Goal: Task Accomplishment & Management: Complete application form

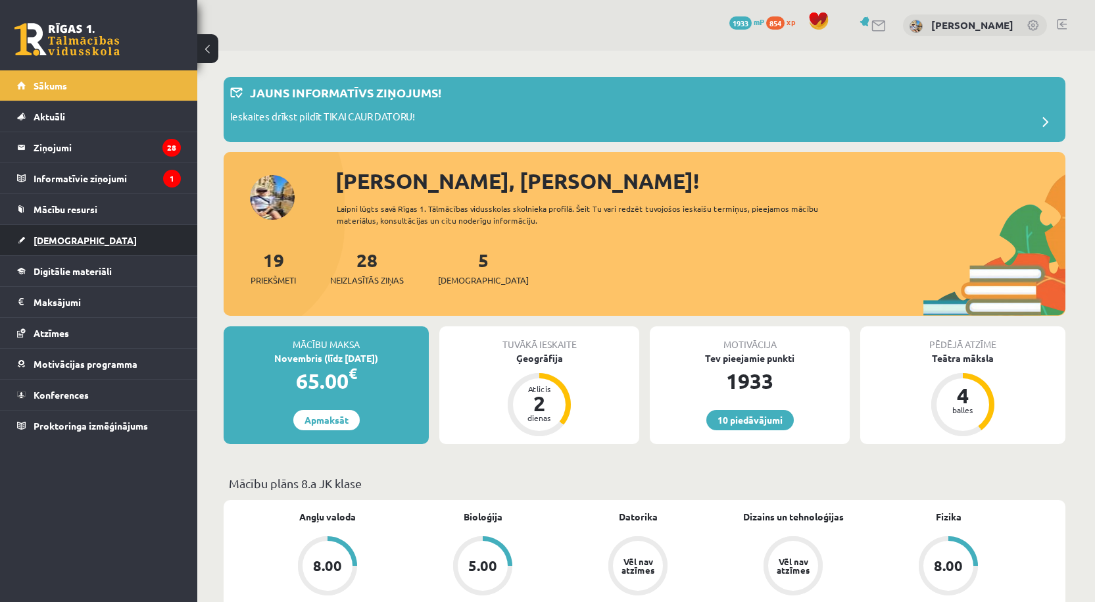
click at [61, 239] on span "[DEMOGRAPHIC_DATA]" at bounding box center [85, 240] width 103 height 12
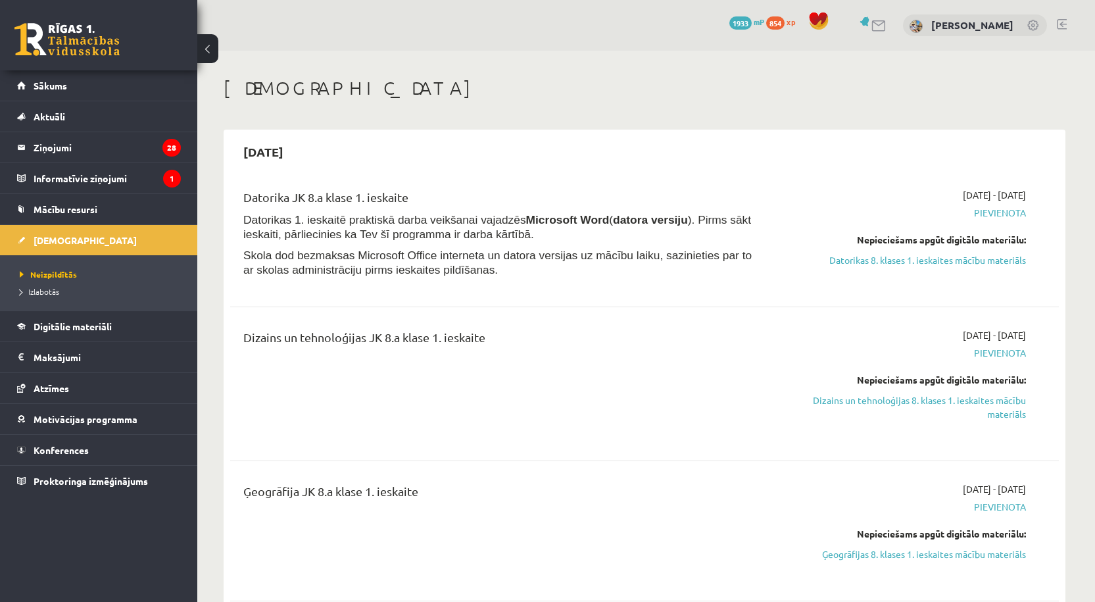
scroll to position [219, 0]
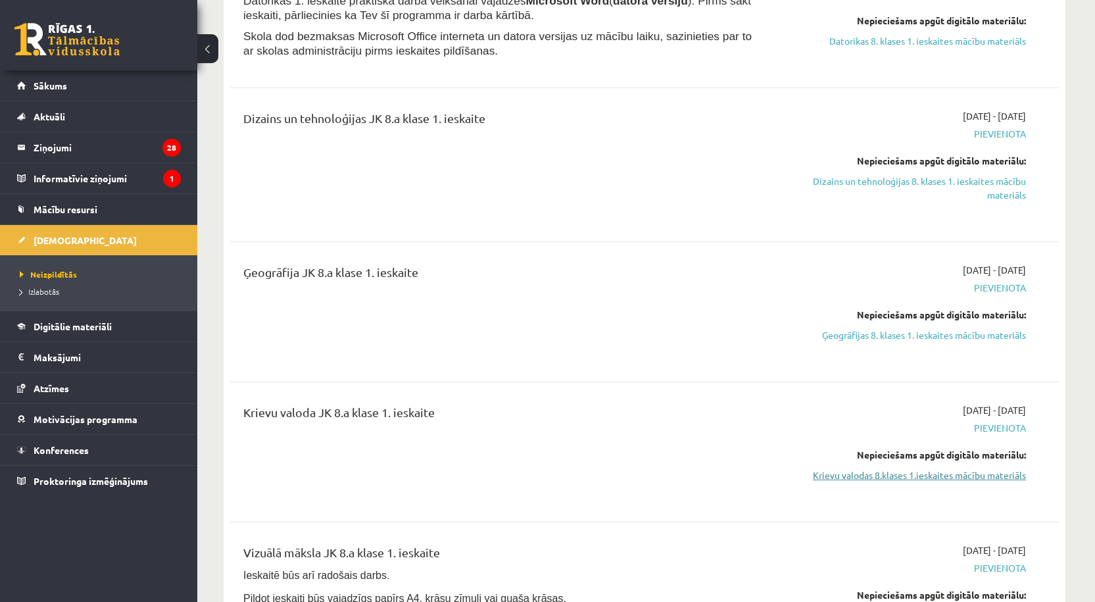
click at [430, 476] on link "Krievu valodas 8.klases 1.ieskaites mācību materiāls" at bounding box center [902, 475] width 248 height 14
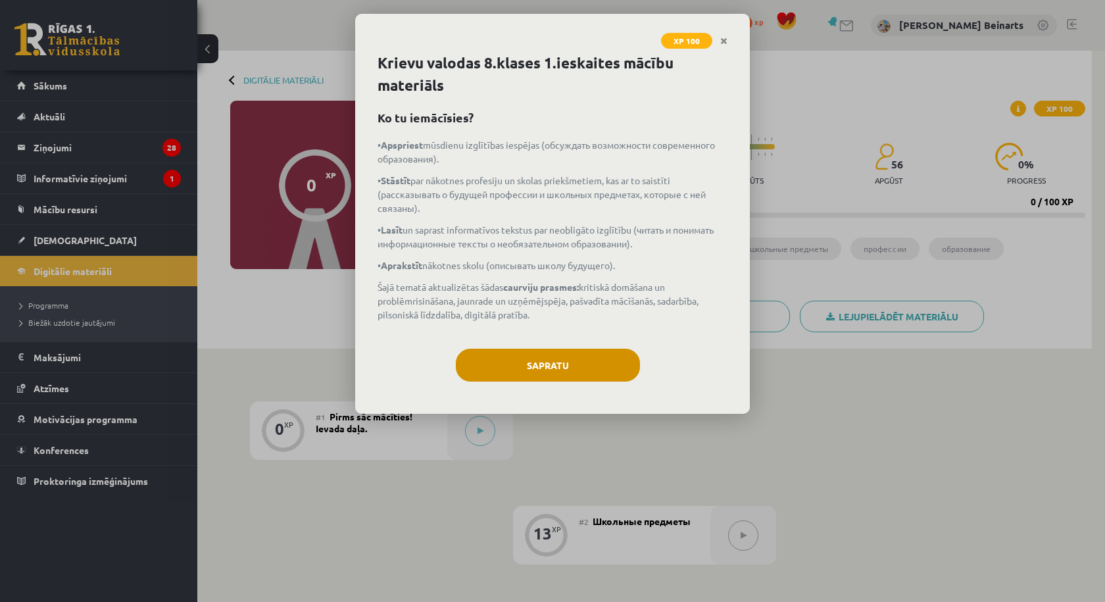
drag, startPoint x: 639, startPoint y: 380, endPoint x: 624, endPoint y: 377, distance: 15.5
click at [637, 380] on div "Sapratu" at bounding box center [553, 370] width 350 height 43
click at [619, 376] on button "Sapratu" at bounding box center [548, 365] width 184 height 33
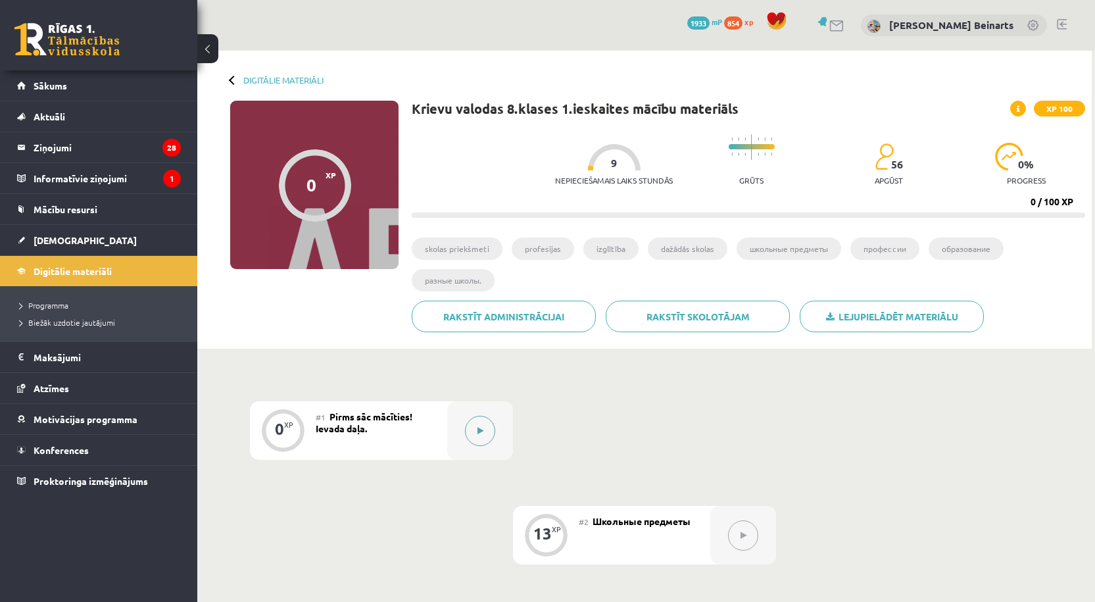
click at [485, 434] on button at bounding box center [480, 431] width 30 height 30
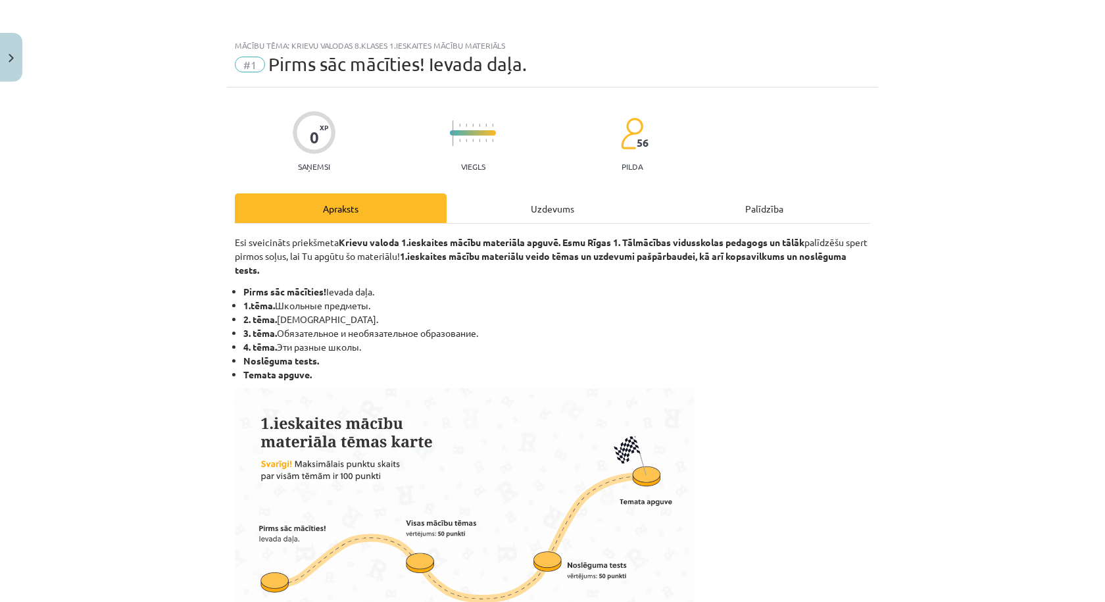
scroll to position [626, 0]
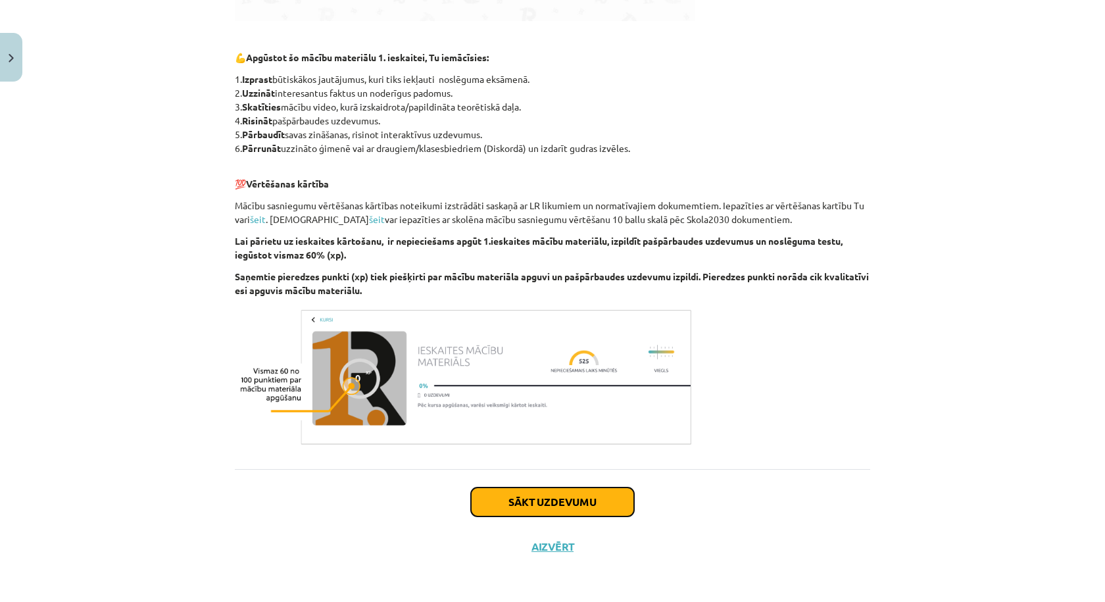
click at [578, 492] on button "Sākt uzdevumu" at bounding box center [552, 501] width 163 height 29
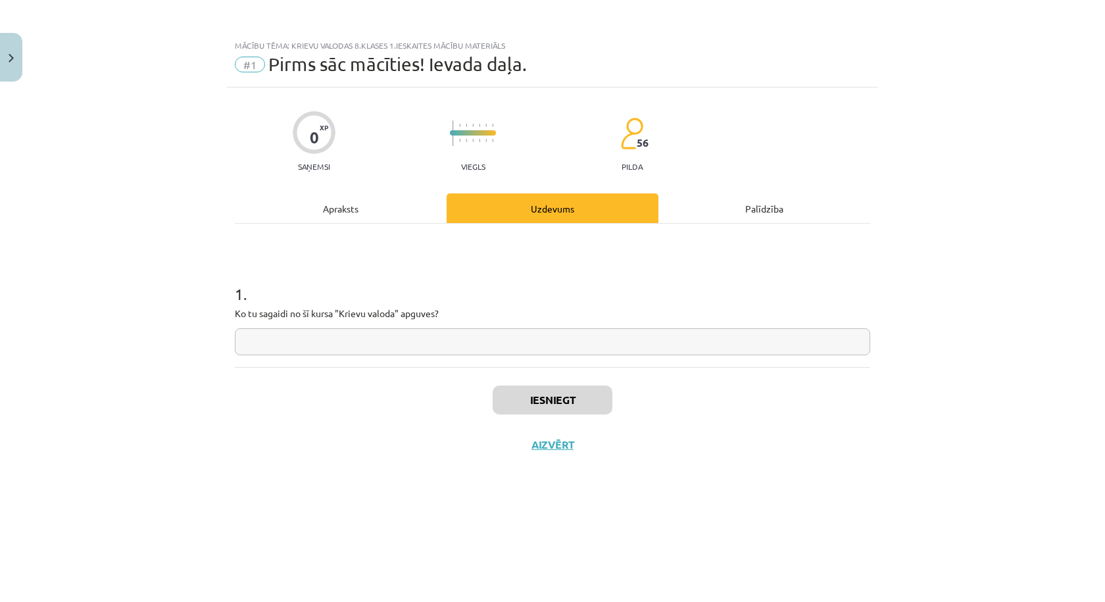
click at [356, 342] on input "text" at bounding box center [552, 341] width 635 height 27
type input "*"
type input "**"
click at [547, 398] on button "Iesniegt" at bounding box center [553, 399] width 120 height 29
click at [547, 459] on button "Nākamā nodarbība" at bounding box center [552, 453] width 129 height 30
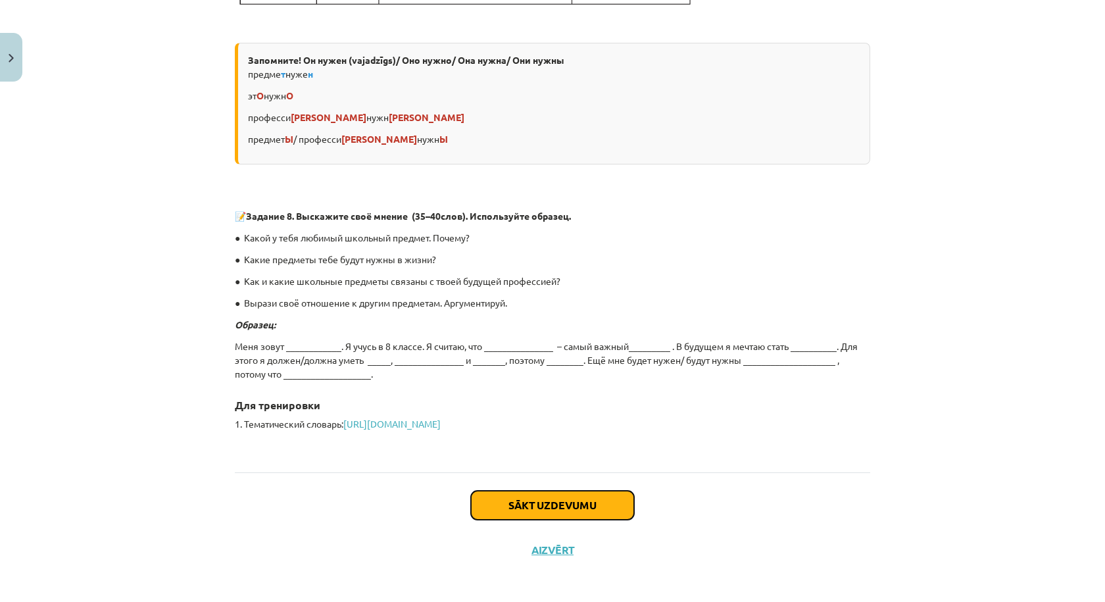
click at [547, 505] on button "Sākt uzdevumu" at bounding box center [552, 505] width 163 height 29
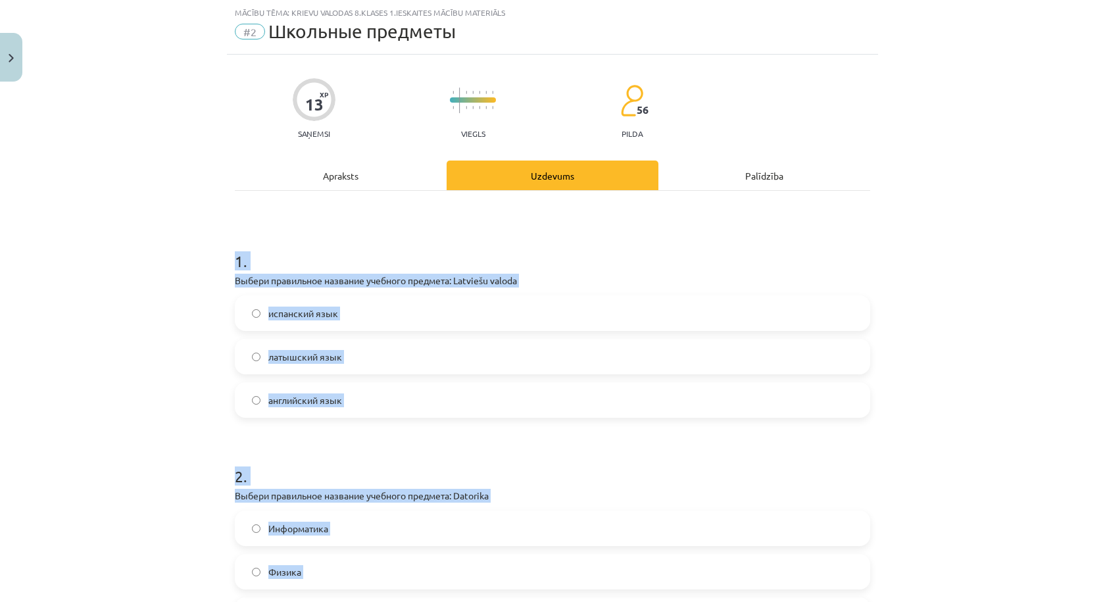
scroll to position [647, 0]
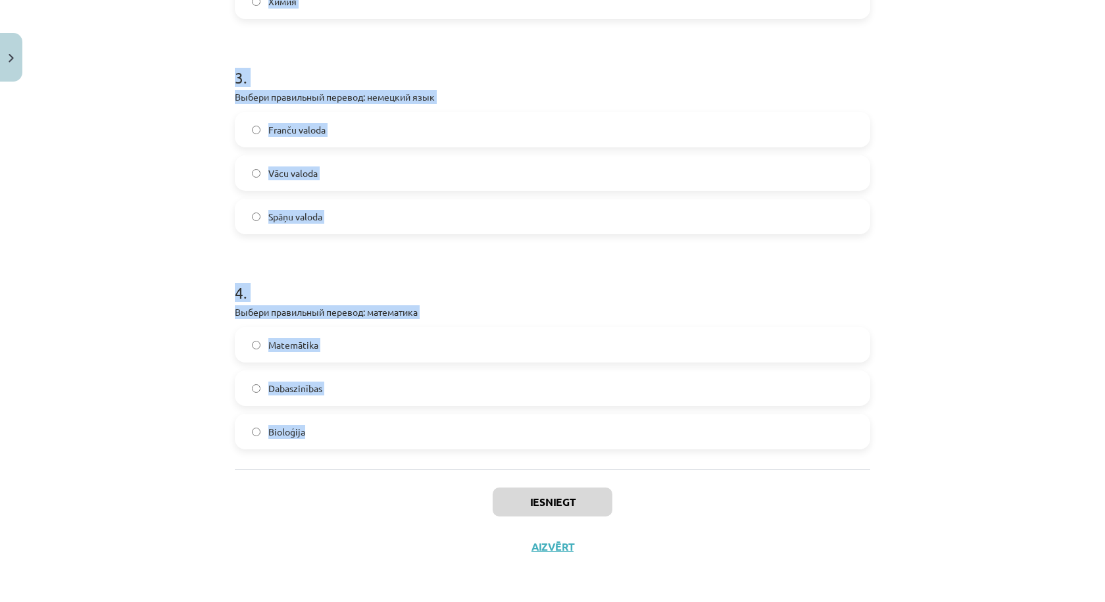
drag, startPoint x: 226, startPoint y: 263, endPoint x: 389, endPoint y: 437, distance: 238.8
click at [388, 437] on div "13 XP Saņemsi Viegls 56 pilda Apraksts Uzdevums Palīdzība 1 . Выбери правильное…" at bounding box center [552, 5] width 651 height 1128
copy form "1 . Выбери правильное название учебного предмета: Latviešu valoda испанский язы…"
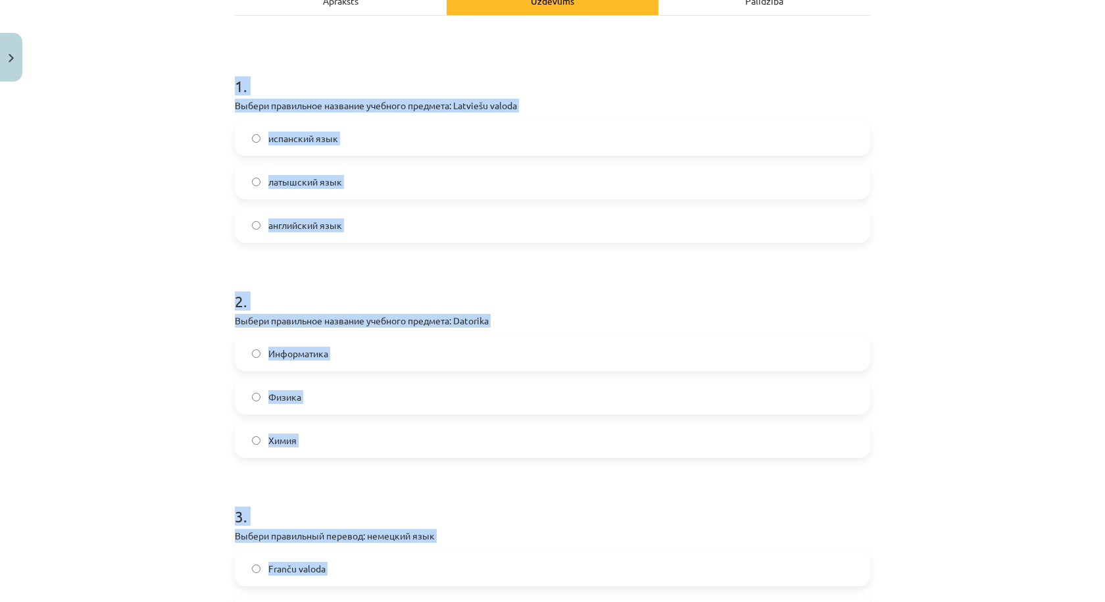
click at [403, 199] on div "латышский язык" at bounding box center [552, 182] width 635 height 36
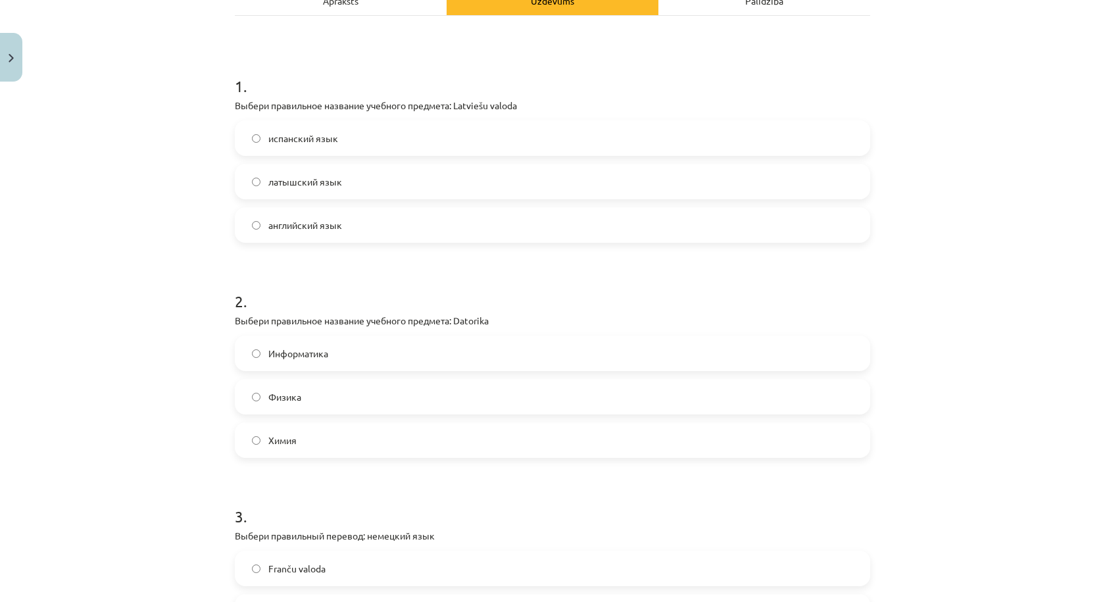
click at [395, 191] on label "латышский язык" at bounding box center [552, 181] width 633 height 33
click at [348, 359] on label "Информатика" at bounding box center [552, 353] width 633 height 33
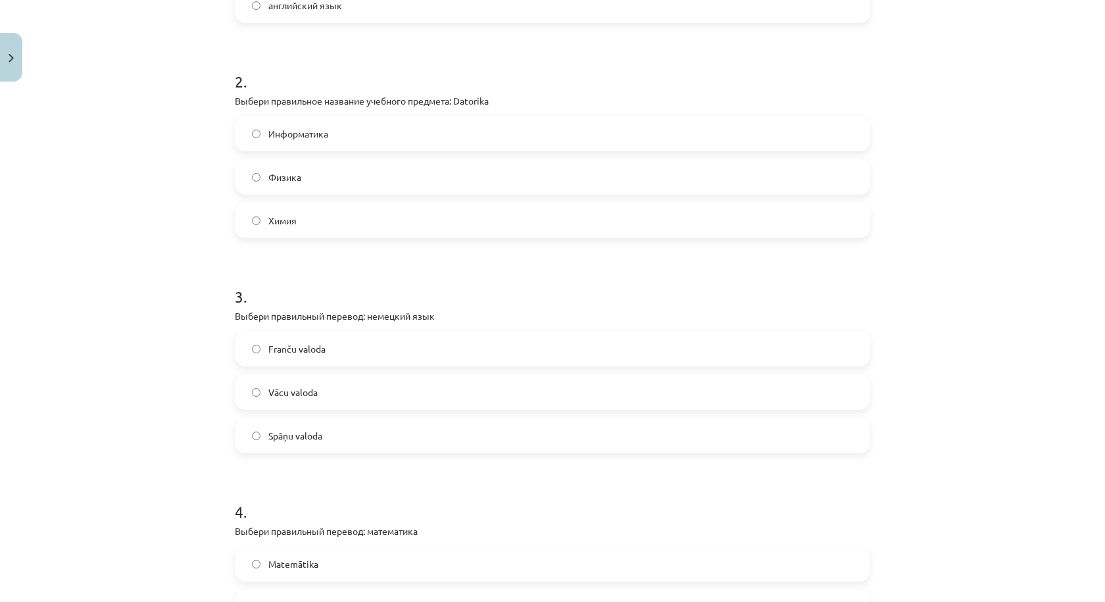
click at [395, 405] on label "Vācu valoda" at bounding box center [552, 392] width 633 height 33
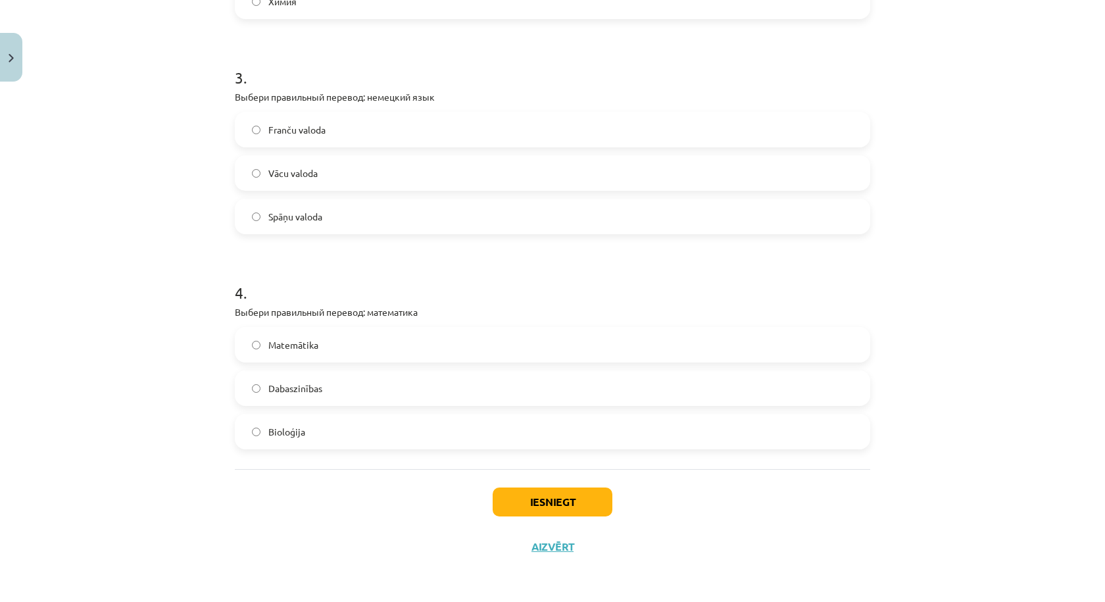
drag, startPoint x: 322, startPoint y: 346, endPoint x: 419, endPoint y: 397, distance: 109.8
click at [322, 346] on label "Matemātika" at bounding box center [552, 344] width 633 height 33
click at [541, 501] on button "Iesniegt" at bounding box center [553, 501] width 120 height 29
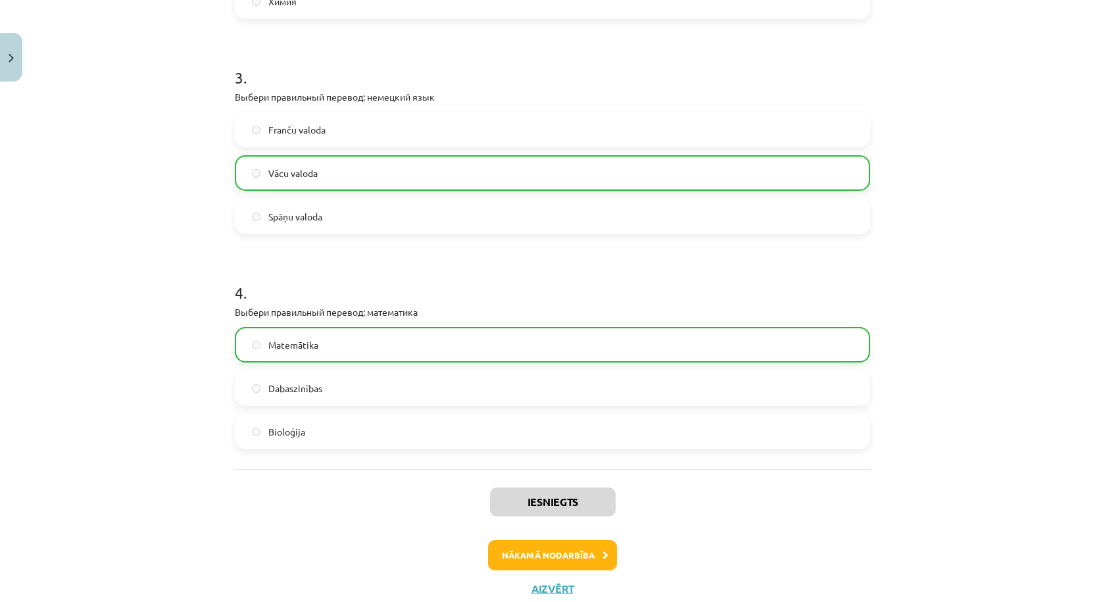
scroll to position [0, 0]
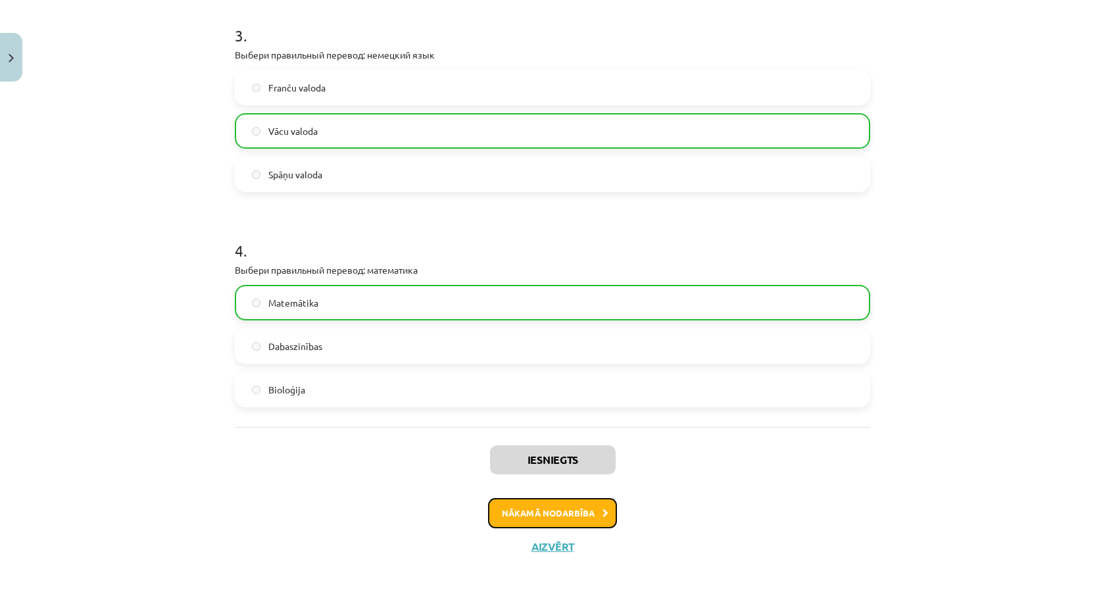
click at [539, 507] on button "Nākamā nodarbība" at bounding box center [552, 513] width 129 height 30
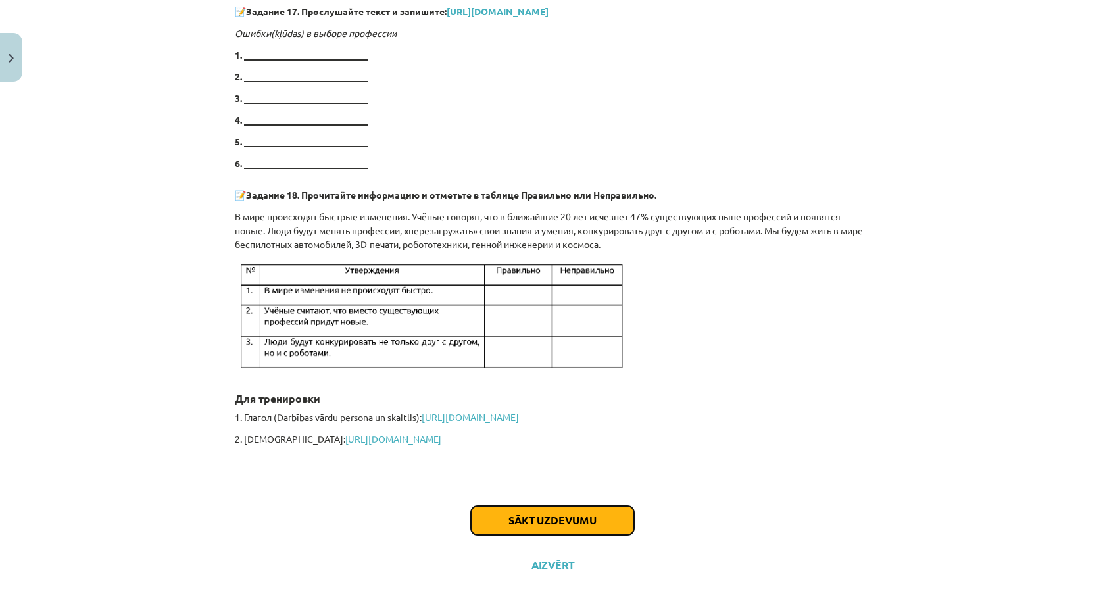
click at [534, 506] on button "Sākt uzdevumu" at bounding box center [552, 520] width 163 height 29
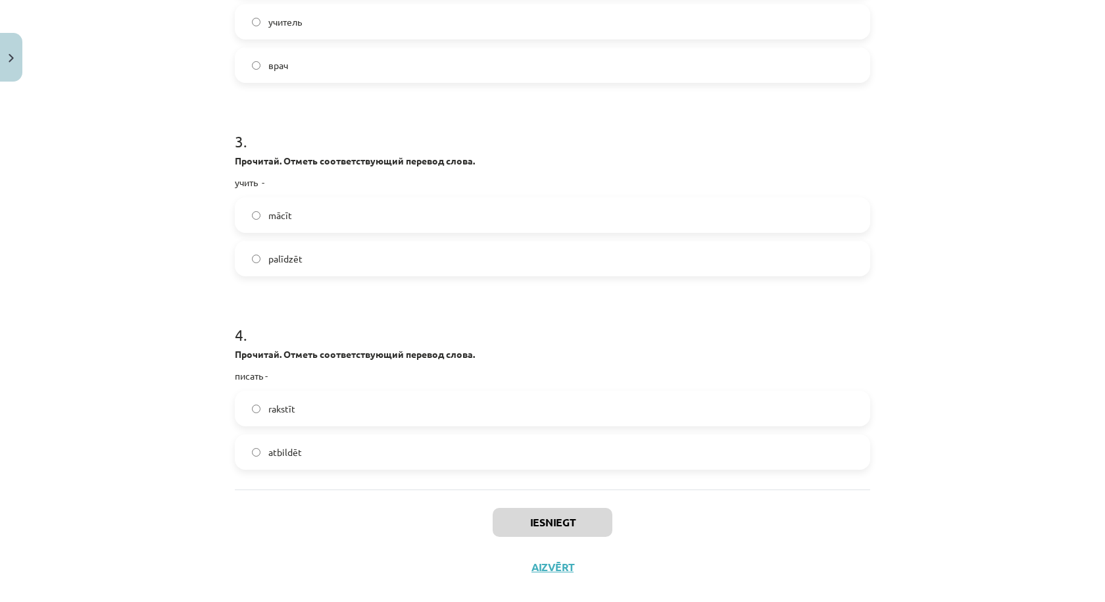
scroll to position [930, 0]
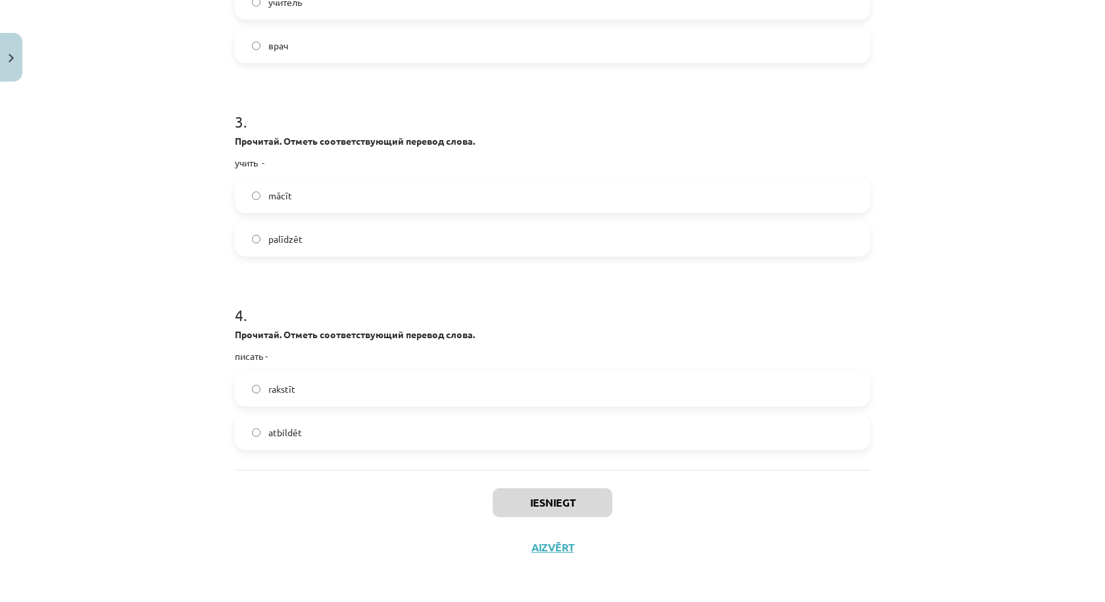
drag, startPoint x: 227, startPoint y: 275, endPoint x: 331, endPoint y: 441, distance: 195.7
copy form "Кто на картинке? Выбери название профессии издатель журналист зоолог 2 . Кто на…"
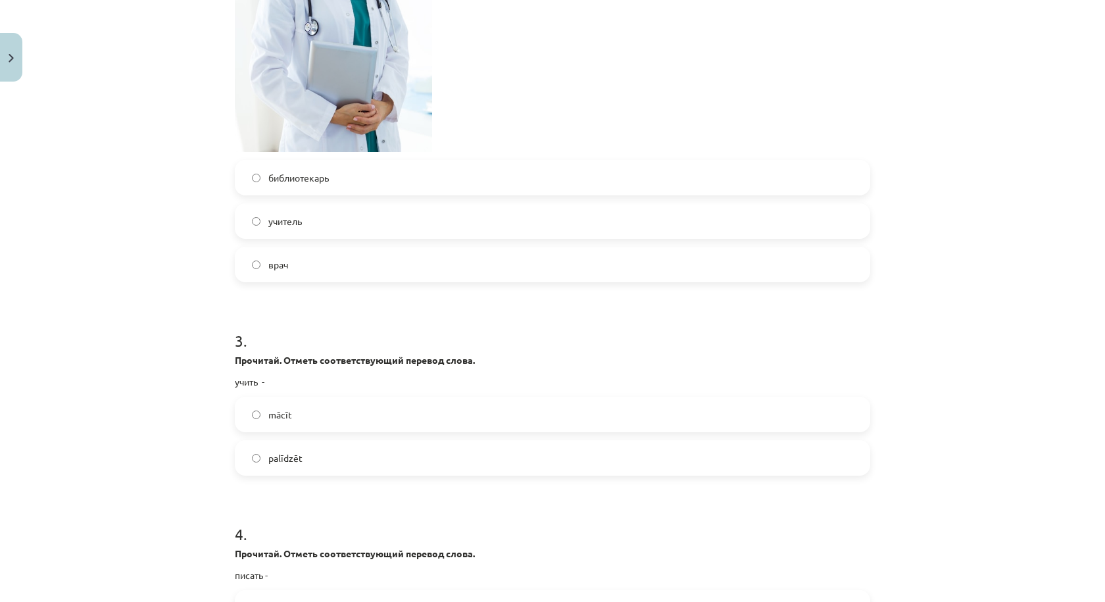
scroll to position [272, 0]
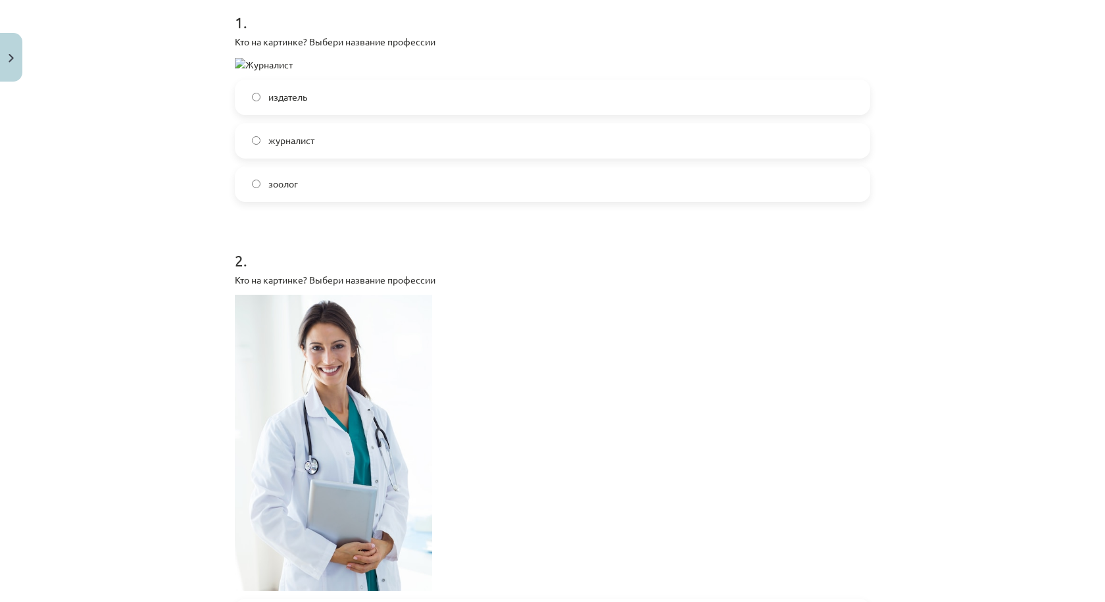
click at [379, 151] on label "журналист" at bounding box center [552, 140] width 633 height 33
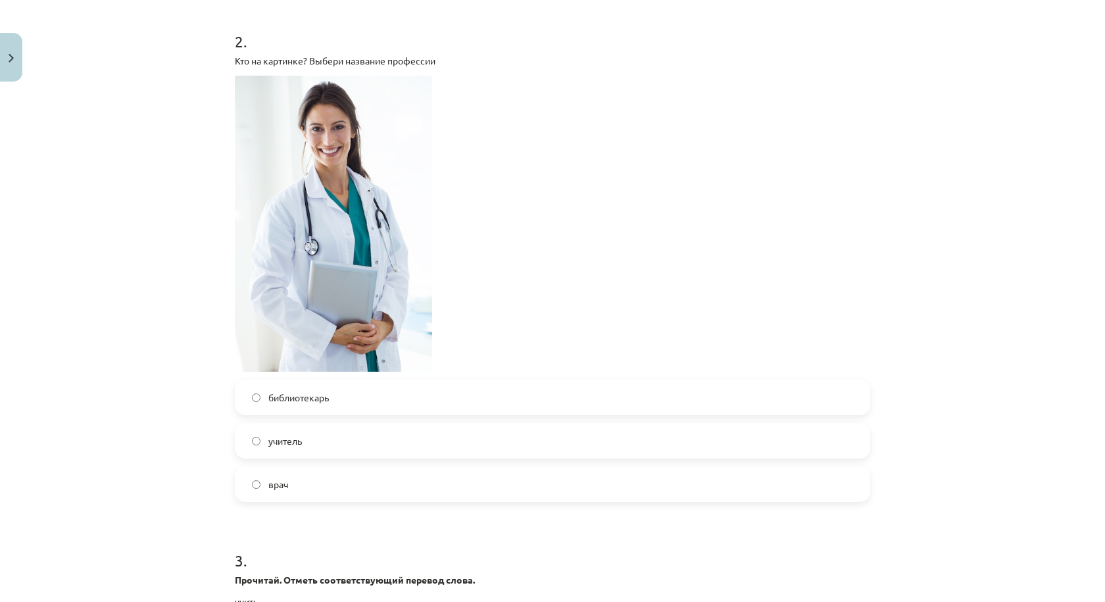
click at [409, 487] on label "врач" at bounding box center [552, 484] width 633 height 33
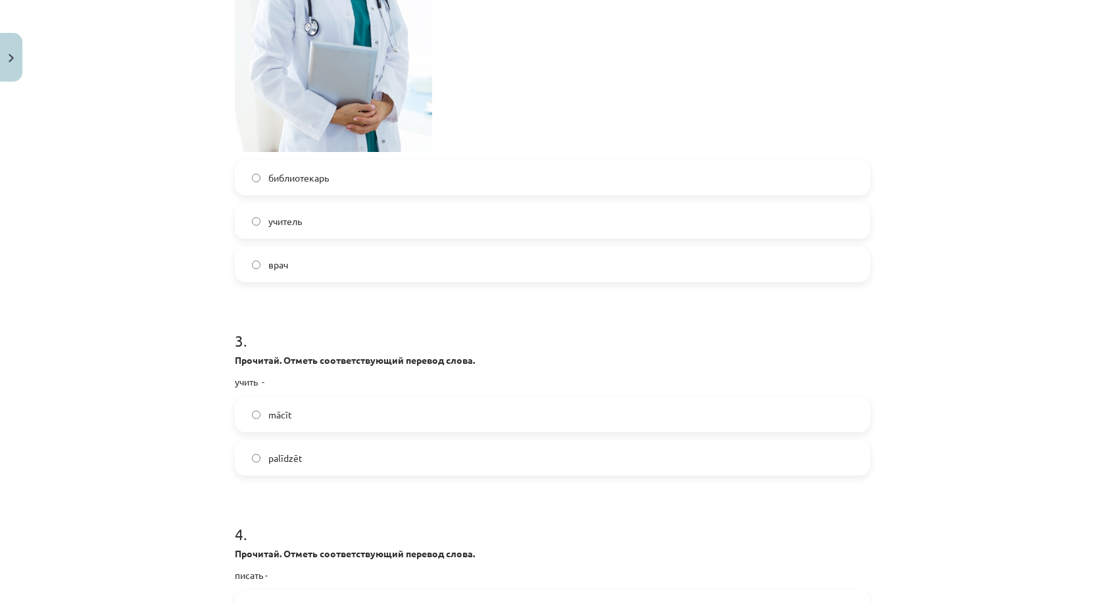
click at [333, 415] on label "mācīt" at bounding box center [552, 414] width 633 height 33
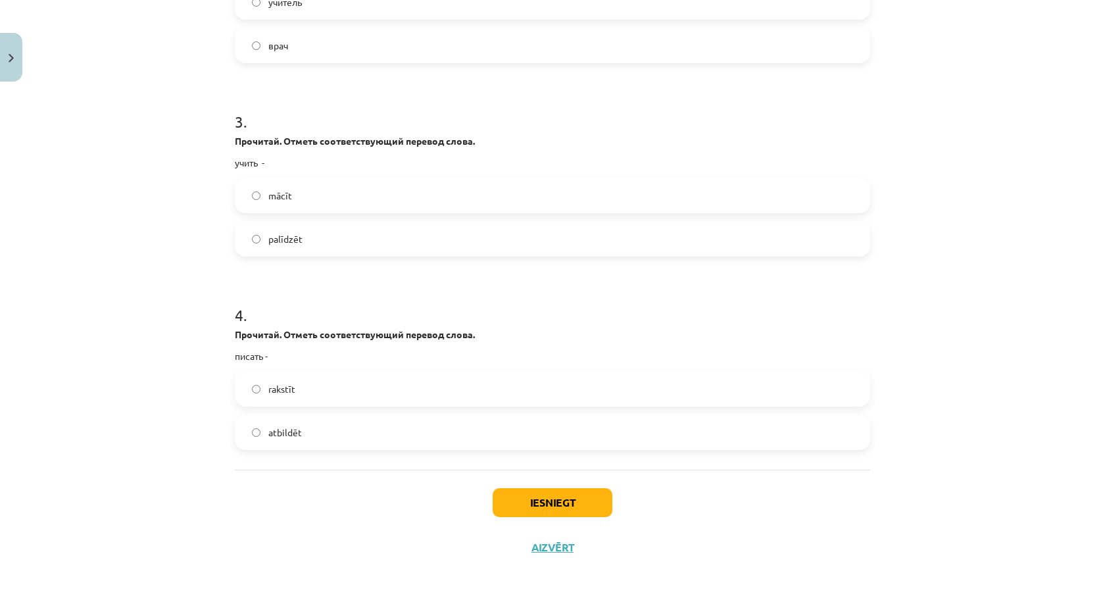
click at [343, 382] on label "rakstīt" at bounding box center [552, 388] width 633 height 33
click at [516, 485] on div "Iesniegt Aizvērt" at bounding box center [552, 516] width 635 height 92
click at [515, 497] on button "Iesniegt" at bounding box center [553, 502] width 120 height 29
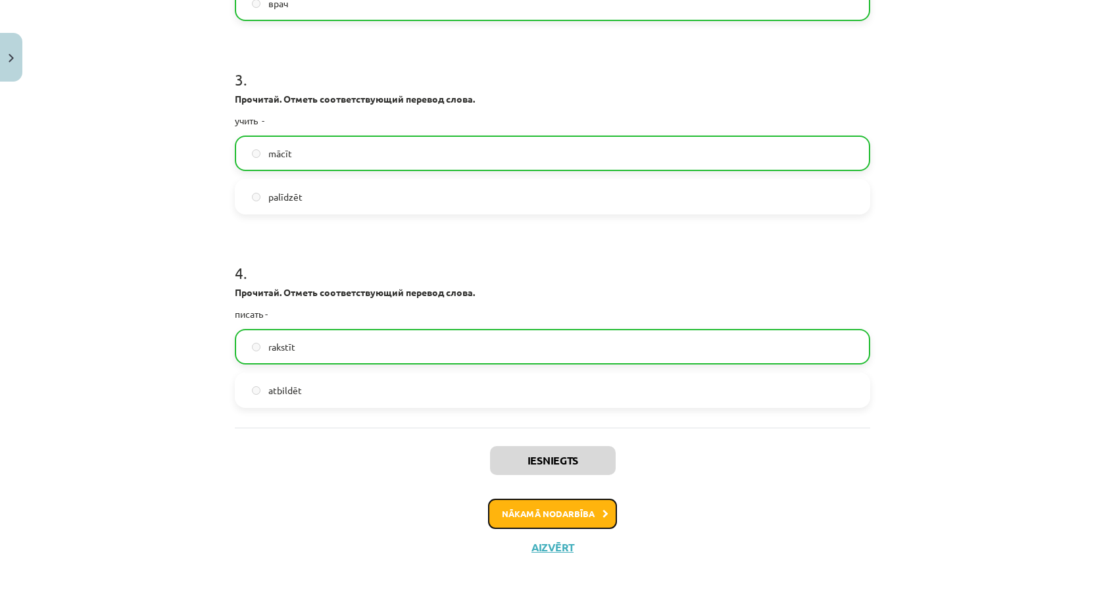
click at [591, 513] on button "Nākamā nodarbība" at bounding box center [552, 514] width 129 height 30
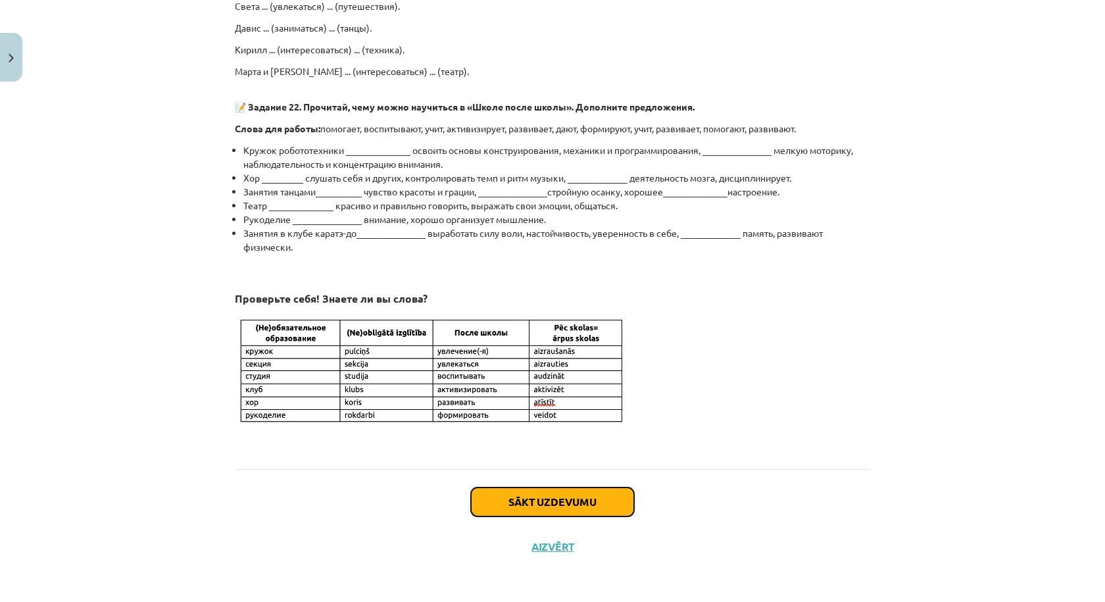
click at [560, 499] on button "Sākt uzdevumu" at bounding box center [552, 501] width 163 height 29
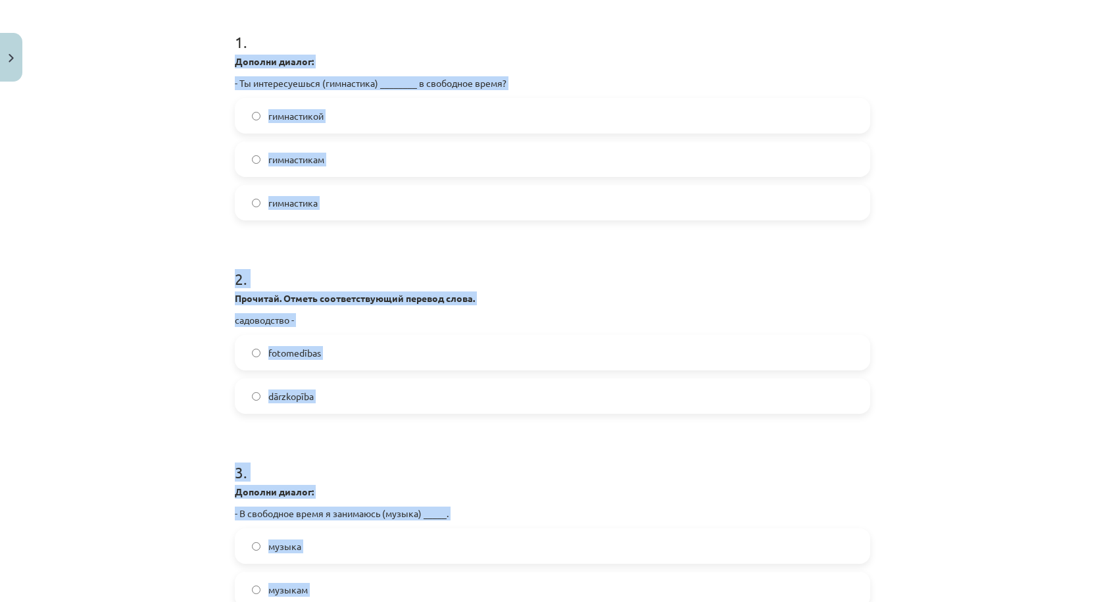
scroll to position [647, 0]
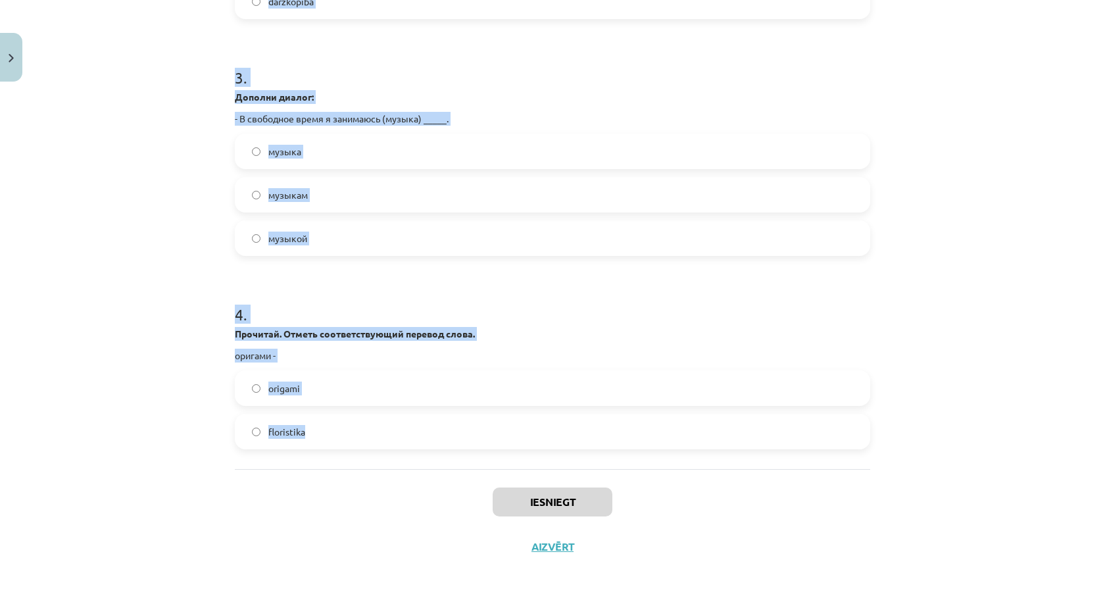
drag, startPoint x: 215, startPoint y: 276, endPoint x: 383, endPoint y: 413, distance: 216.5
click at [378, 413] on div "Mācību tēma: Krievu valodas 8.klases 1.ieskaites mācību materiāls #4 Обязательн…" at bounding box center [552, 301] width 1105 height 602
copy form "Дополни диалог: - Ты интересуешься (гимнастика) ________ в свободное время? гим…"
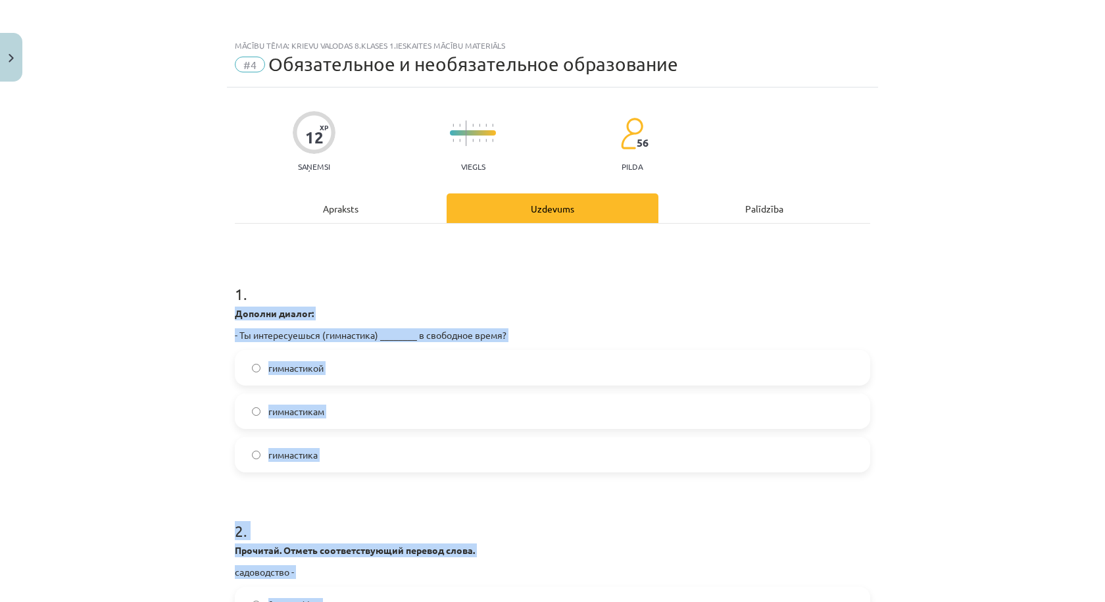
click at [374, 365] on label "гимнастикой" at bounding box center [552, 367] width 633 height 33
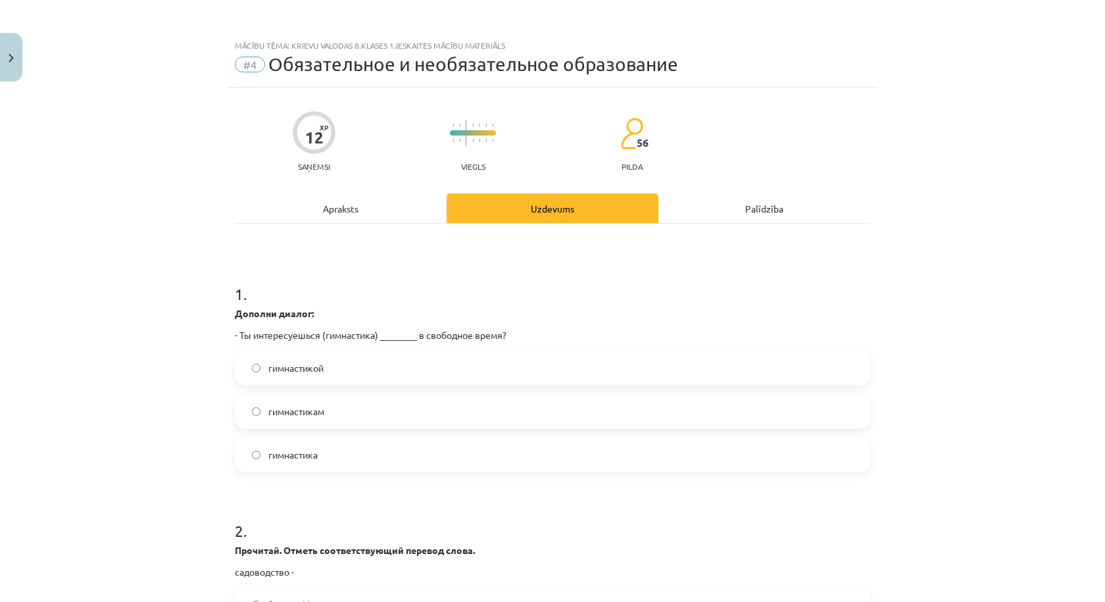
scroll to position [219, 0]
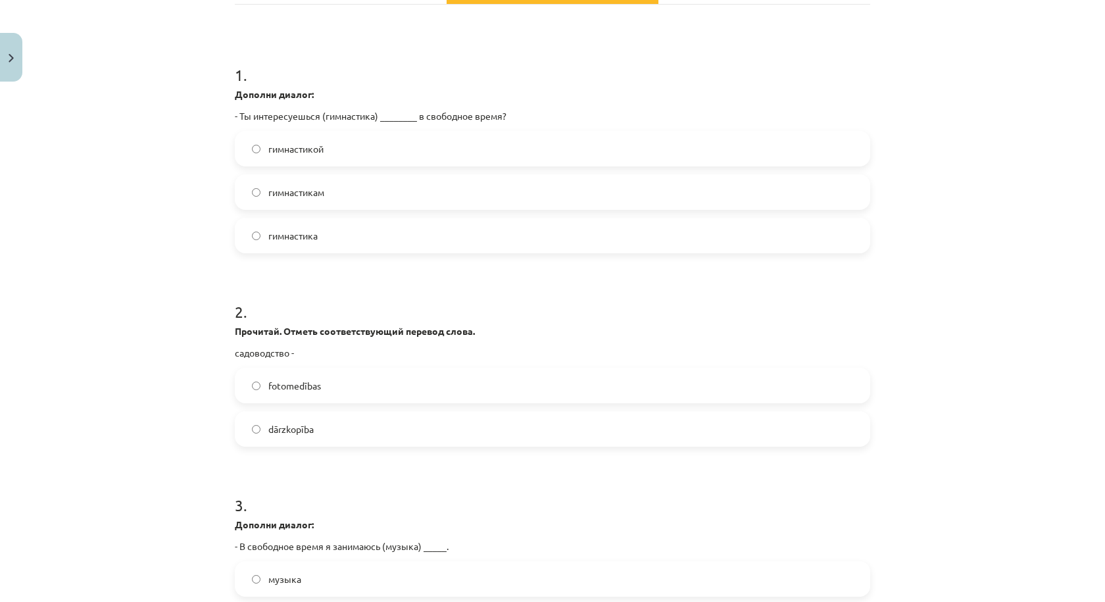
click at [358, 428] on label "dārzkopība" at bounding box center [552, 428] width 633 height 33
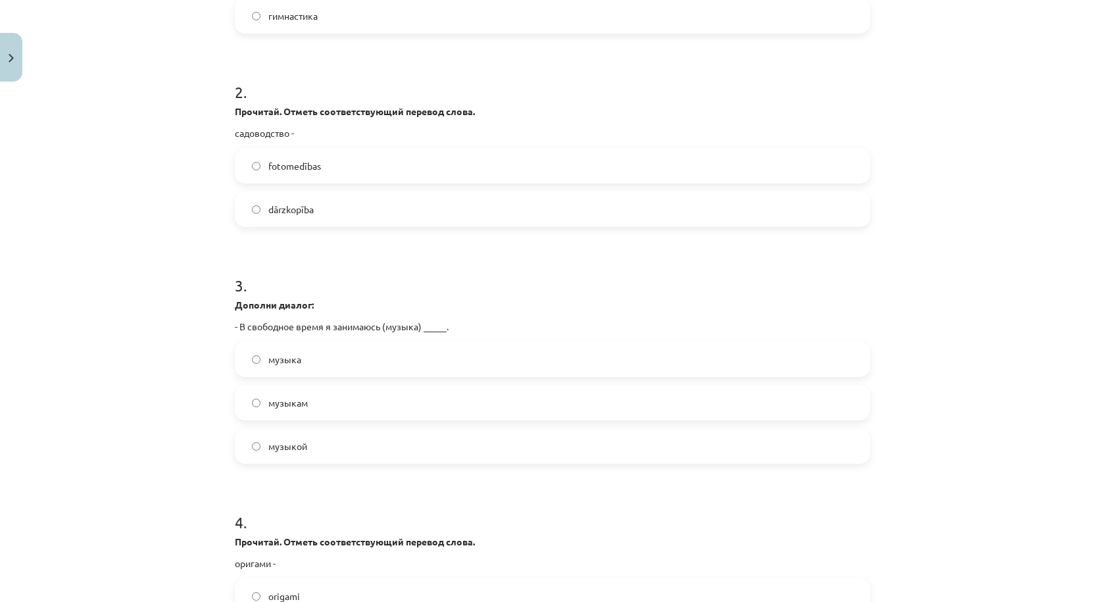
click at [326, 446] on label "музыкой" at bounding box center [552, 446] width 633 height 33
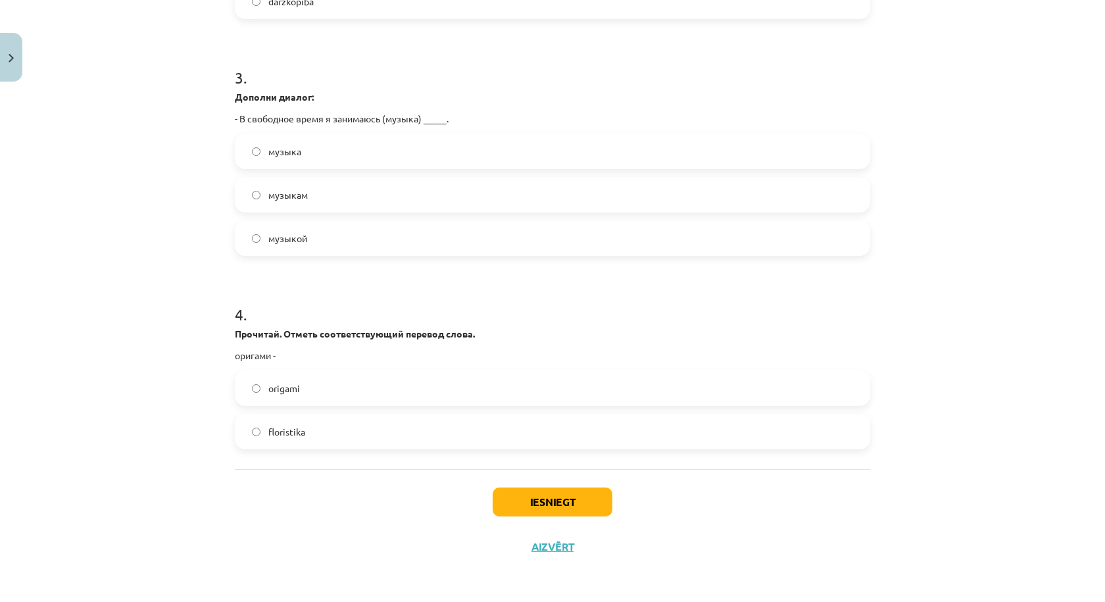
click at [325, 387] on label "origami" at bounding box center [552, 388] width 633 height 33
click at [535, 495] on button "Iesniegt" at bounding box center [553, 501] width 120 height 29
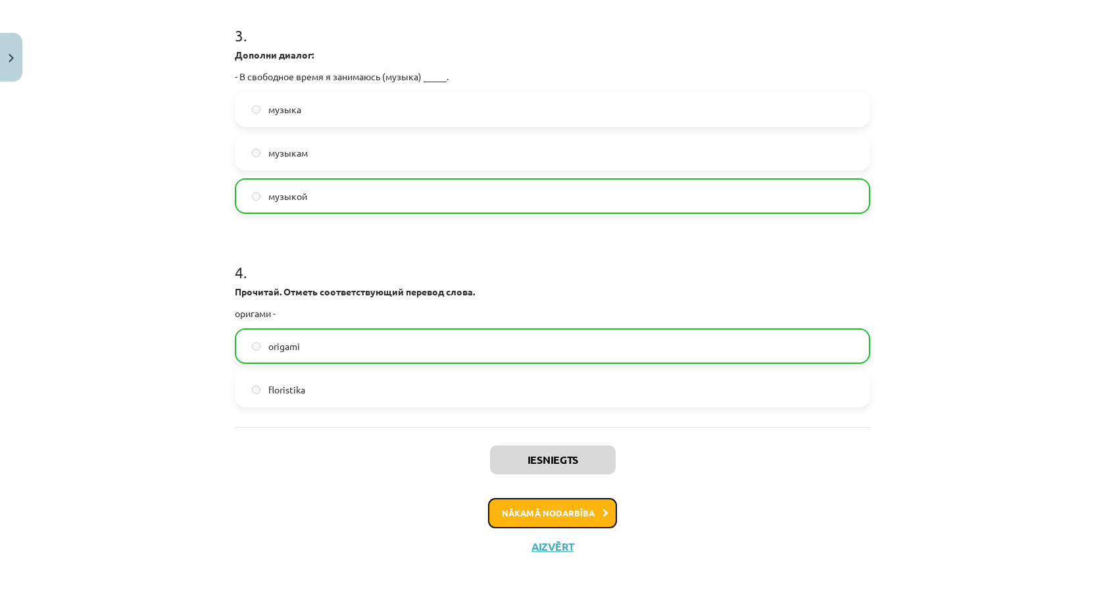
click at [526, 523] on button "Nākamā nodarbība" at bounding box center [552, 513] width 129 height 30
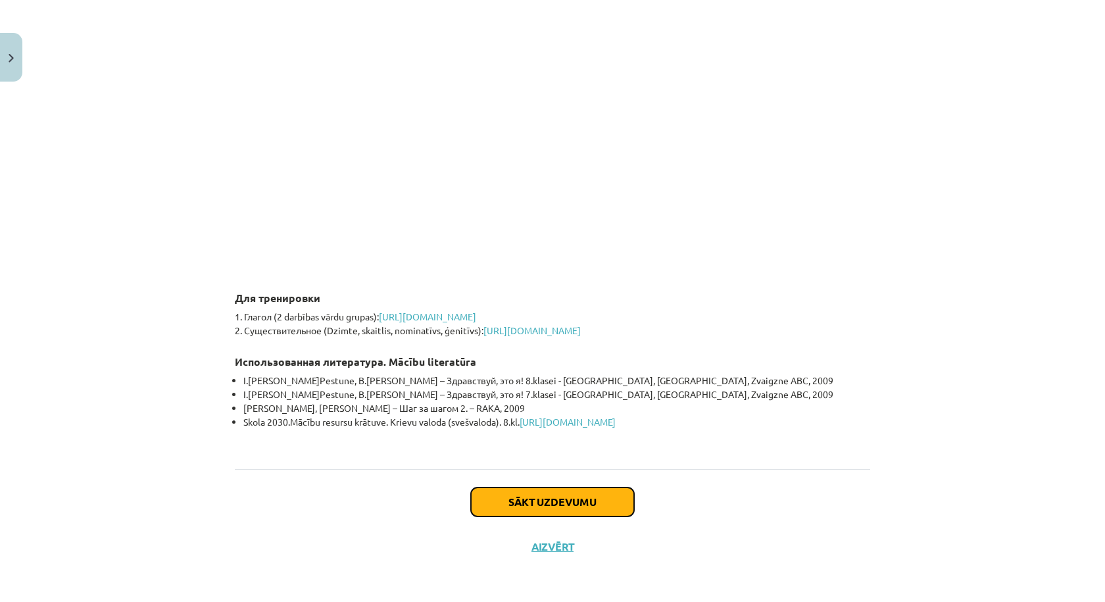
click at [505, 511] on button "Sākt uzdevumu" at bounding box center [552, 501] width 163 height 29
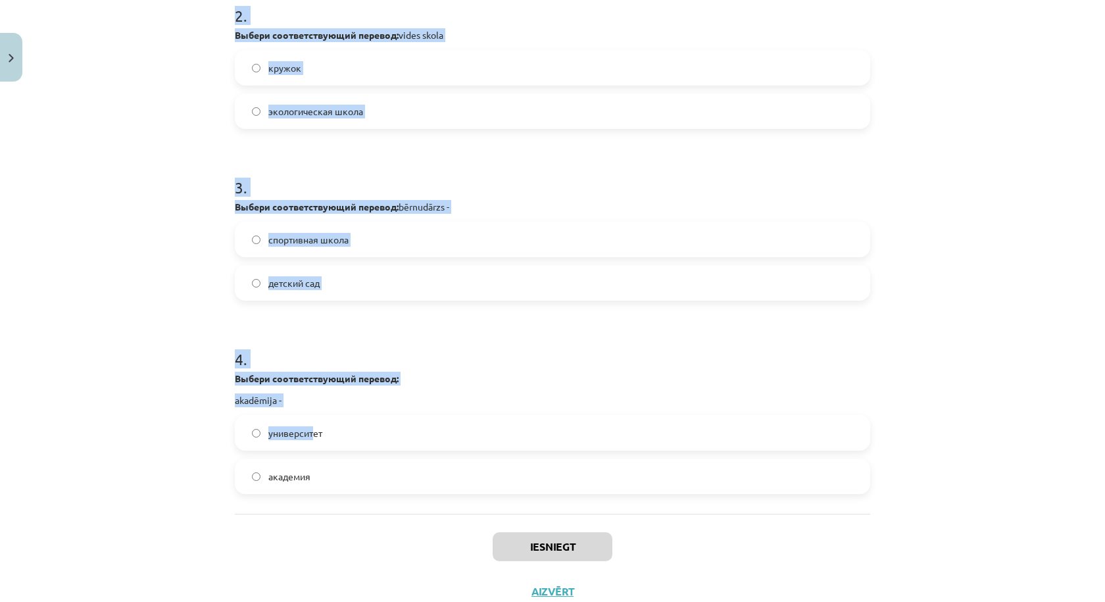
scroll to position [516, 0]
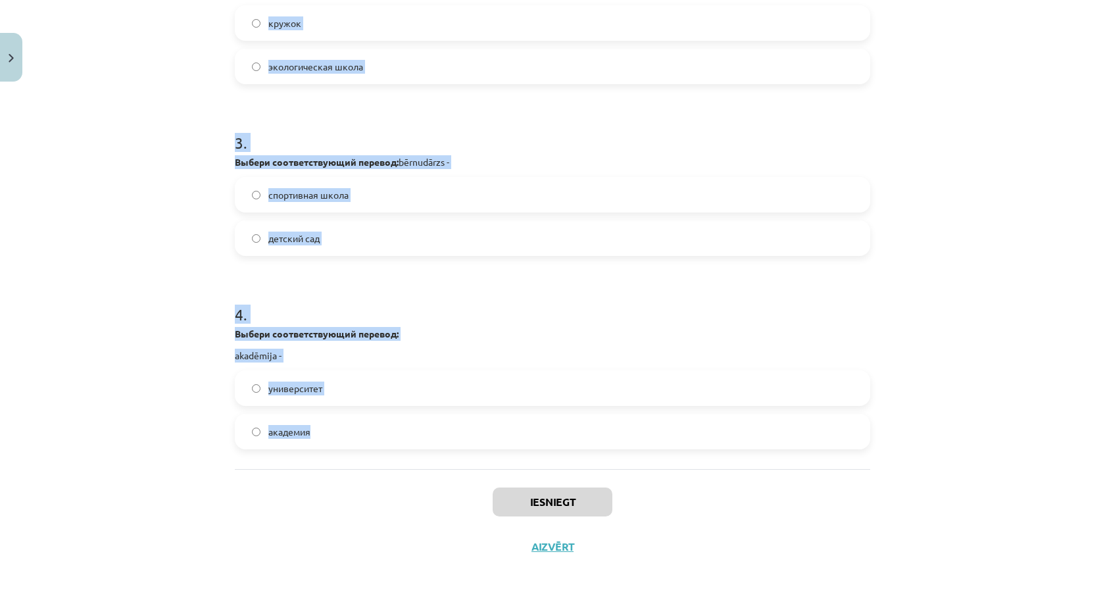
drag, startPoint x: 209, startPoint y: 253, endPoint x: 333, endPoint y: 443, distance: 227.2
click at [333, 443] on div "Mācību tēma: Krievu valodas 8.klases 1.ieskaites mācību materiāls #5 Эти разные…" at bounding box center [552, 301] width 1105 height 602
copy form "1 . Выбери соответствующий перевод: sākumskola - основная школа начальная школа…"
click at [463, 365] on div "4 . Выбери соответствующий перевод: [GEOGRAPHIC_DATA]" at bounding box center [552, 365] width 635 height 167
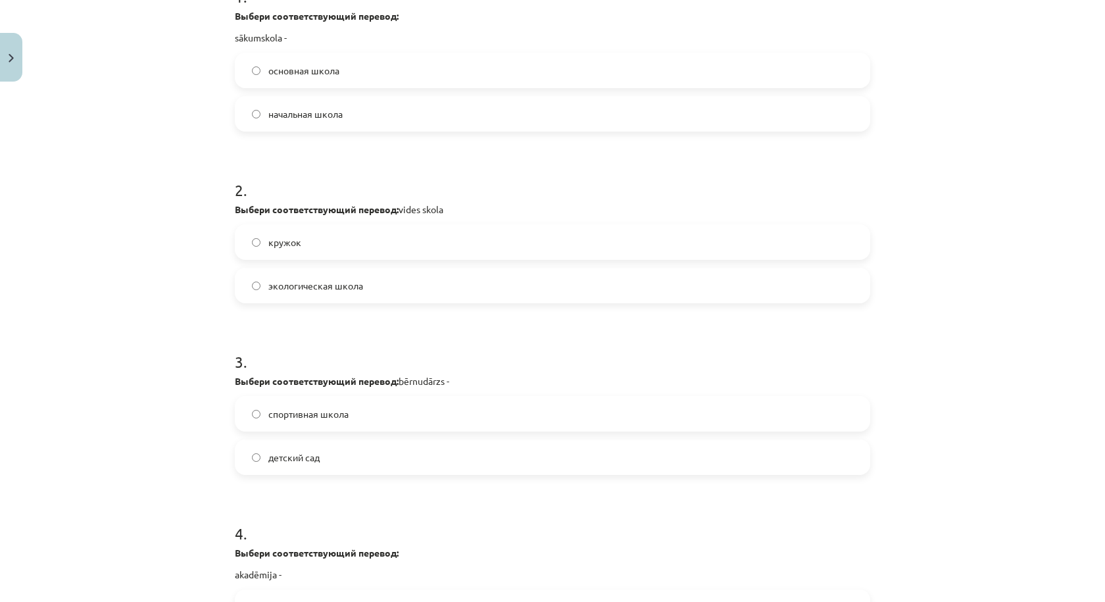
scroll to position [0, 0]
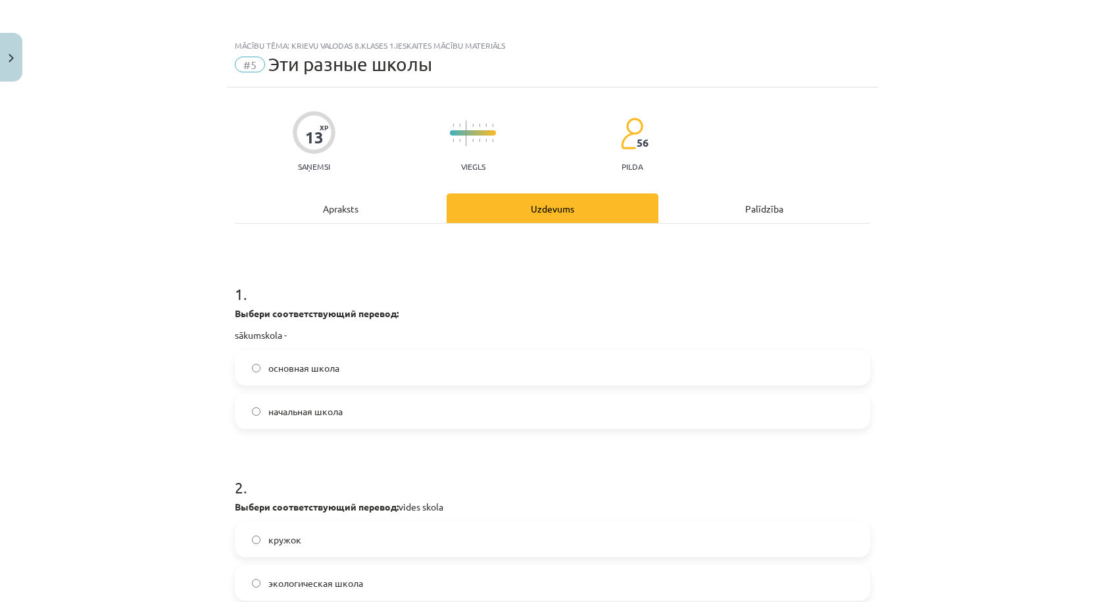
click at [374, 414] on label "начальная школа" at bounding box center [552, 411] width 633 height 33
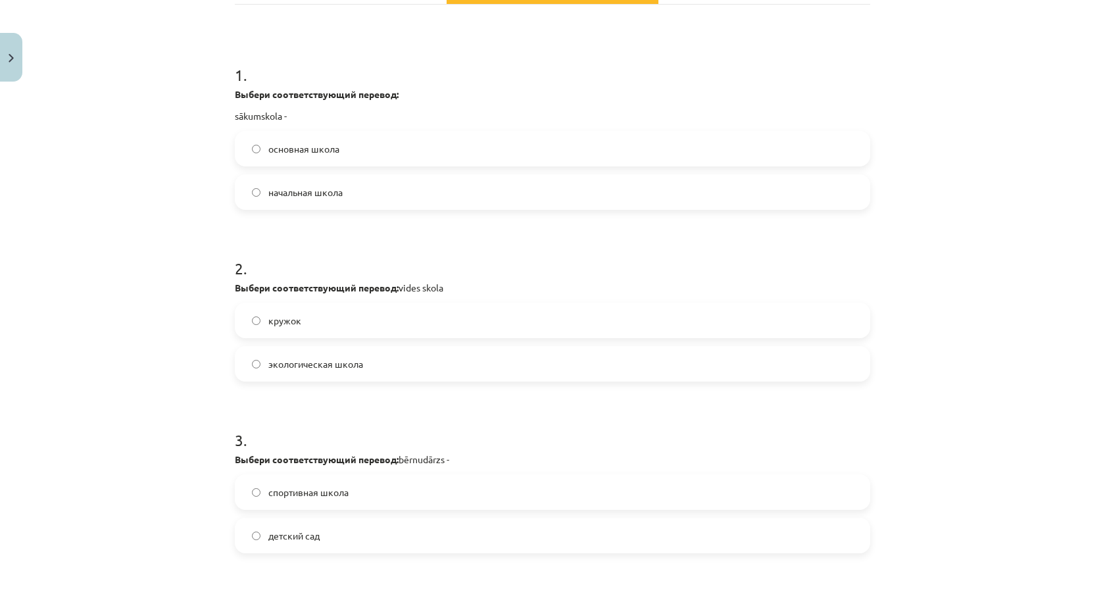
click at [376, 370] on label "экологическая школа" at bounding box center [552, 363] width 633 height 33
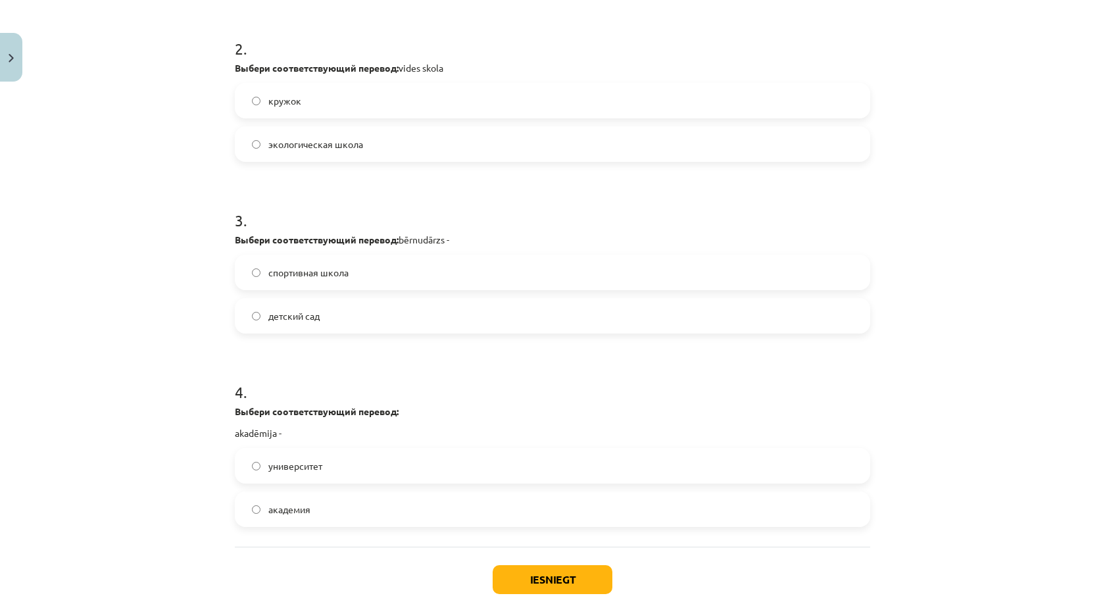
click at [337, 315] on label "детский сад" at bounding box center [552, 315] width 633 height 33
click at [339, 513] on label "академия" at bounding box center [552, 509] width 633 height 33
click at [503, 574] on button "Iesniegt" at bounding box center [553, 579] width 120 height 29
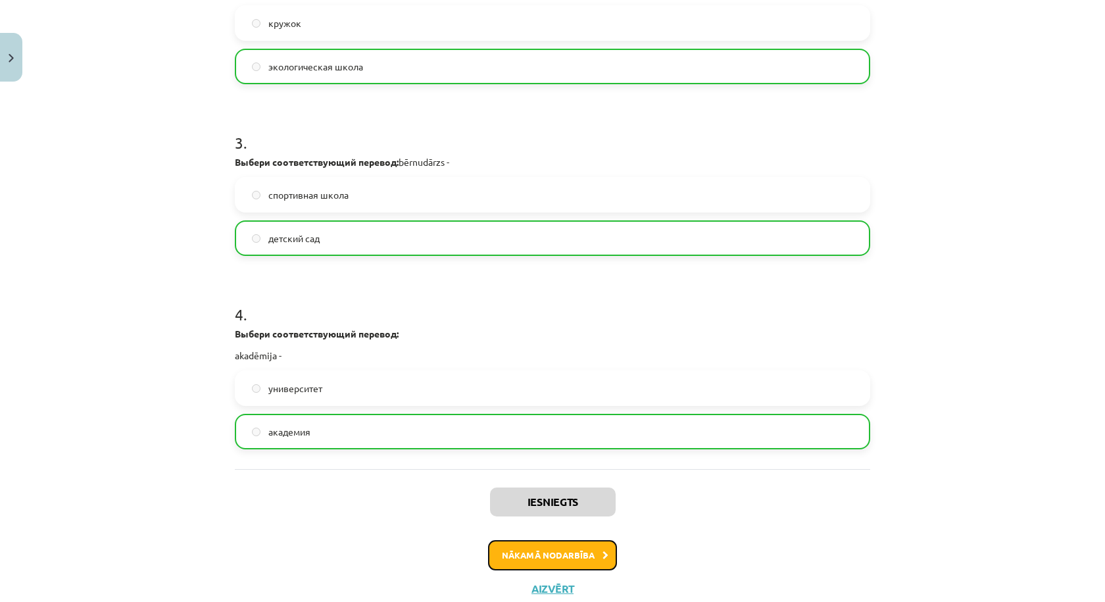
click at [584, 567] on button "Nākamā nodarbība" at bounding box center [552, 555] width 129 height 30
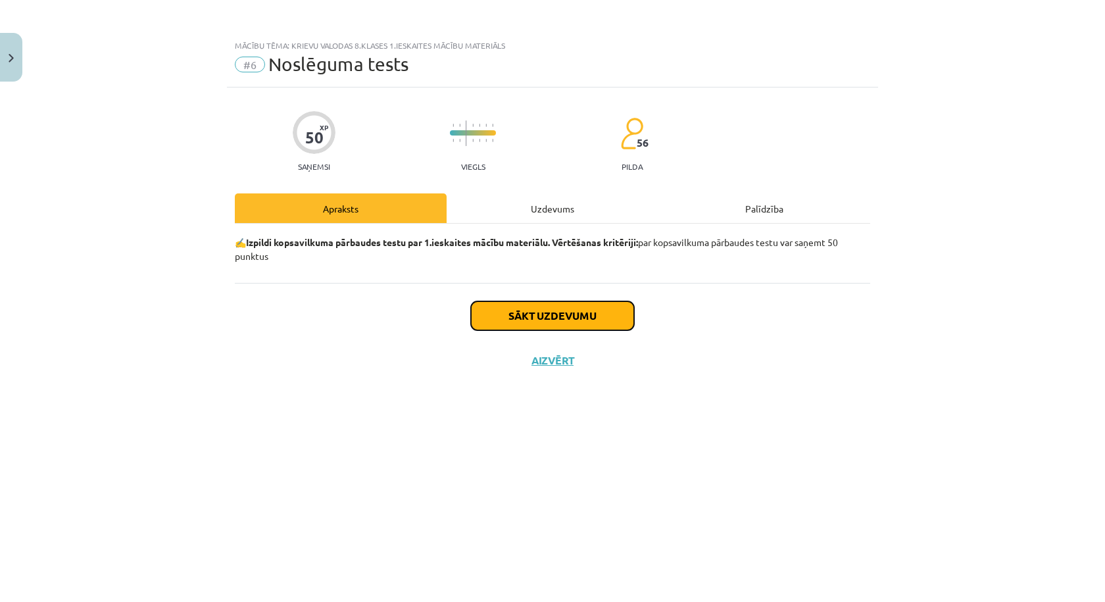
click at [540, 314] on button "Sākt uzdevumu" at bounding box center [552, 315] width 163 height 29
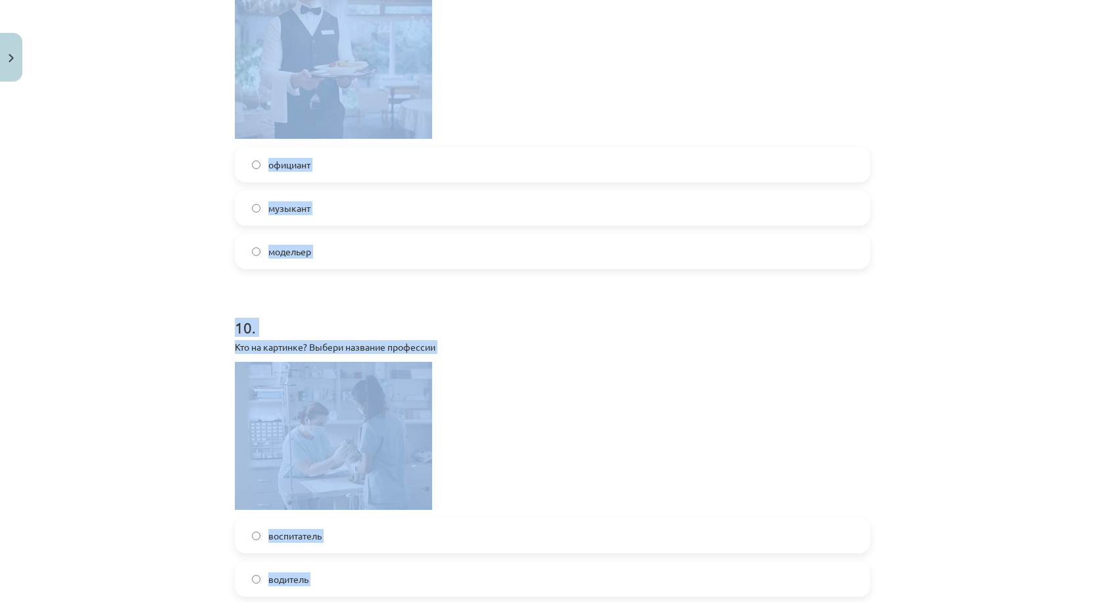
scroll to position [2383, 0]
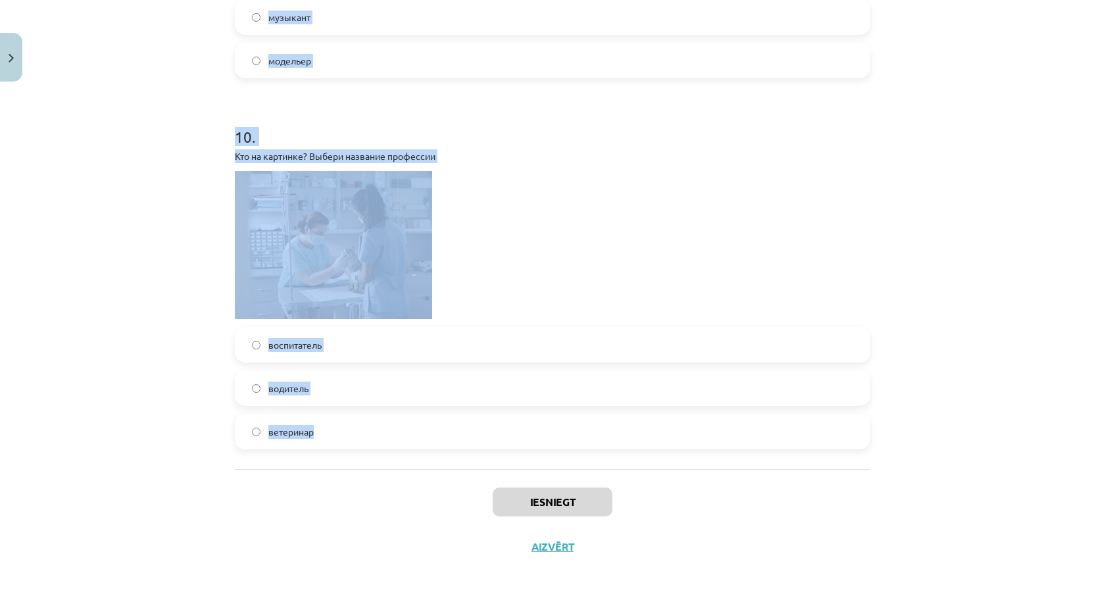
drag, startPoint x: 214, startPoint y: 301, endPoint x: 347, endPoint y: 423, distance: 181.1
click at [347, 423] on div "Mācību tēma: Krievu valodas 8.klases 1.ieskaites mācību materiāls #6 Noslēguma …" at bounding box center [552, 301] width 1105 height 602
copy form "6 . Loremi dolorsitam consect: adipisc Elitseddo Eiusmodtem Incidid 6 . Utlabo …"
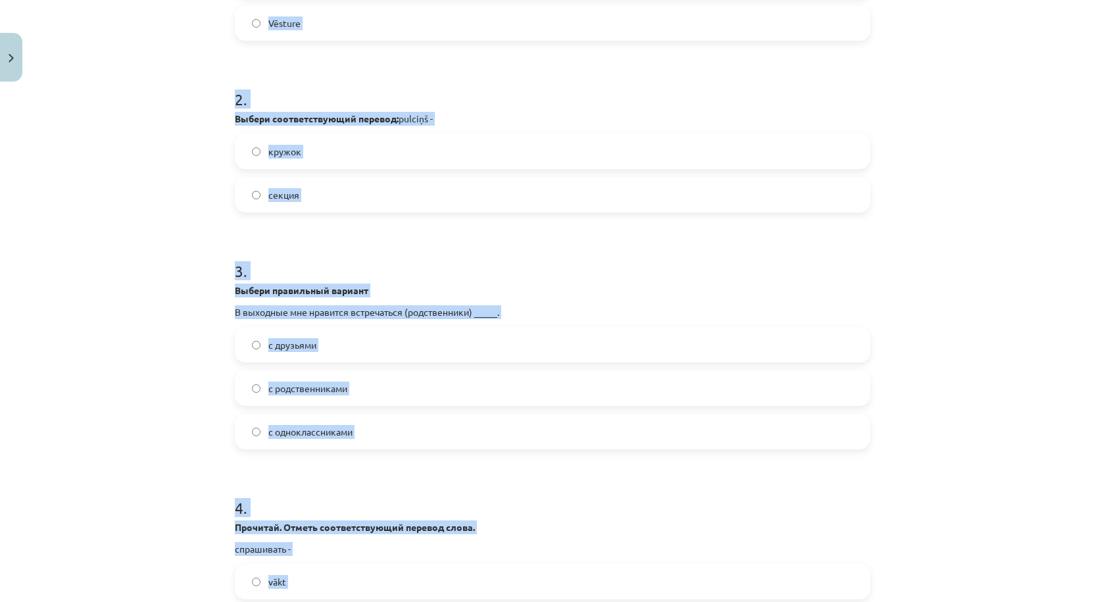
scroll to position [0, 0]
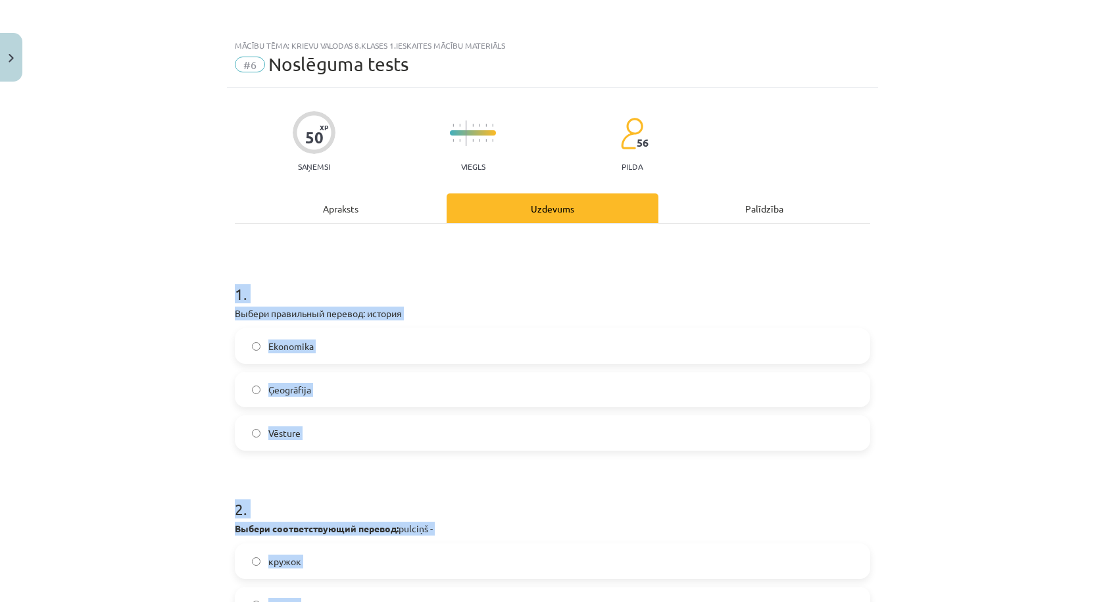
drag, startPoint x: 345, startPoint y: 347, endPoint x: 312, endPoint y: 127, distance: 222.1
click at [345, 346] on label "Ekonomika" at bounding box center [552, 346] width 633 height 33
copy form "6 . Loremi dolorsitam consect: adipisc Elitseddo Eiusmodtem Incidid 6 . Utlabo …"
click at [332, 432] on label "Vēsture" at bounding box center [552, 432] width 633 height 33
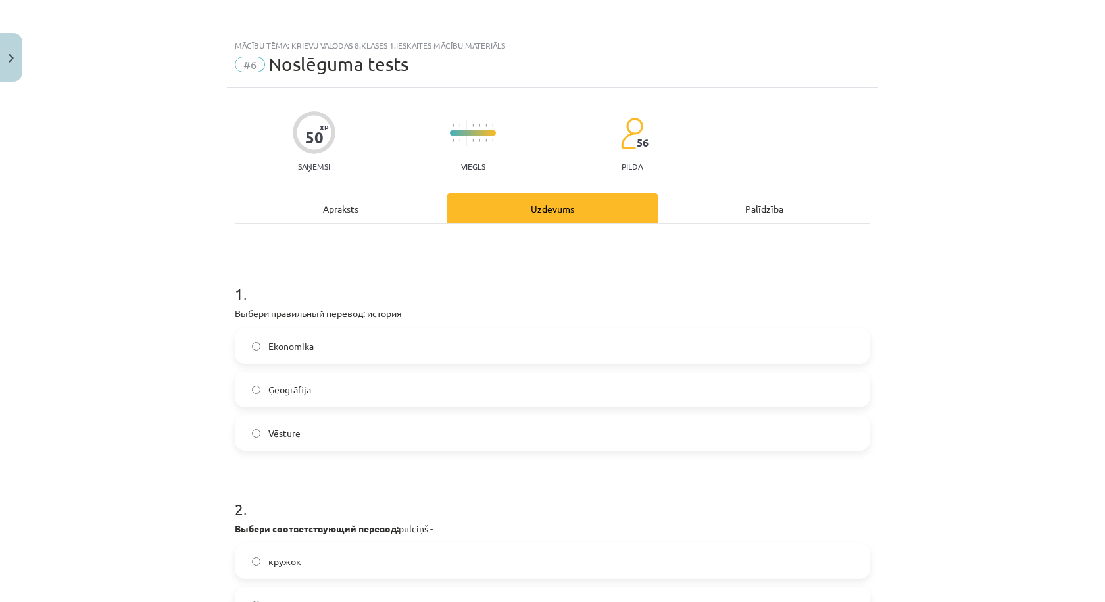
scroll to position [219, 0]
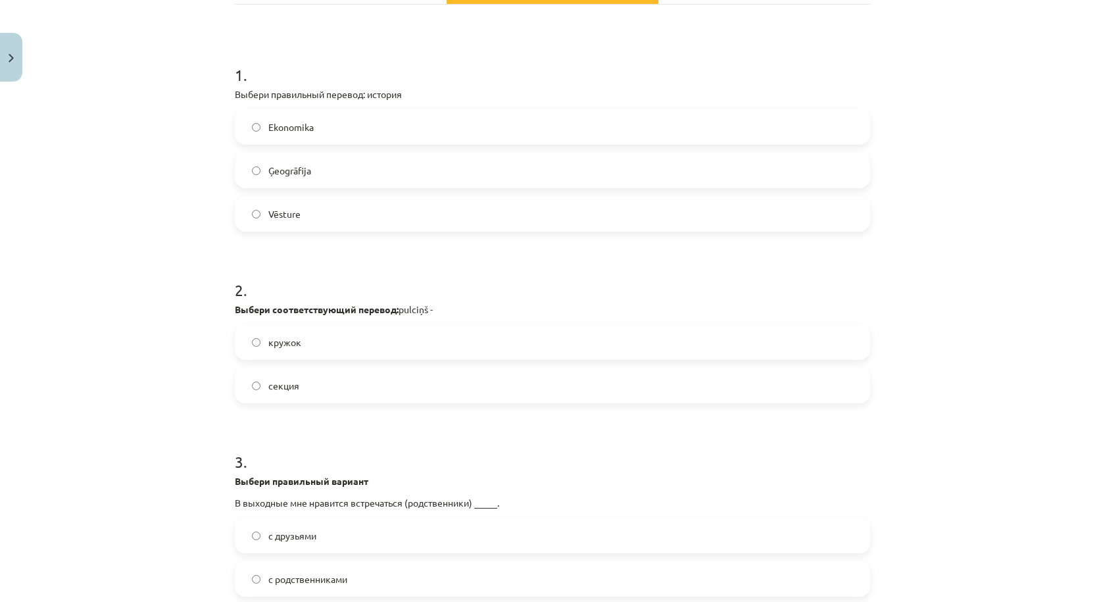
click at [331, 347] on label "кружок" at bounding box center [552, 342] width 633 height 33
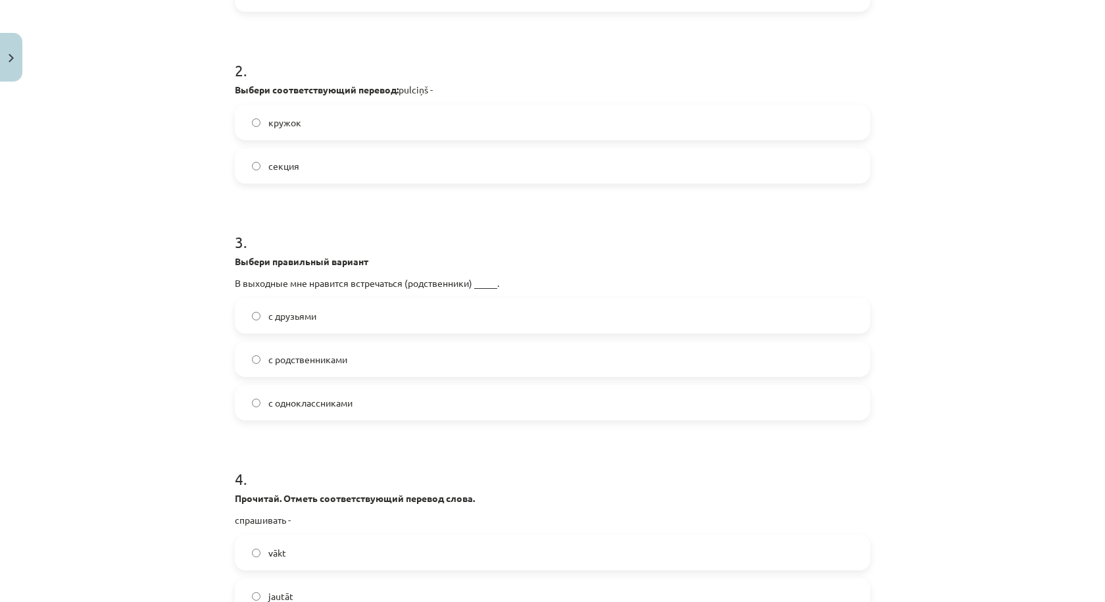
click at [374, 399] on label "с одноклассниками" at bounding box center [552, 402] width 633 height 33
click at [420, 360] on label "с родственниками" at bounding box center [552, 359] width 633 height 33
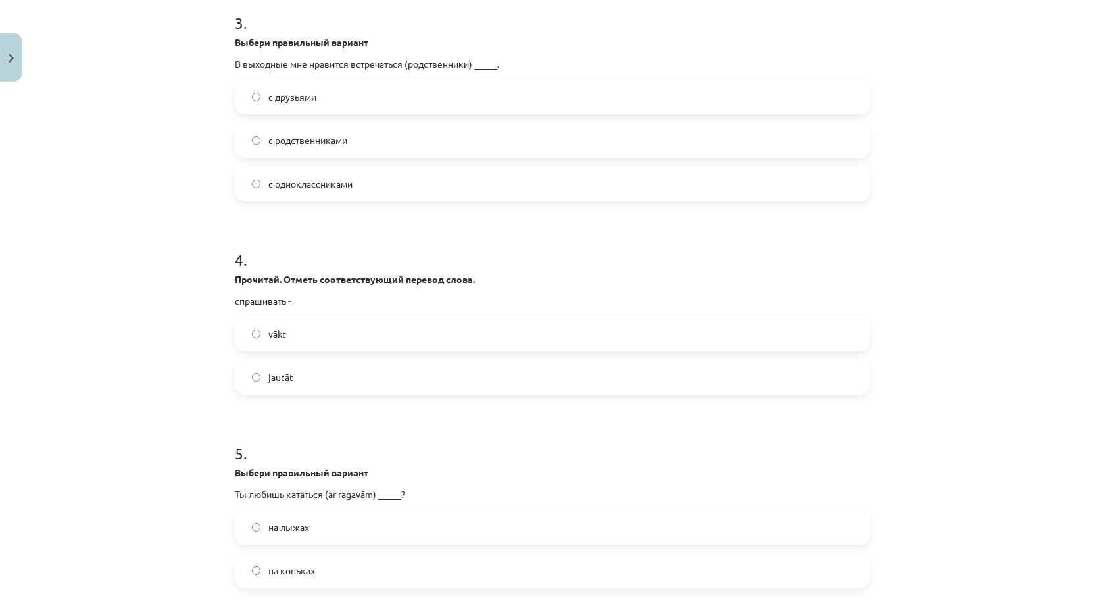
click at [334, 376] on label "jautāt" at bounding box center [552, 377] width 633 height 33
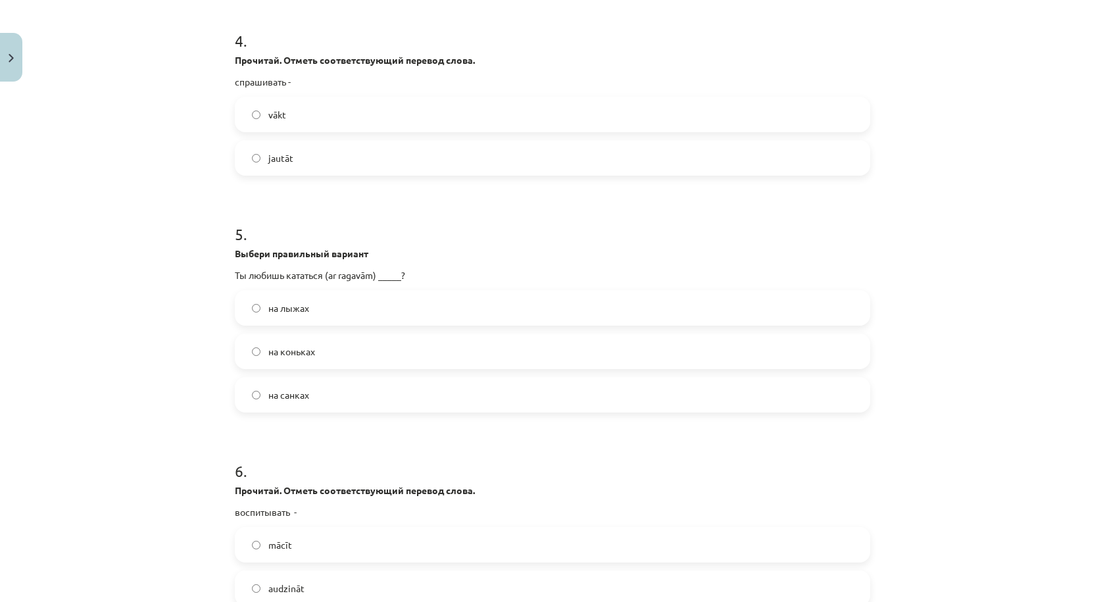
click at [328, 356] on label "на коньках" at bounding box center [552, 351] width 633 height 33
click at [319, 397] on label "на санках" at bounding box center [552, 394] width 633 height 33
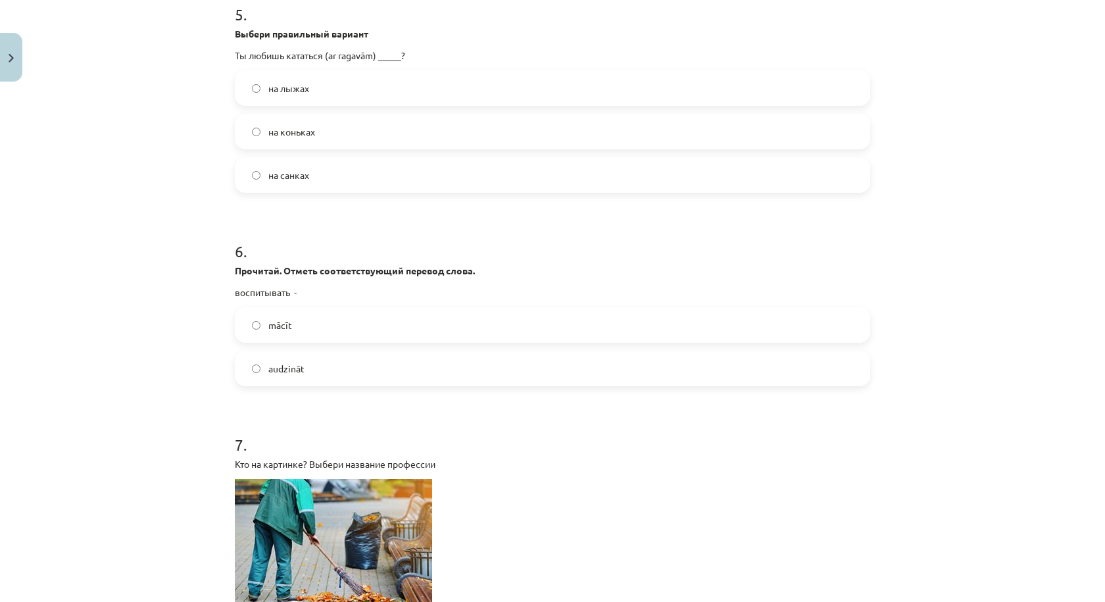
click at [334, 367] on label "audzināt" at bounding box center [552, 368] width 633 height 33
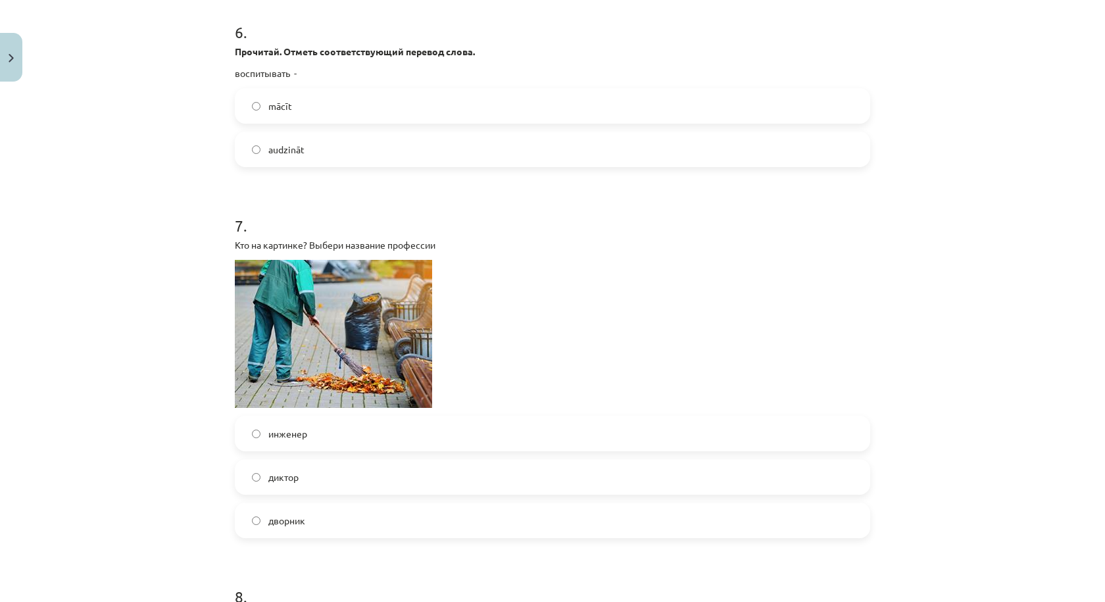
click at [326, 521] on label "дворник" at bounding box center [552, 520] width 633 height 33
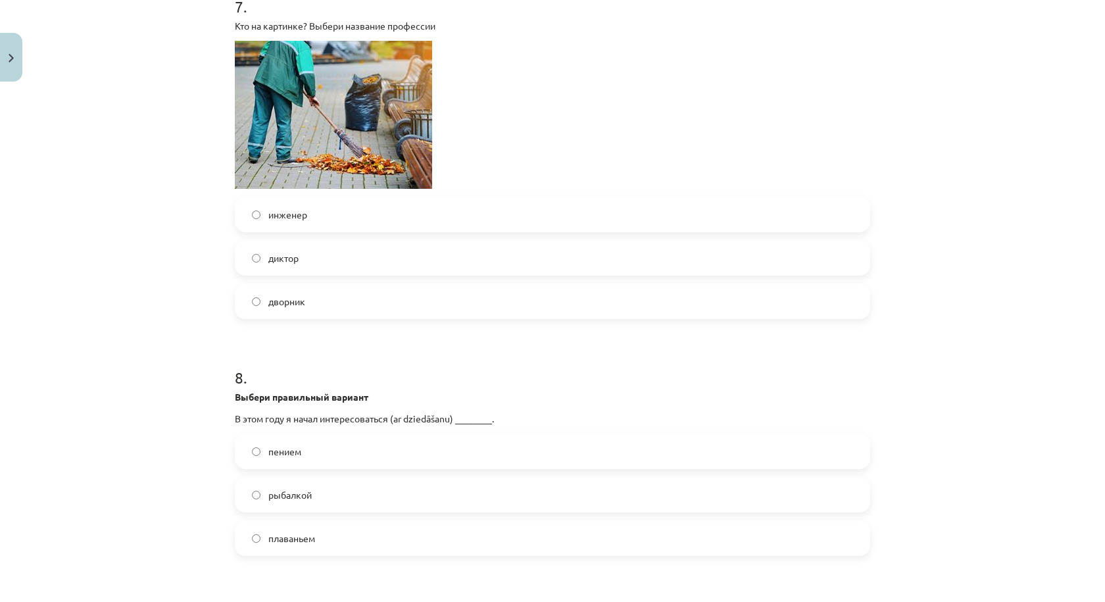
click at [309, 452] on label "пением" at bounding box center [552, 451] width 633 height 33
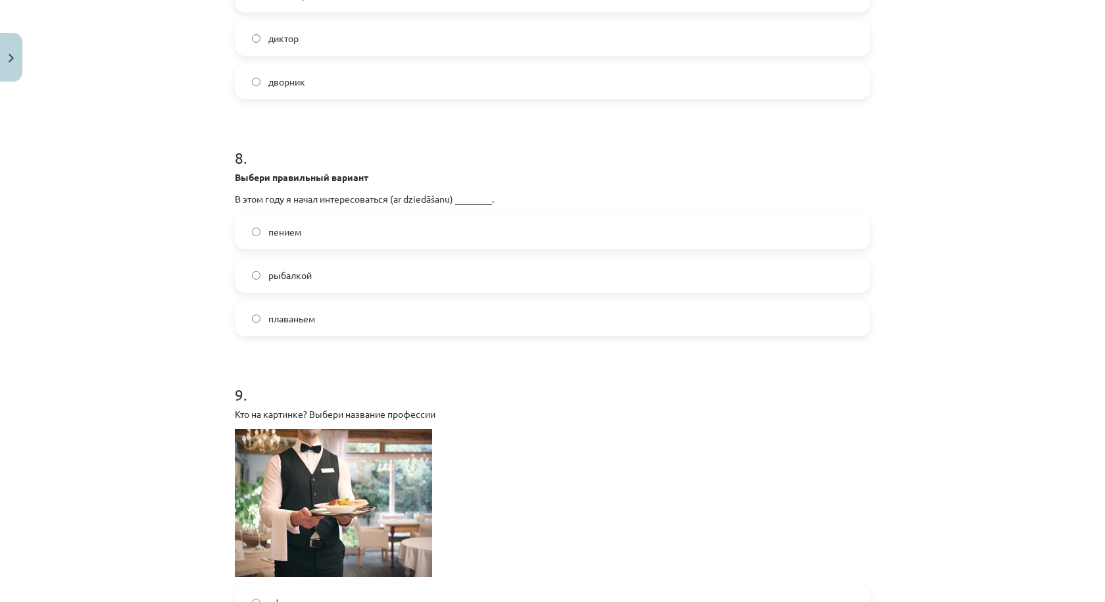
scroll to position [1974, 0]
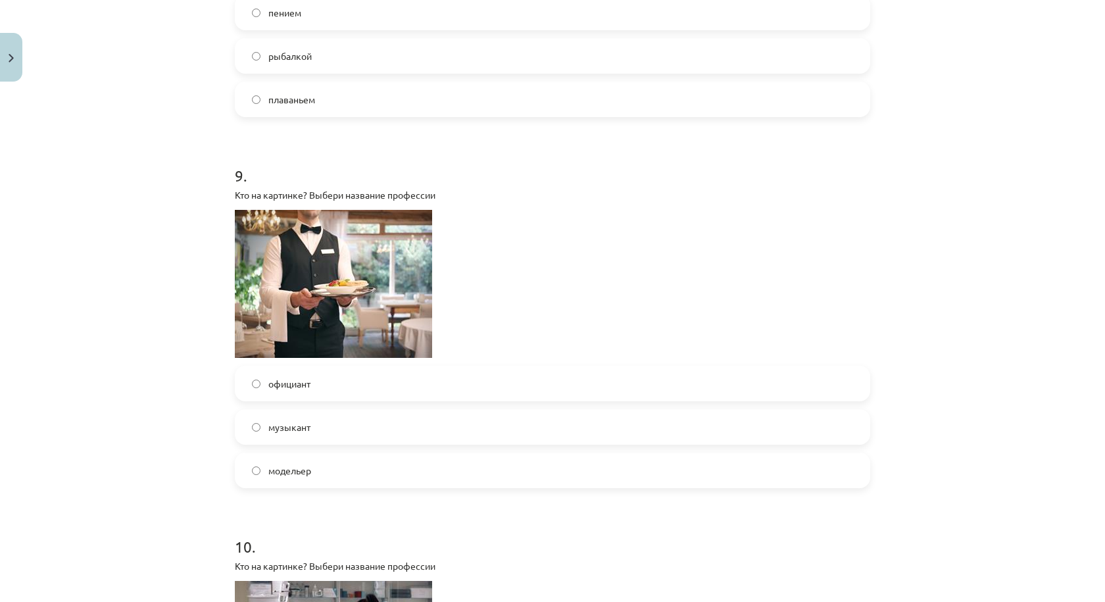
click at [325, 386] on label "официант" at bounding box center [552, 383] width 633 height 33
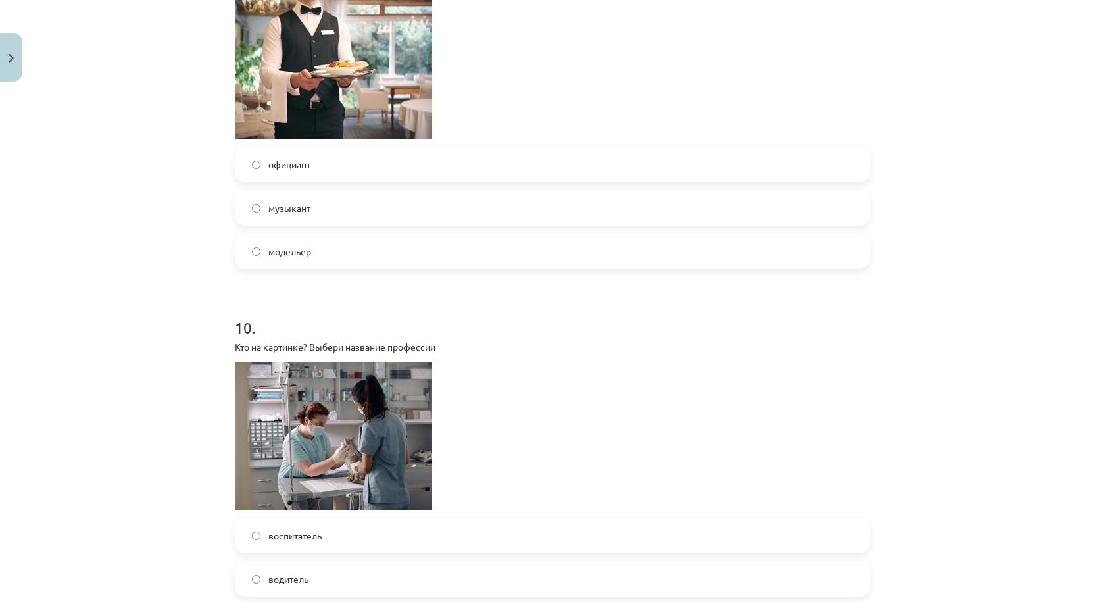
scroll to position [2383, 0]
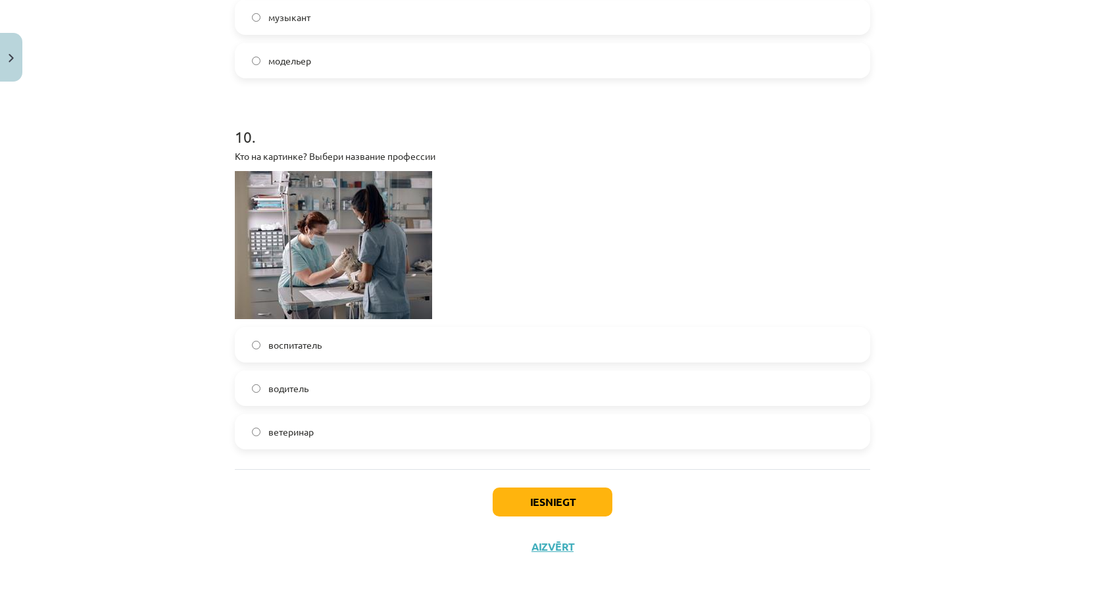
click at [332, 438] on label "ветеринар" at bounding box center [552, 431] width 633 height 33
click at [532, 499] on button "Iesniegt" at bounding box center [553, 501] width 120 height 29
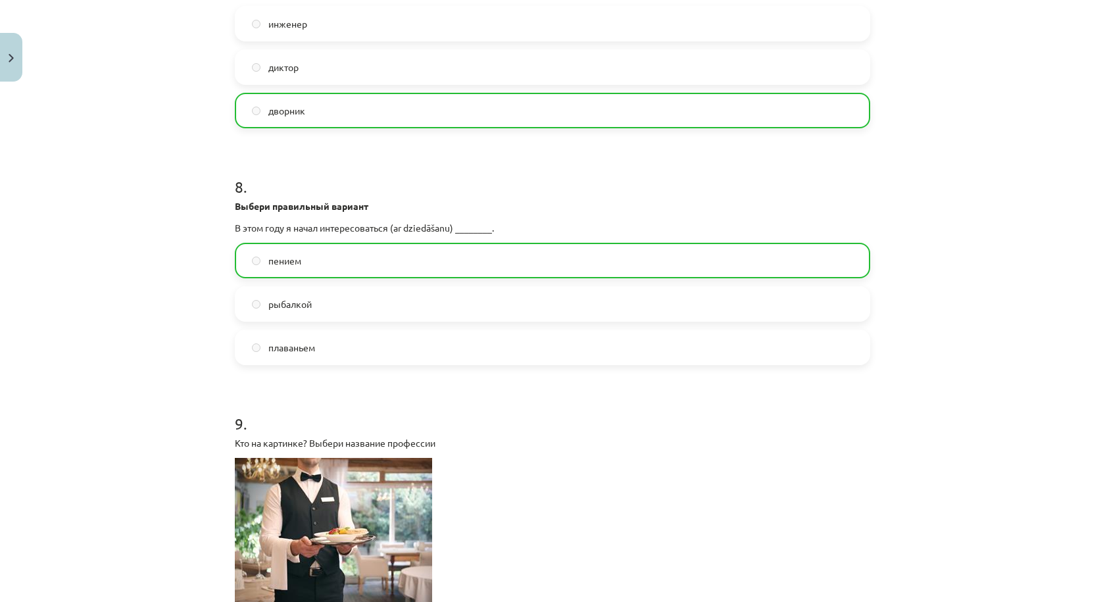
scroll to position [2425, 0]
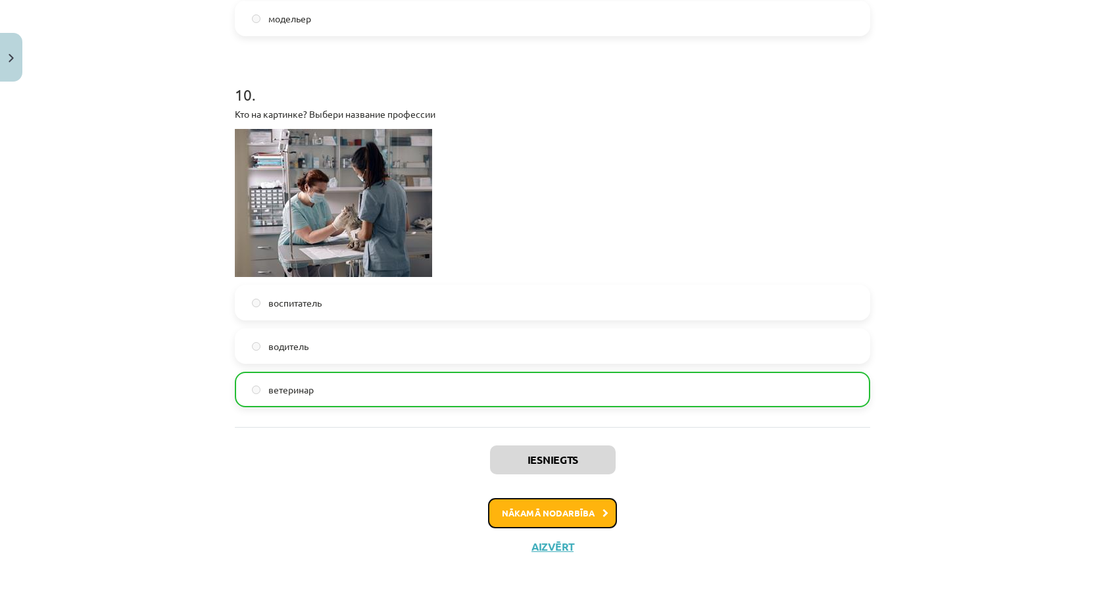
click at [543, 507] on button "Nākamā nodarbība" at bounding box center [552, 513] width 129 height 30
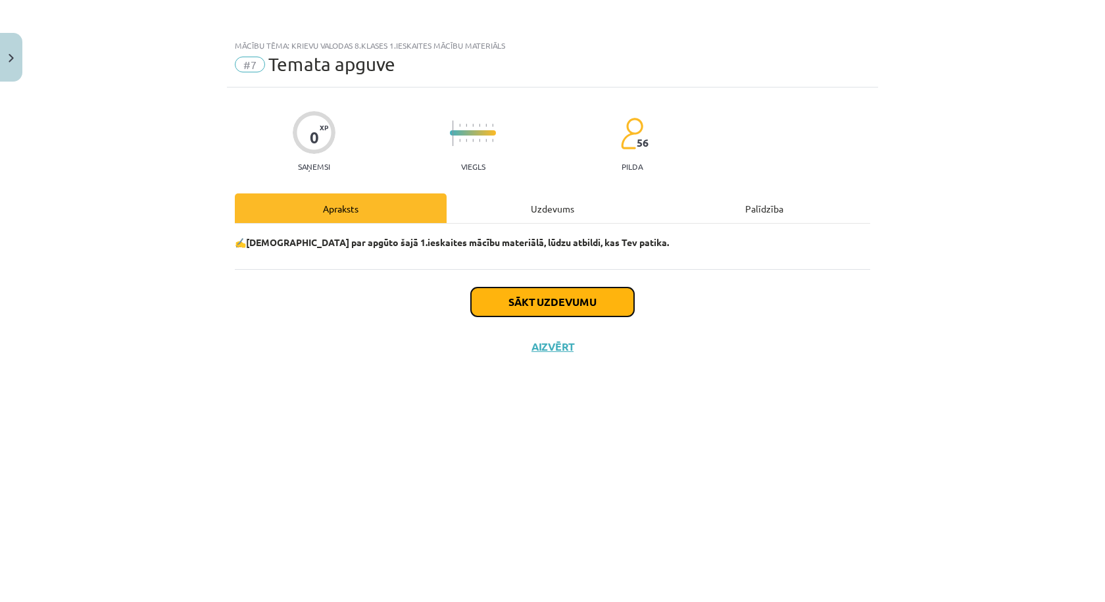
click at [547, 294] on button "Sākt uzdevumu" at bounding box center [552, 301] width 163 height 29
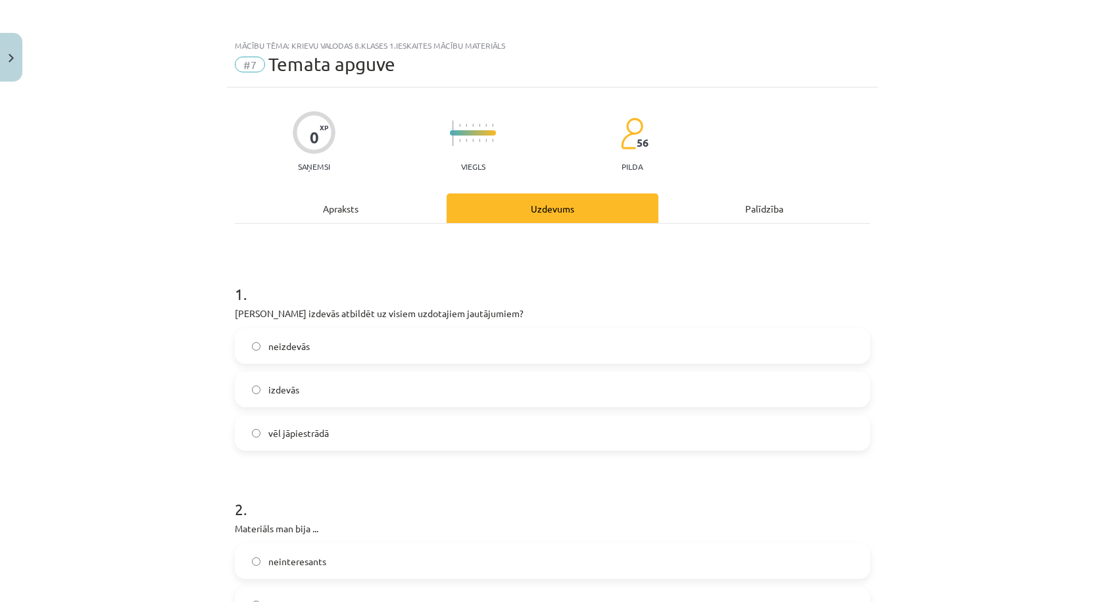
click at [335, 398] on label "izdevās" at bounding box center [552, 389] width 633 height 33
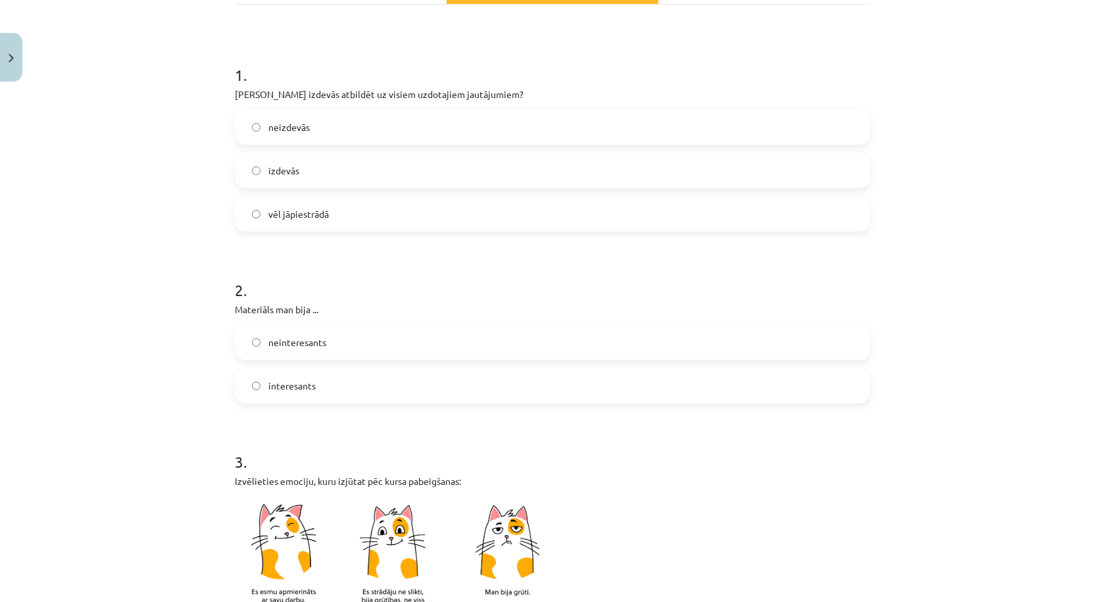
click at [341, 350] on label "neinteresants" at bounding box center [552, 342] width 633 height 33
click at [325, 384] on label "interesants" at bounding box center [552, 385] width 633 height 33
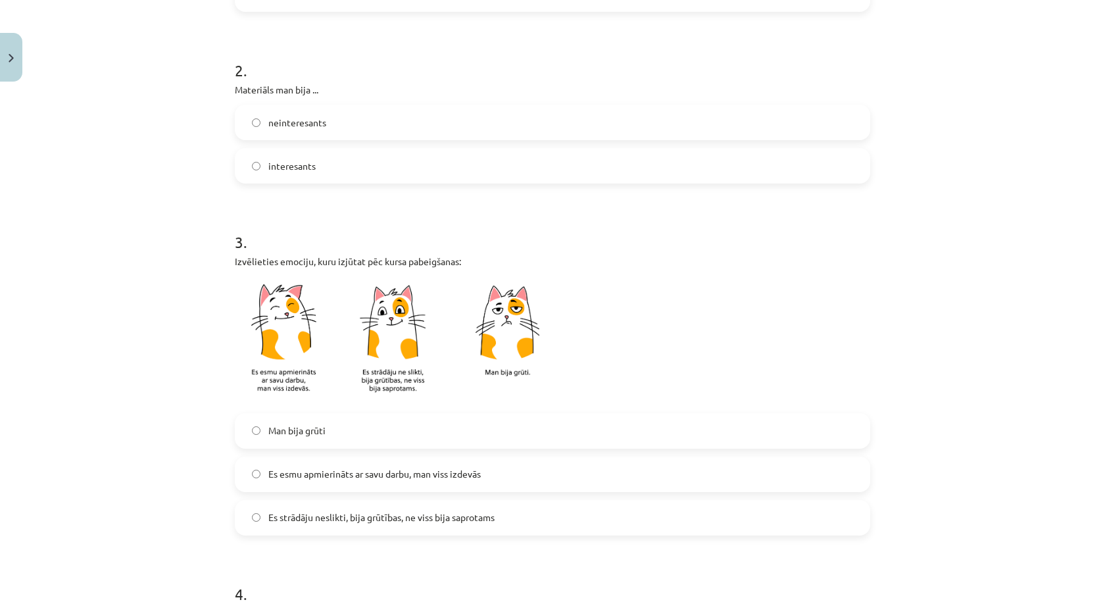
click at [341, 480] on span "Es esmu apmierināts ar savu darbu, man viss izdevās" at bounding box center [374, 474] width 212 height 14
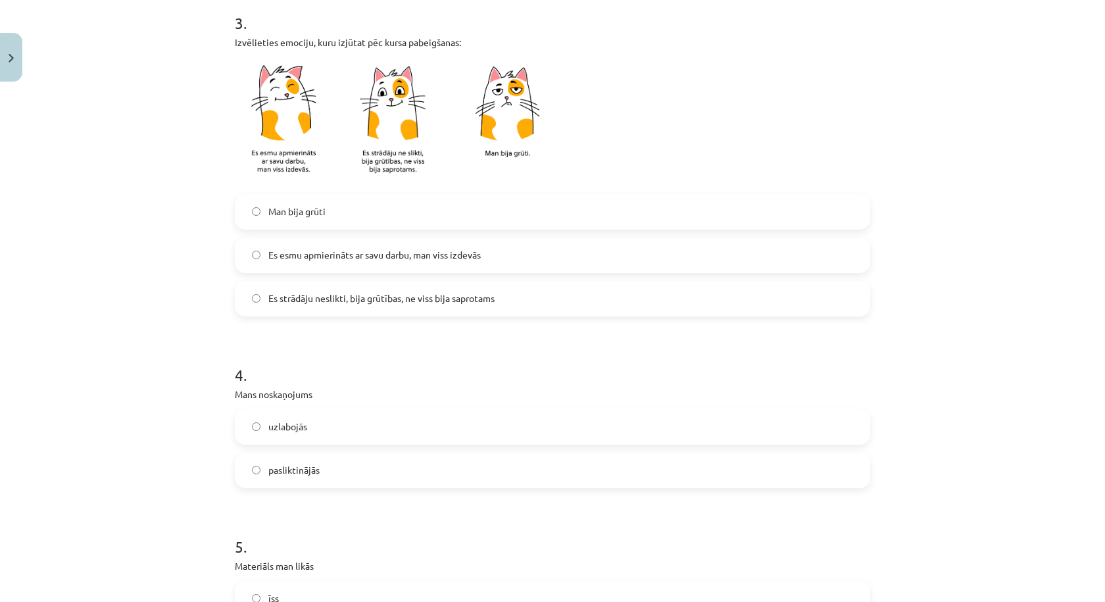
click at [335, 467] on label "pasliktinājās" at bounding box center [552, 470] width 633 height 33
click at [336, 432] on label "uzlabojās" at bounding box center [552, 426] width 633 height 33
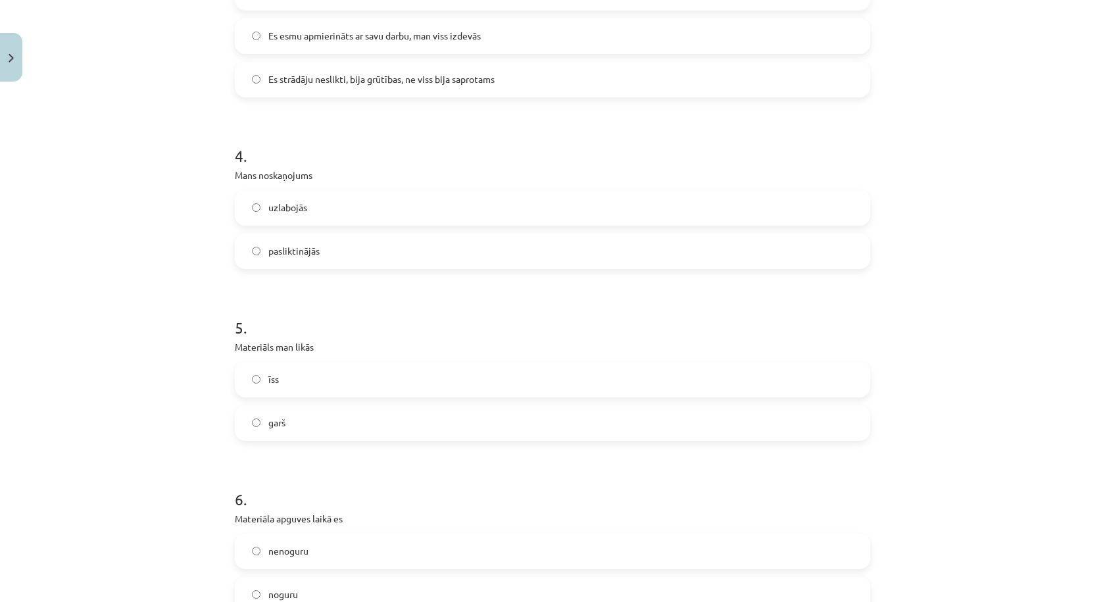
click at [313, 414] on label "garš" at bounding box center [552, 423] width 633 height 33
click at [326, 371] on label "īss" at bounding box center [552, 379] width 633 height 33
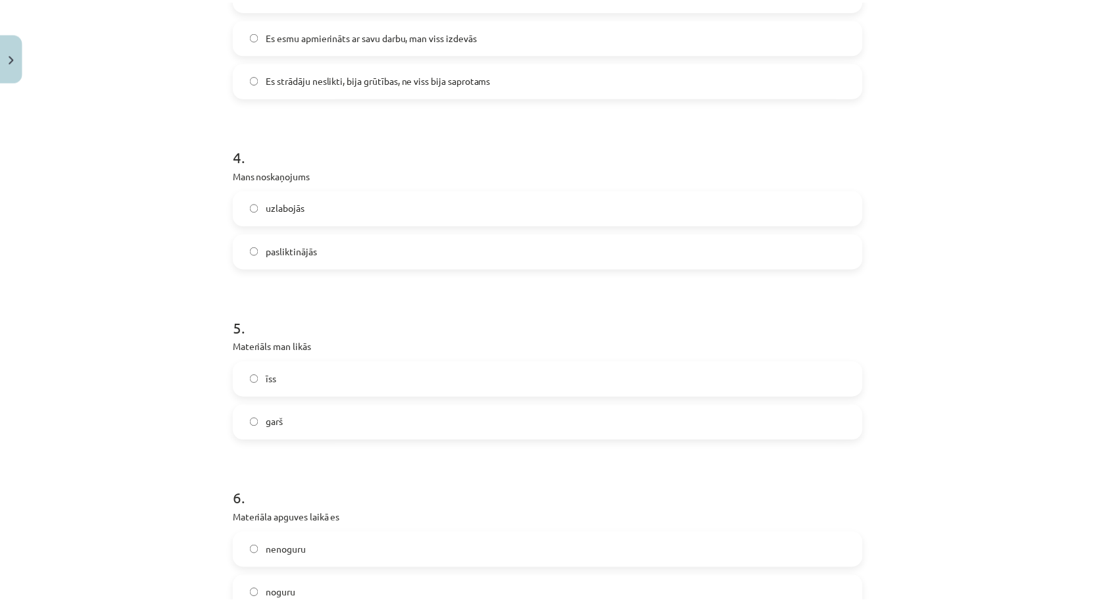
scroll to position [1040, 0]
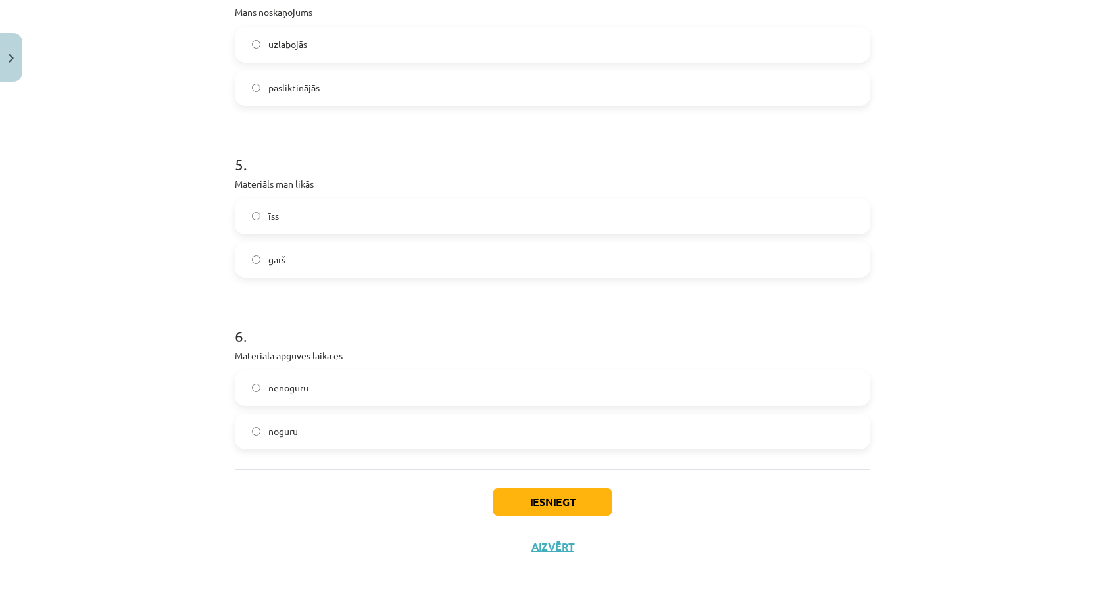
click at [307, 431] on label "noguru" at bounding box center [552, 431] width 633 height 33
click at [323, 385] on label "nenoguru" at bounding box center [552, 388] width 633 height 33
click at [525, 508] on button "Iesniegt" at bounding box center [553, 501] width 120 height 29
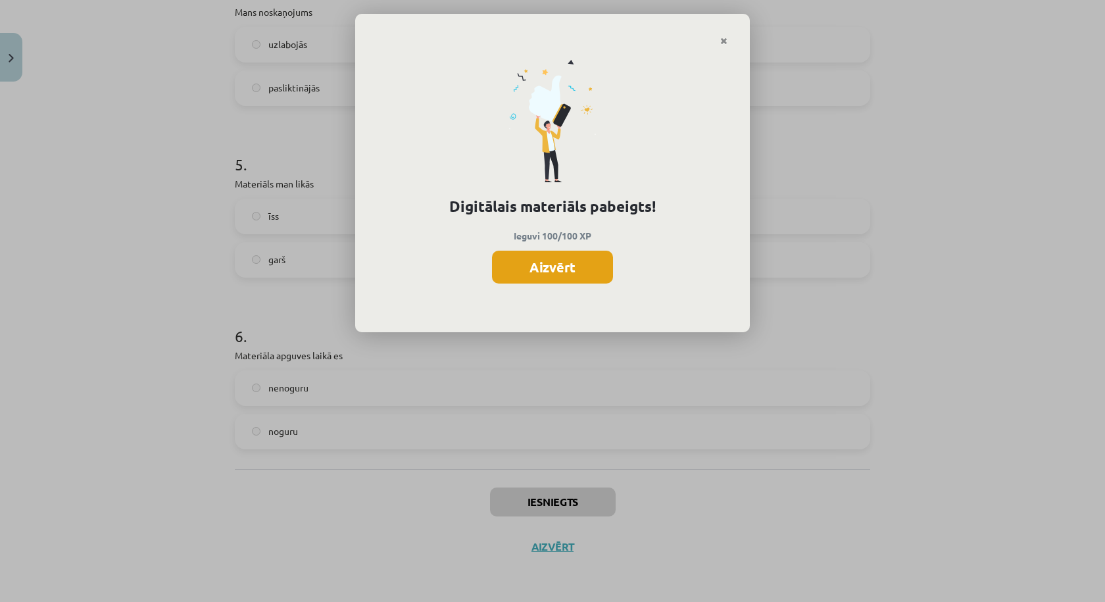
click at [562, 259] on button "Aizvērt" at bounding box center [552, 267] width 121 height 33
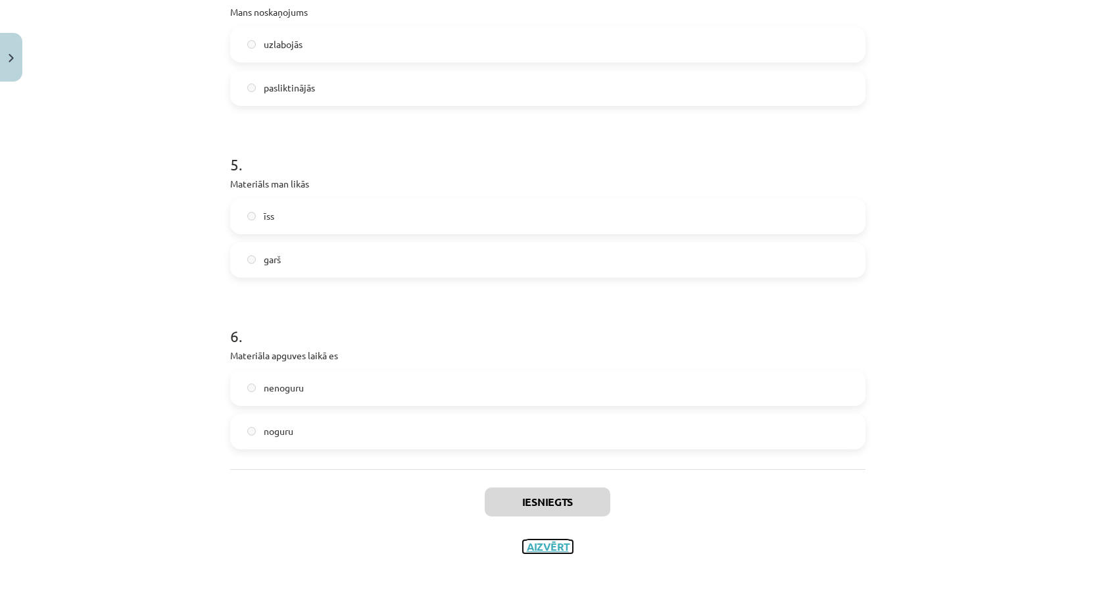
click at [536, 549] on button "Aizvērt" at bounding box center [548, 546] width 50 height 13
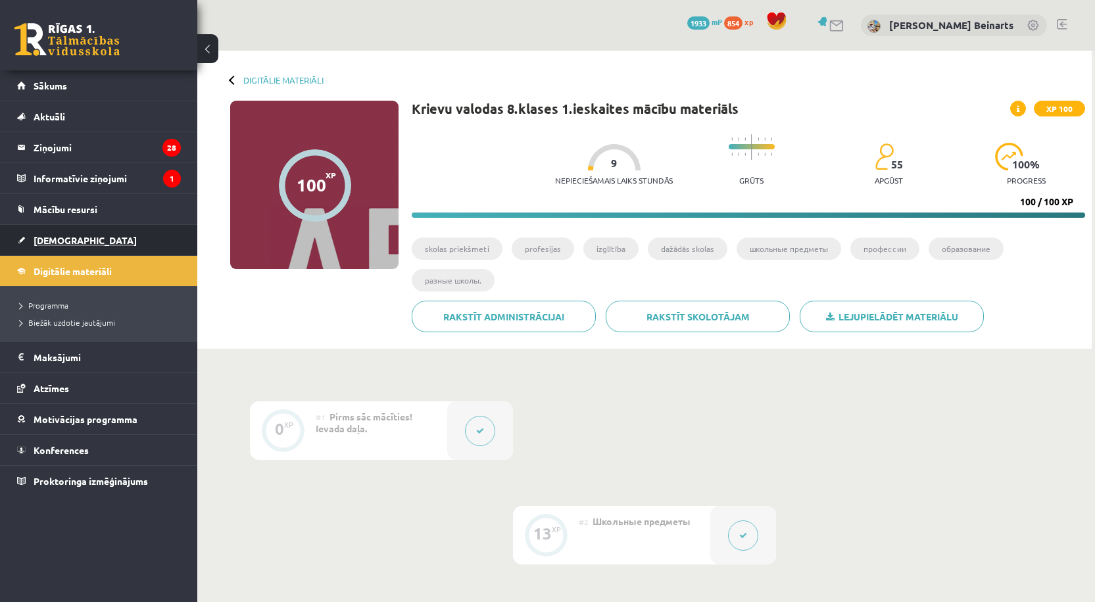
click at [68, 241] on span "[DEMOGRAPHIC_DATA]" at bounding box center [85, 240] width 103 height 12
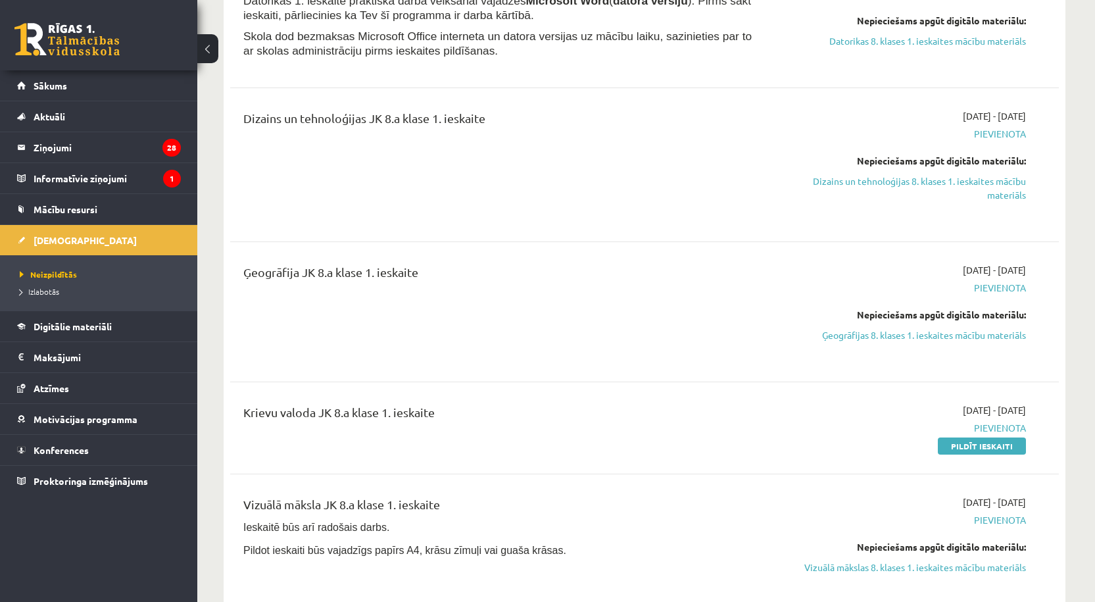
scroll to position [439, 0]
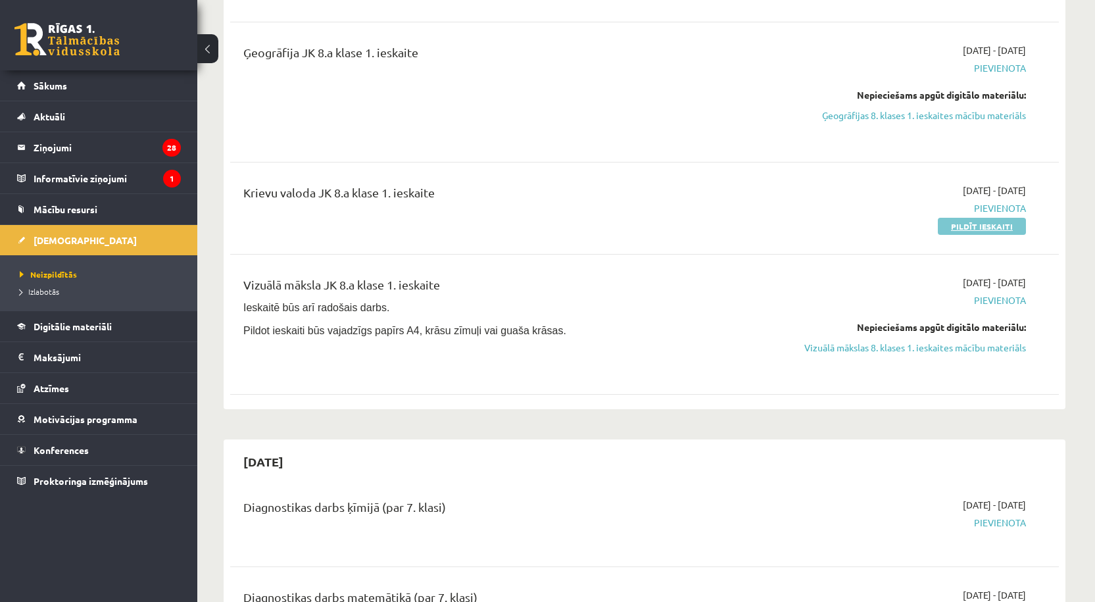
click at [969, 222] on link "Pildīt ieskaiti" at bounding box center [982, 226] width 88 height 17
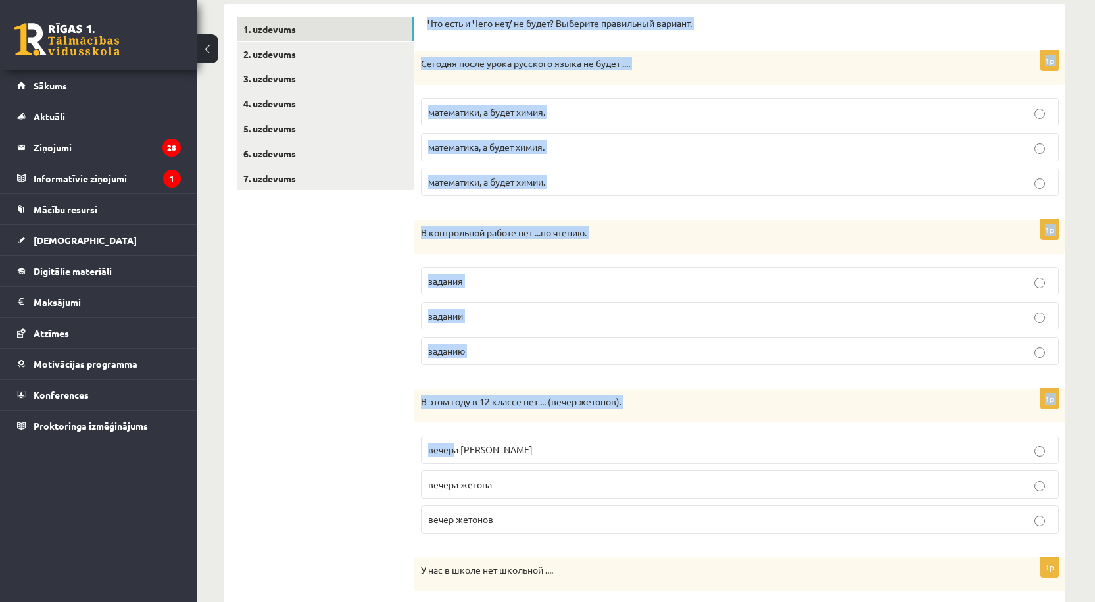
scroll to position [370, 0]
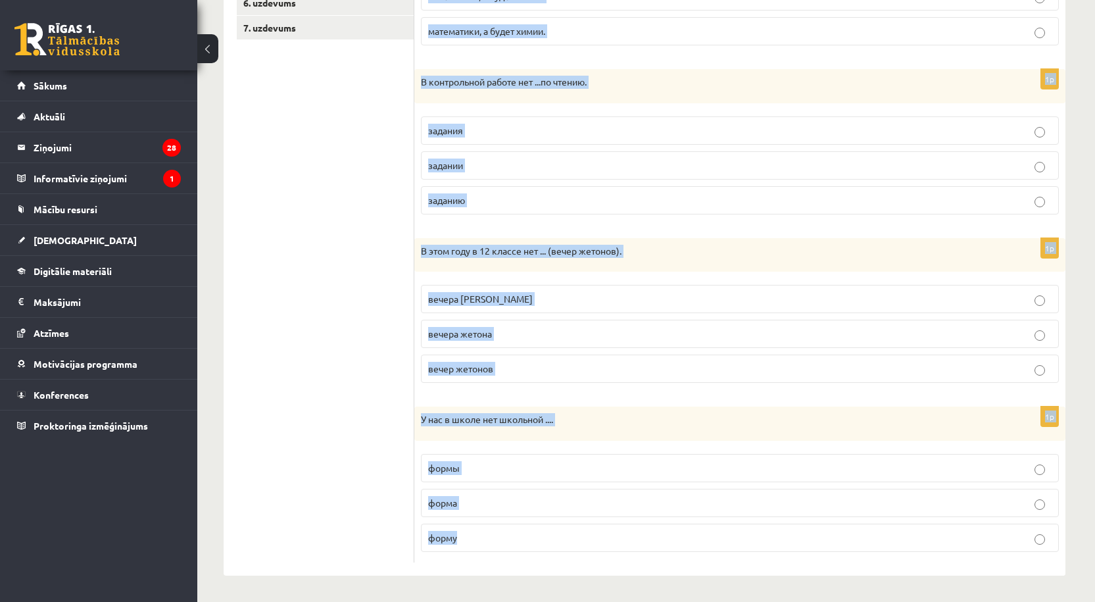
drag, startPoint x: 424, startPoint y: 238, endPoint x: 522, endPoint y: 522, distance: 300.2
click at [522, 522] on div "Что есть и Чего нет/ не будет? Выберите правильный вариант. 1p Сегодня после ур…" at bounding box center [739, 214] width 651 height 722
copy form "Что есть и Чего нет/ не будет? Выберите правильный вариант. 1p Сегодня после ур…"
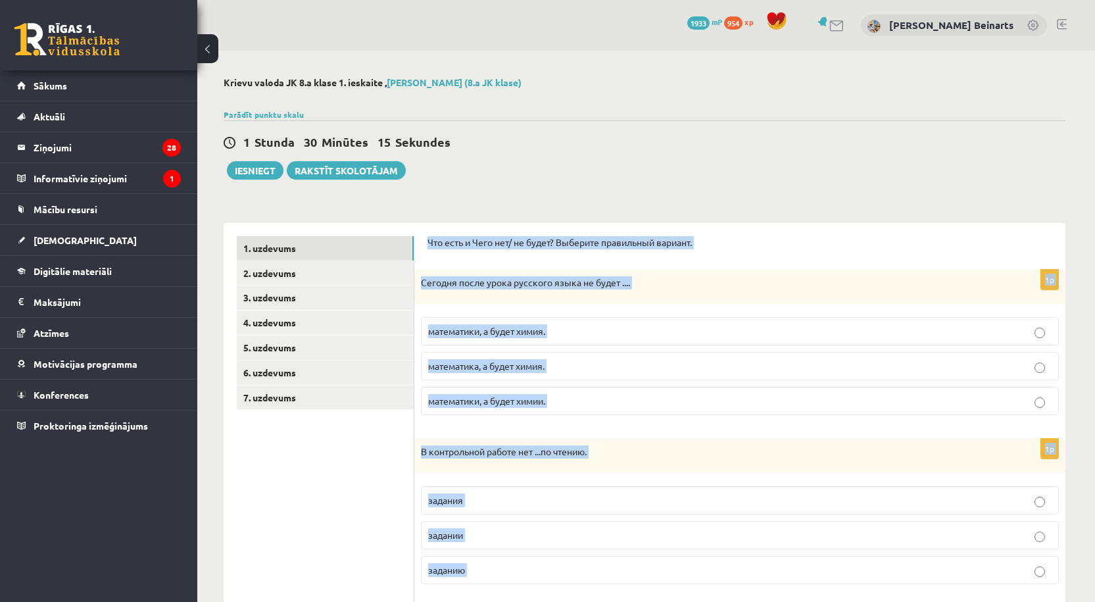
click at [624, 328] on p "математики, а будет химия." at bounding box center [740, 331] width 624 height 14
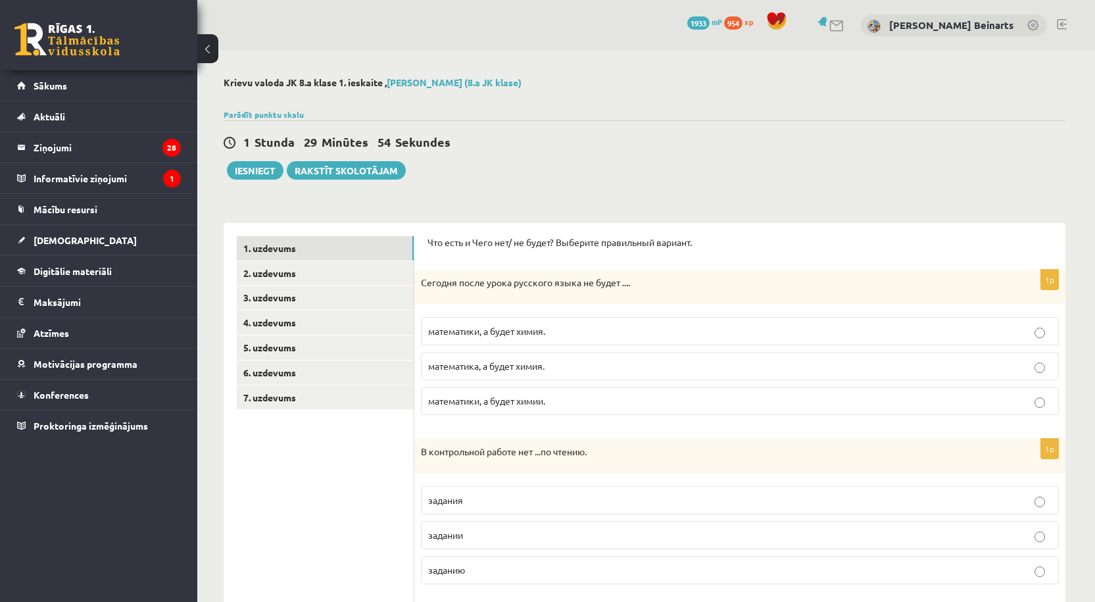
click at [582, 368] on p "математика, а будет химия." at bounding box center [740, 366] width 624 height 14
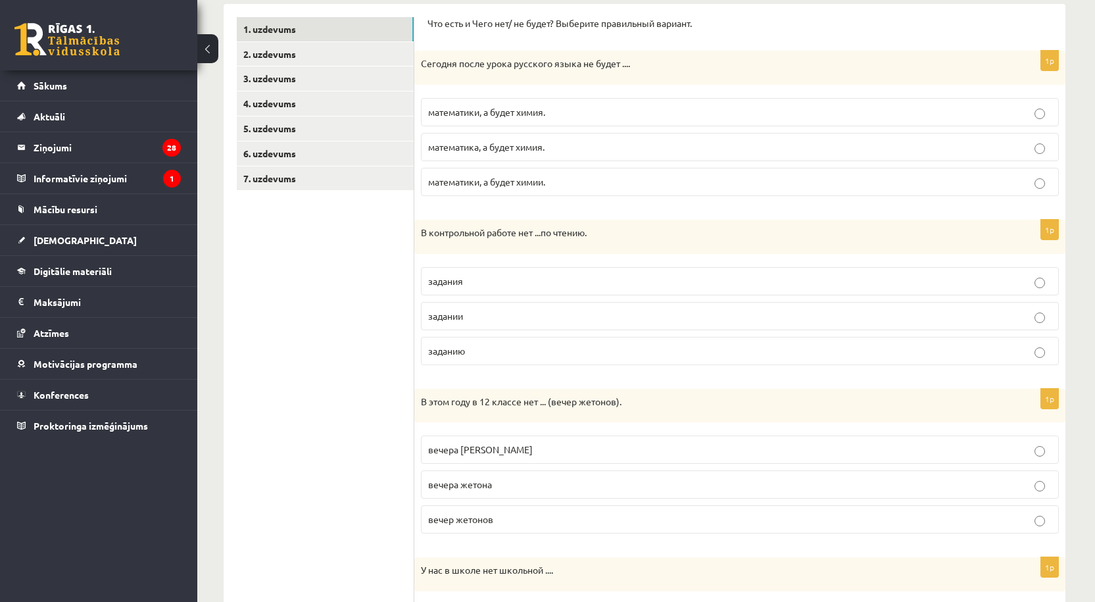
drag, startPoint x: 583, startPoint y: 116, endPoint x: 578, endPoint y: 121, distance: 7.0
click at [583, 116] on p "математики, а будет химия." at bounding box center [740, 112] width 624 height 14
click at [487, 351] on p "заданию" at bounding box center [740, 351] width 624 height 14
click at [499, 280] on p "задания" at bounding box center [740, 281] width 624 height 14
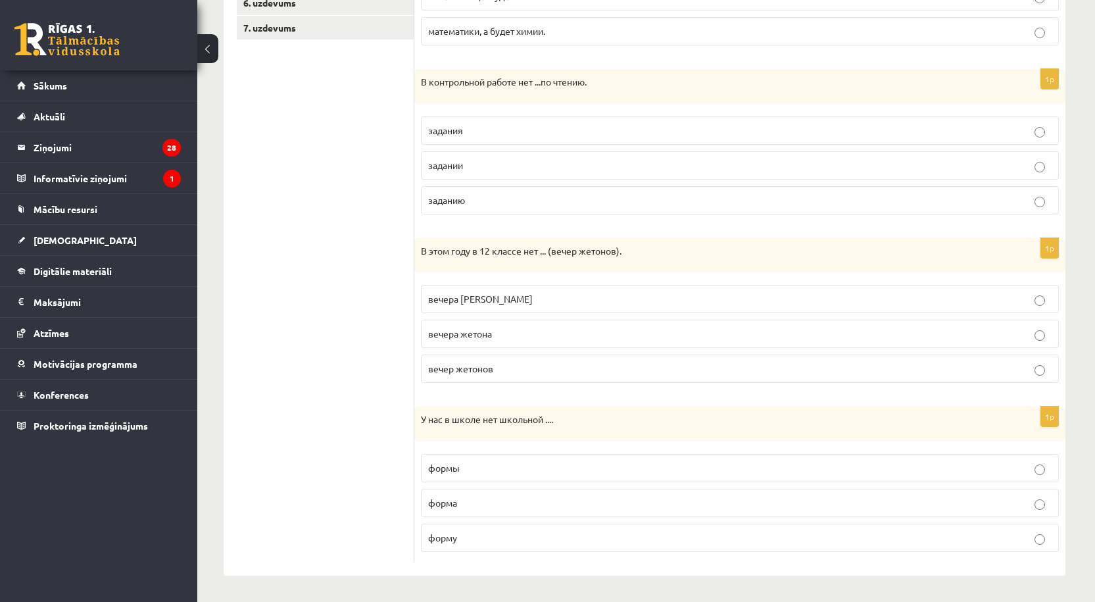
click at [519, 301] on p "вечера жетонов" at bounding box center [740, 299] width 624 height 14
click at [474, 505] on p "форма" at bounding box center [740, 503] width 624 height 14
drag, startPoint x: 483, startPoint y: 466, endPoint x: 474, endPoint y: 446, distance: 22.1
click at [484, 466] on p "формы" at bounding box center [740, 468] width 624 height 14
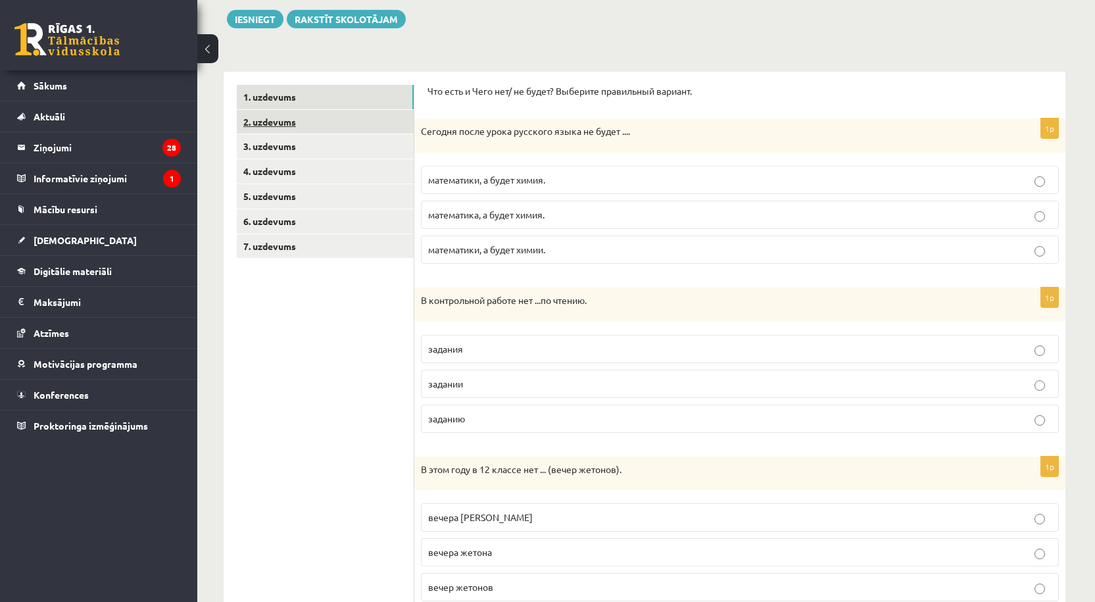
click at [265, 132] on link "2. uzdevums" at bounding box center [325, 122] width 177 height 24
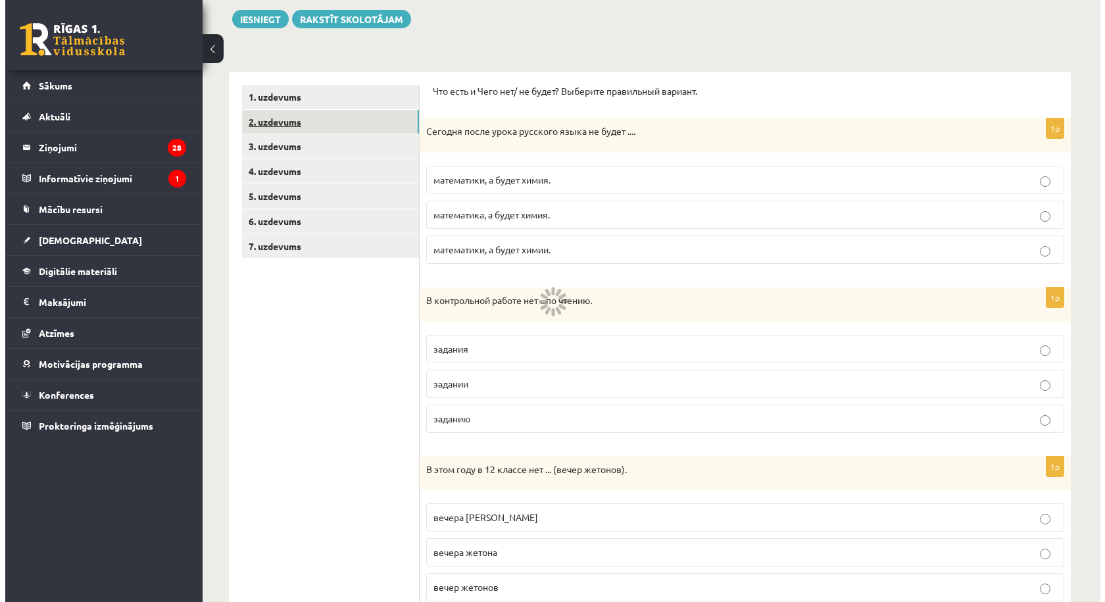
scroll to position [0, 0]
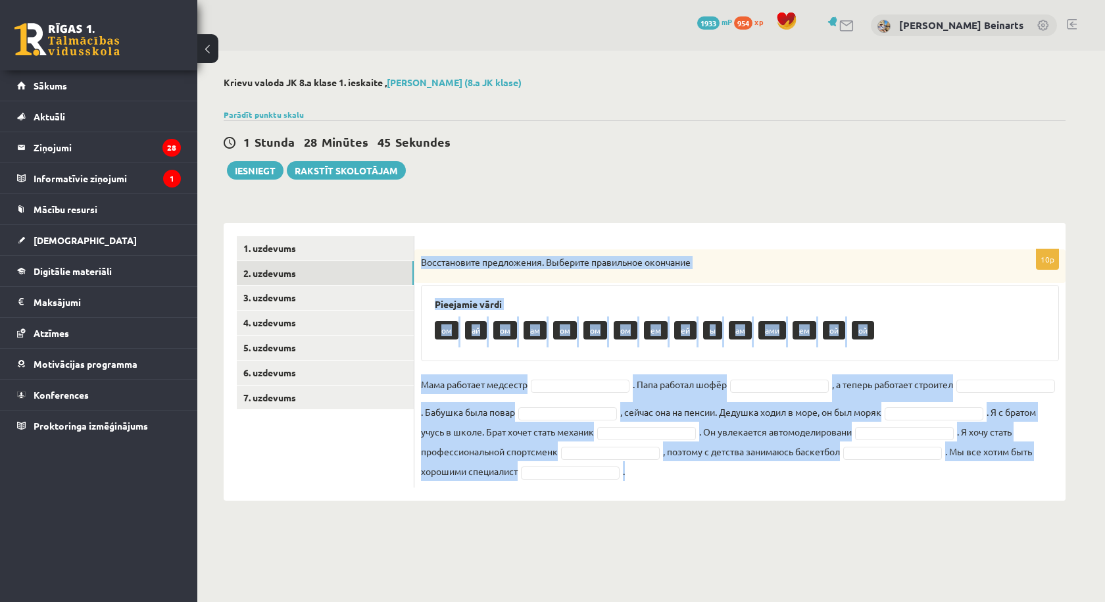
drag, startPoint x: 418, startPoint y: 263, endPoint x: 975, endPoint y: 490, distance: 601.6
click at [978, 492] on div "10p Восстановите предложения. Выберите правильное окончание Pieejamie vārdi ом …" at bounding box center [739, 362] width 651 height 278
copy div "Восстановите предложения. Выберите правильное окончание Pieejamie vārdi ом ай о…"
click at [435, 485] on div "10p Восстановите предложения. Выберите правильное окончание Pieejamie vārdi ом …" at bounding box center [739, 368] width 651 height 238
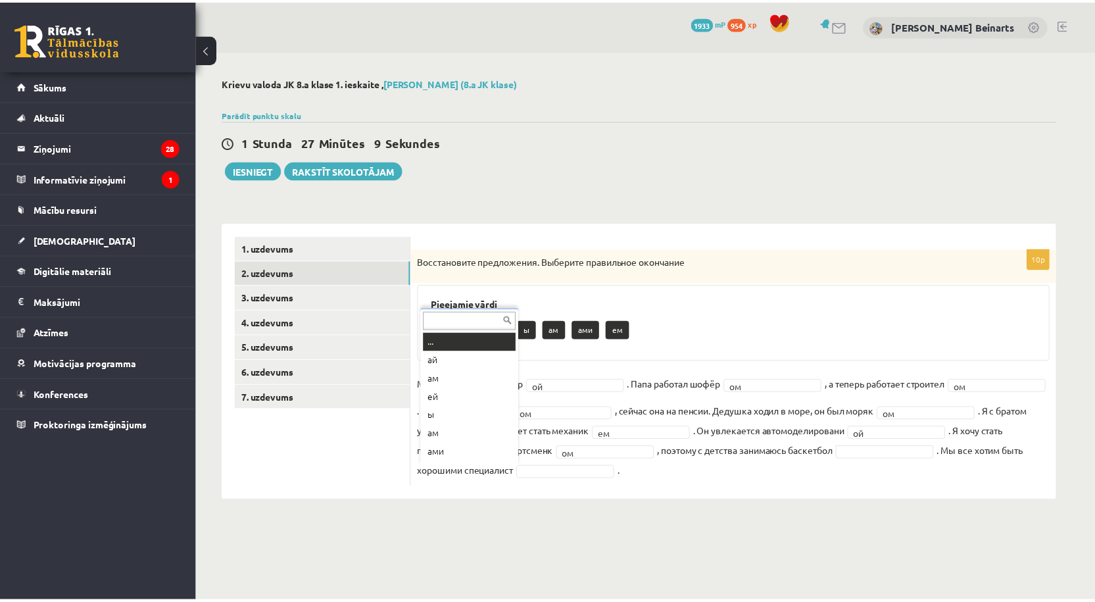
scroll to position [16, 0]
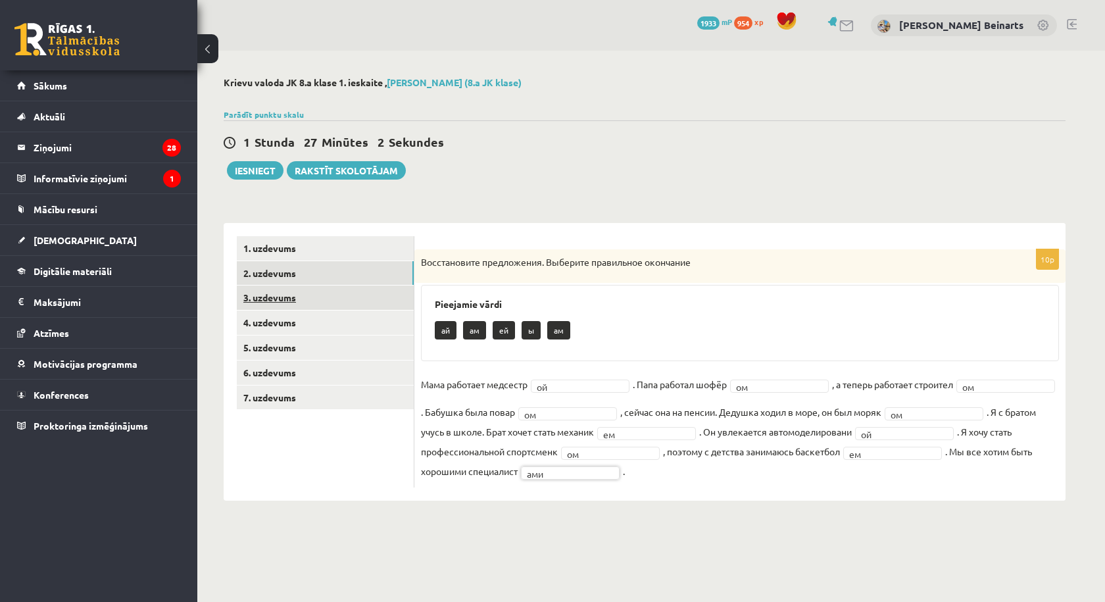
click at [248, 303] on link "3. uzdevums" at bounding box center [325, 298] width 177 height 24
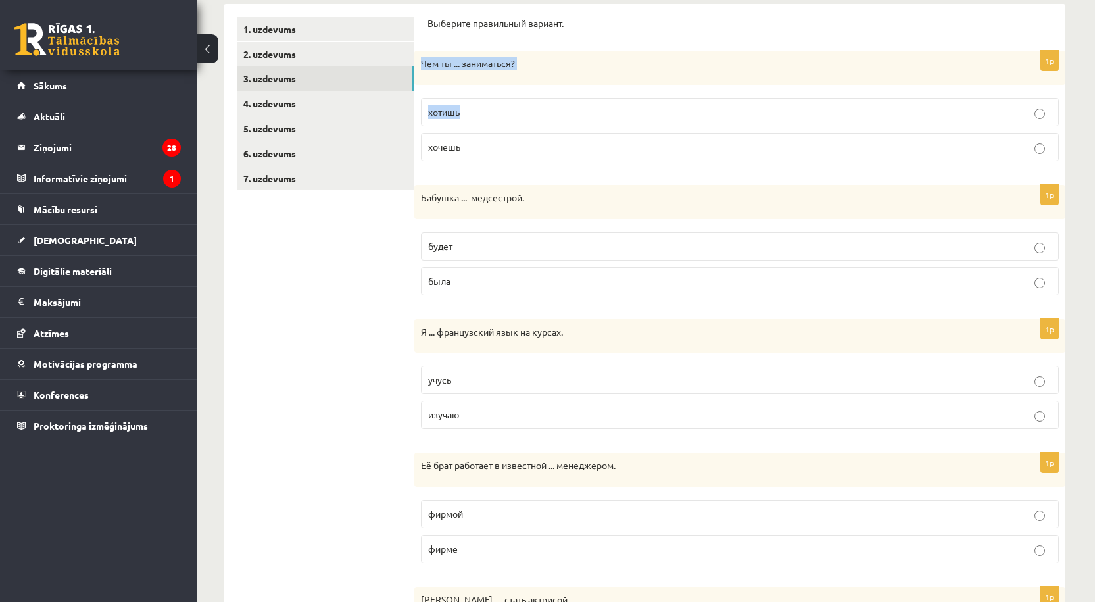
scroll to position [0, 0]
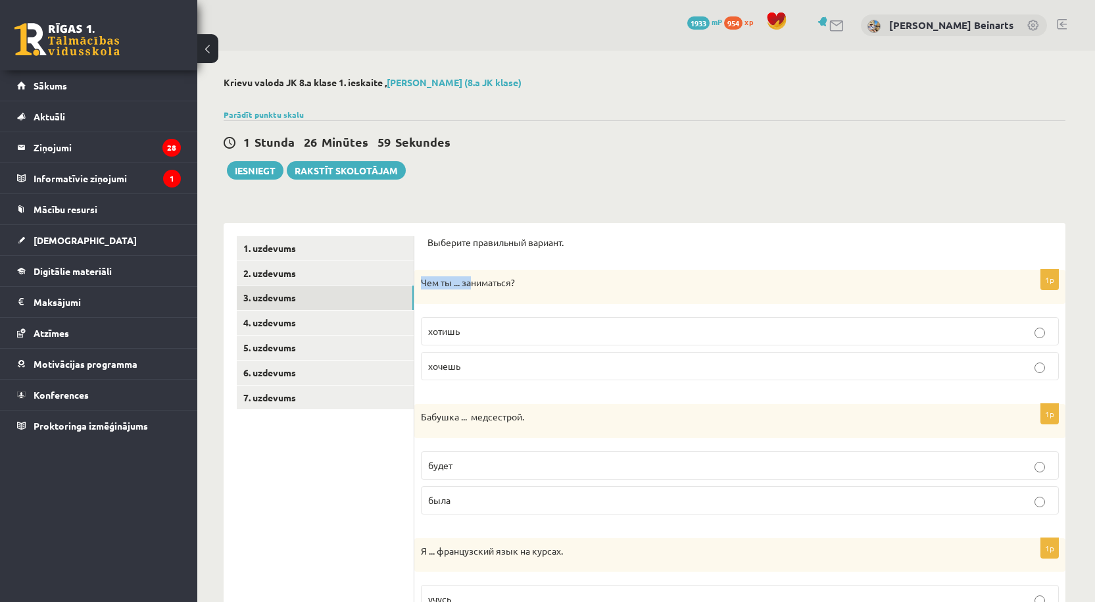
drag, startPoint x: 420, startPoint y: 276, endPoint x: 472, endPoint y: 277, distance: 52.6
click at [472, 277] on div "Чем ты ... заниматься?" at bounding box center [739, 287] width 651 height 34
copy form "Выберите правильный вариант. 1p Чем ты ... заниматься? хотишь"
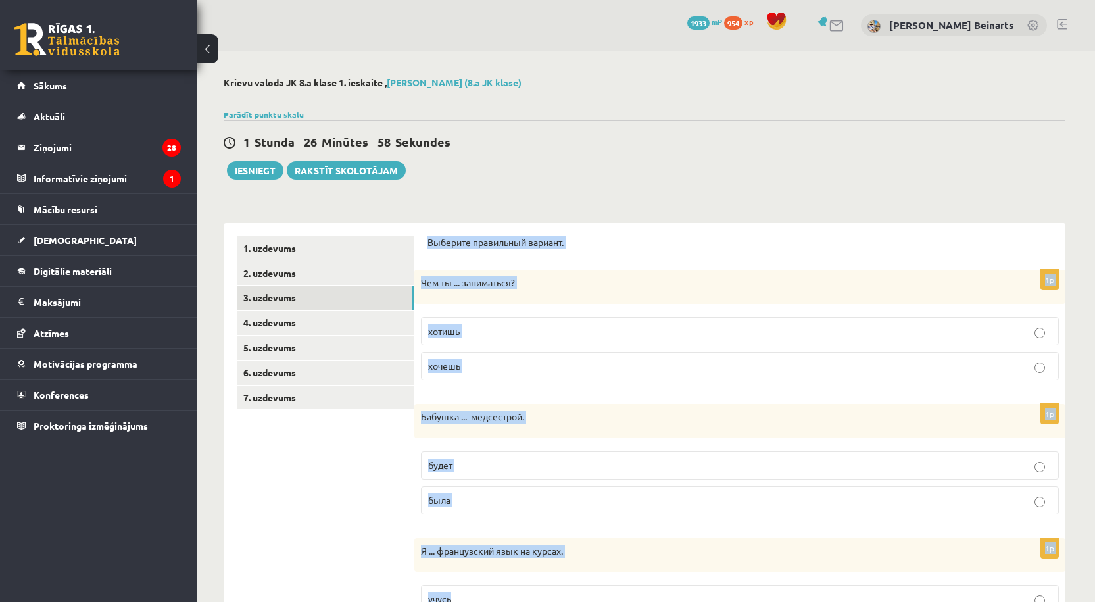
scroll to position [1034, 0]
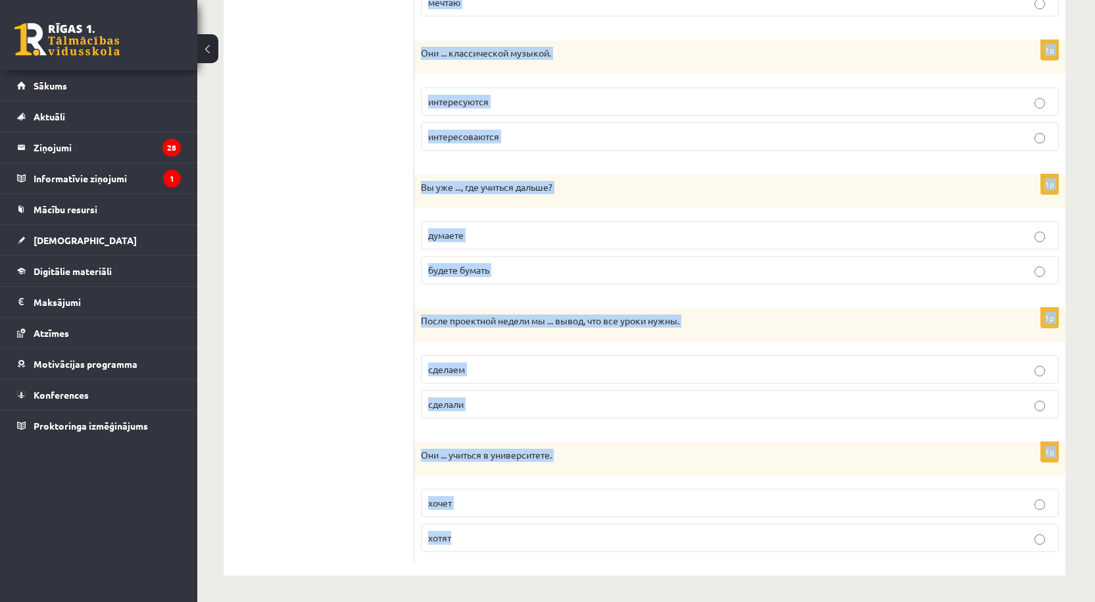
drag, startPoint x: 426, startPoint y: 239, endPoint x: 545, endPoint y: 541, distance: 324.0
copy form "Выберите правильный вариант. 1p Чем ты ... заниматься? хотишь хочешь 1p Бабушка…"
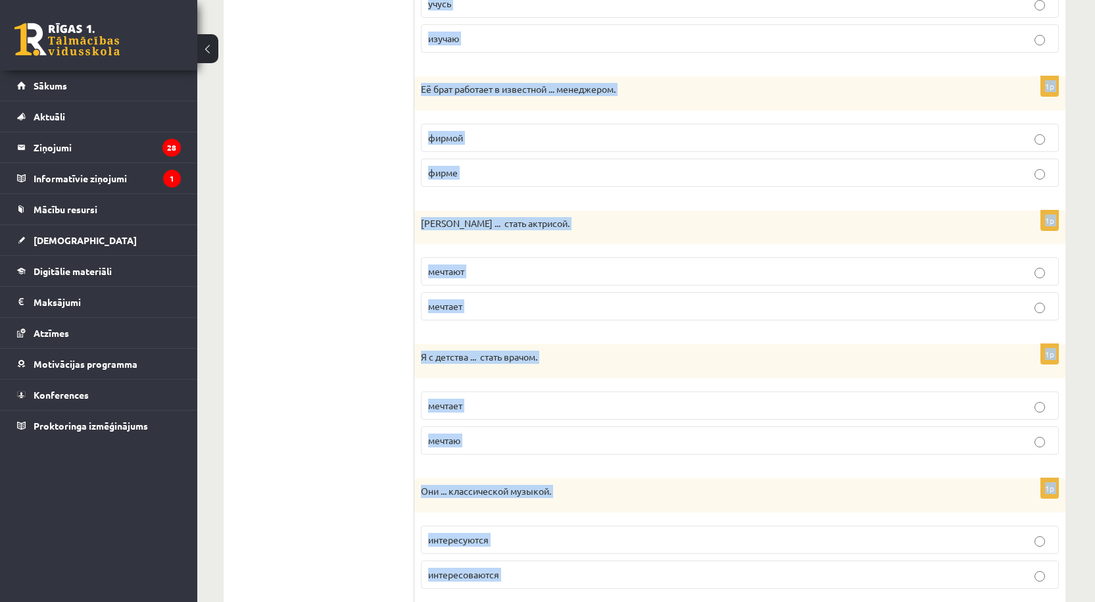
scroll to position [157, 0]
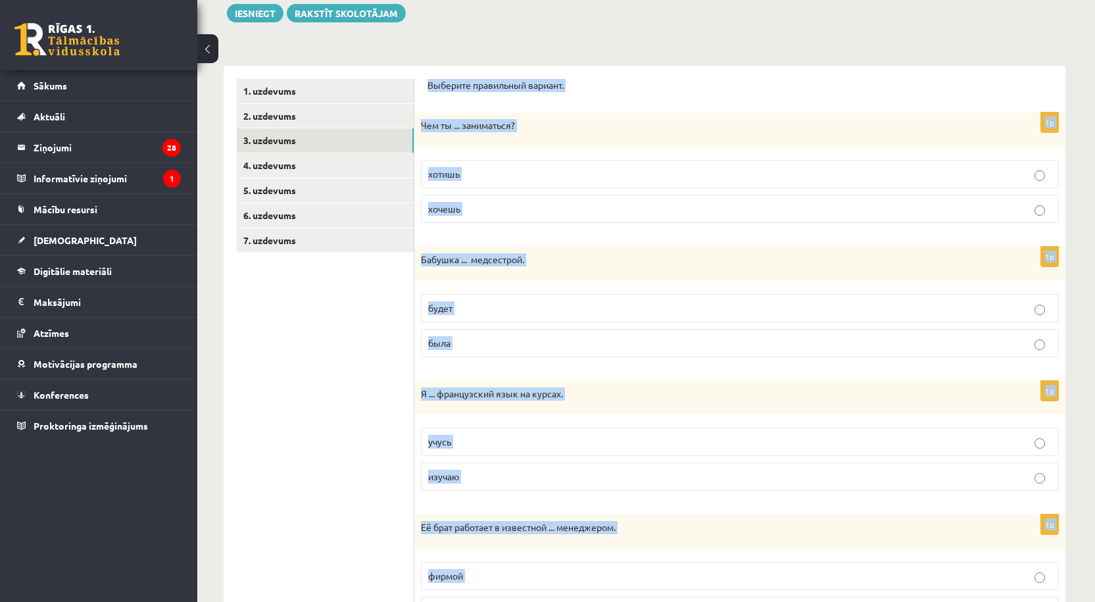
click at [532, 170] on p "хотишь" at bounding box center [740, 174] width 624 height 14
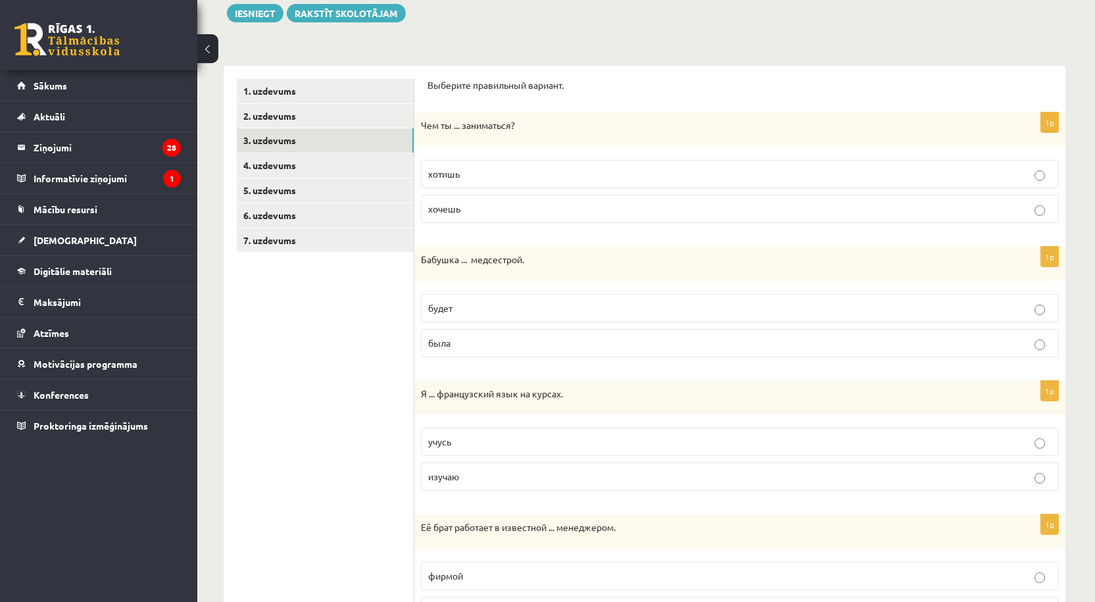
click at [507, 219] on label "хочешь" at bounding box center [740, 209] width 638 height 28
click at [482, 343] on p "была" at bounding box center [740, 343] width 624 height 14
click at [489, 478] on p "изучаю" at bounding box center [740, 477] width 624 height 14
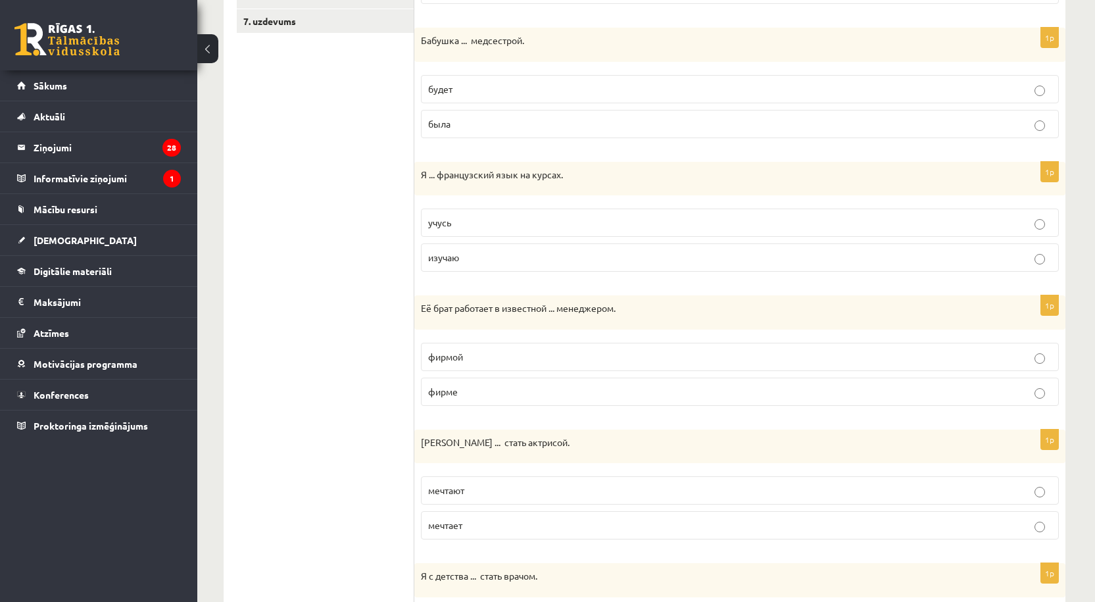
click at [476, 393] on p "фирме" at bounding box center [740, 392] width 624 height 14
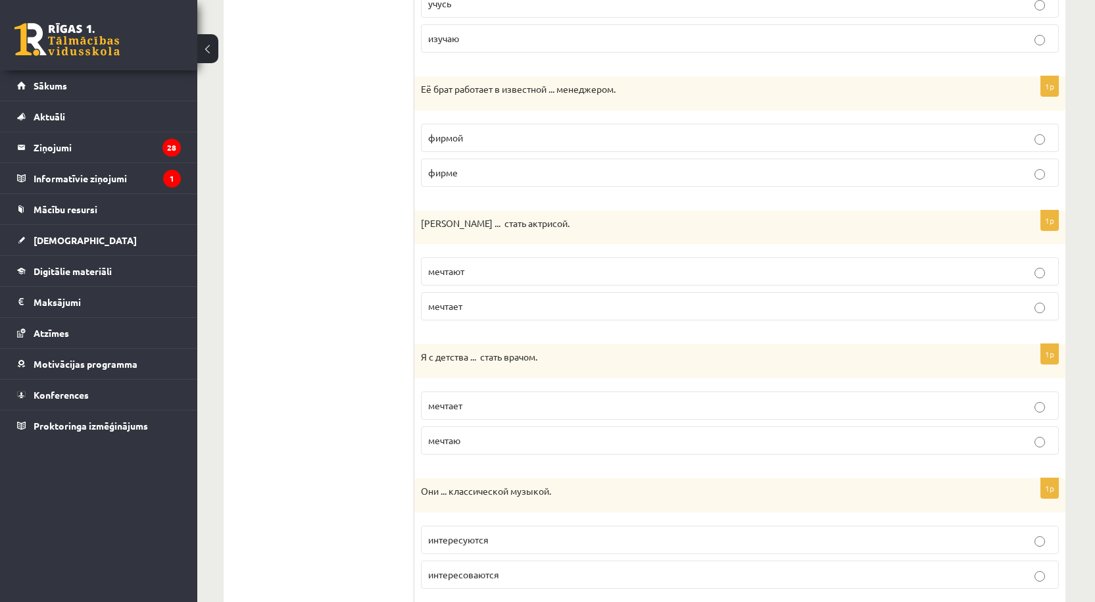
scroll to position [815, 0]
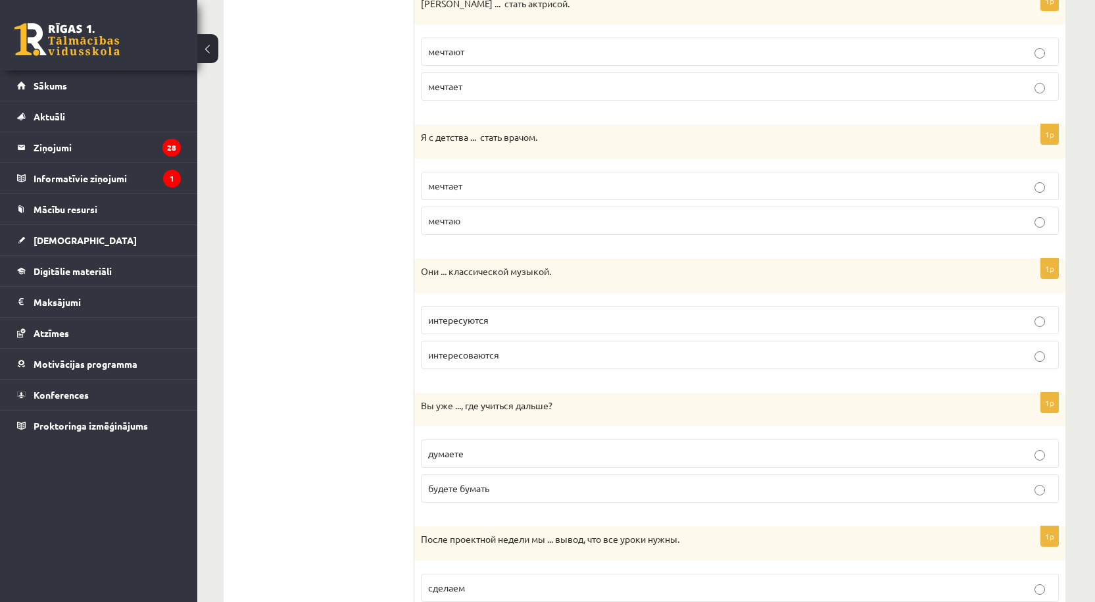
click at [501, 89] on p "мечтает" at bounding box center [740, 87] width 624 height 14
click at [478, 220] on p "мечтаю" at bounding box center [740, 221] width 624 height 14
click at [516, 355] on p "интересоваются" at bounding box center [740, 355] width 624 height 14
click at [512, 326] on p "интересуются" at bounding box center [740, 320] width 624 height 14
click at [497, 460] on p "думаете" at bounding box center [740, 454] width 624 height 14
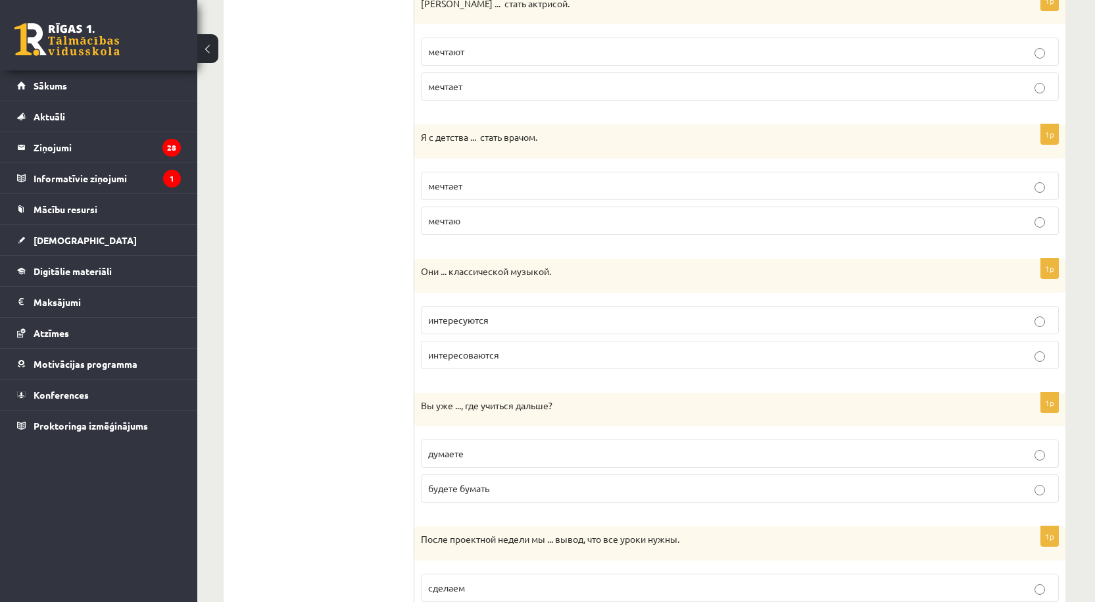
scroll to position [1034, 0]
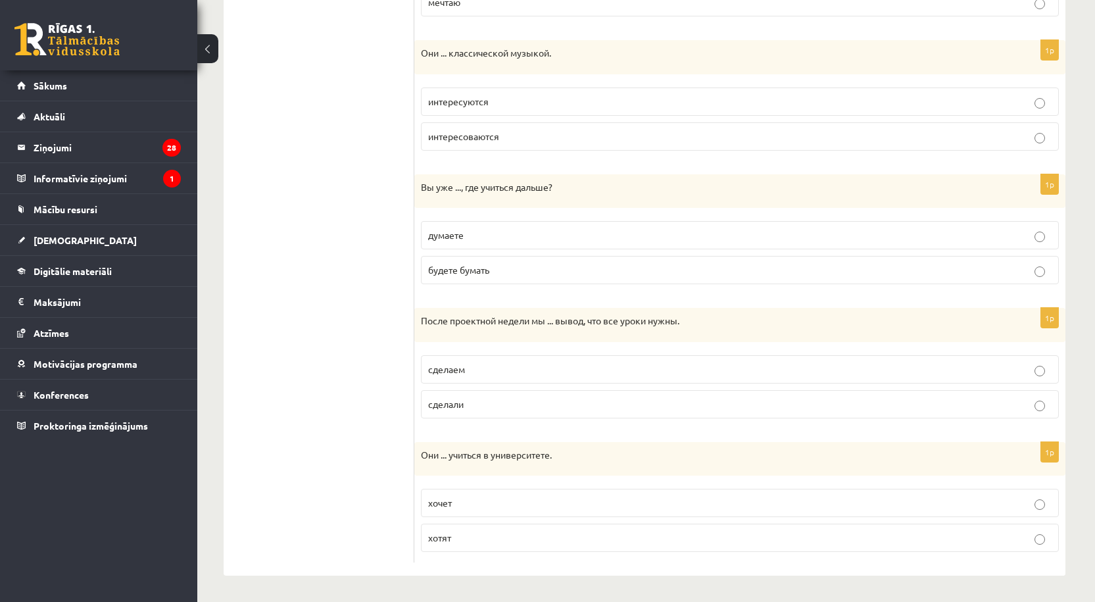
click at [483, 405] on p "сделали" at bounding box center [740, 404] width 624 height 14
click at [466, 537] on p "хотят" at bounding box center [740, 538] width 624 height 14
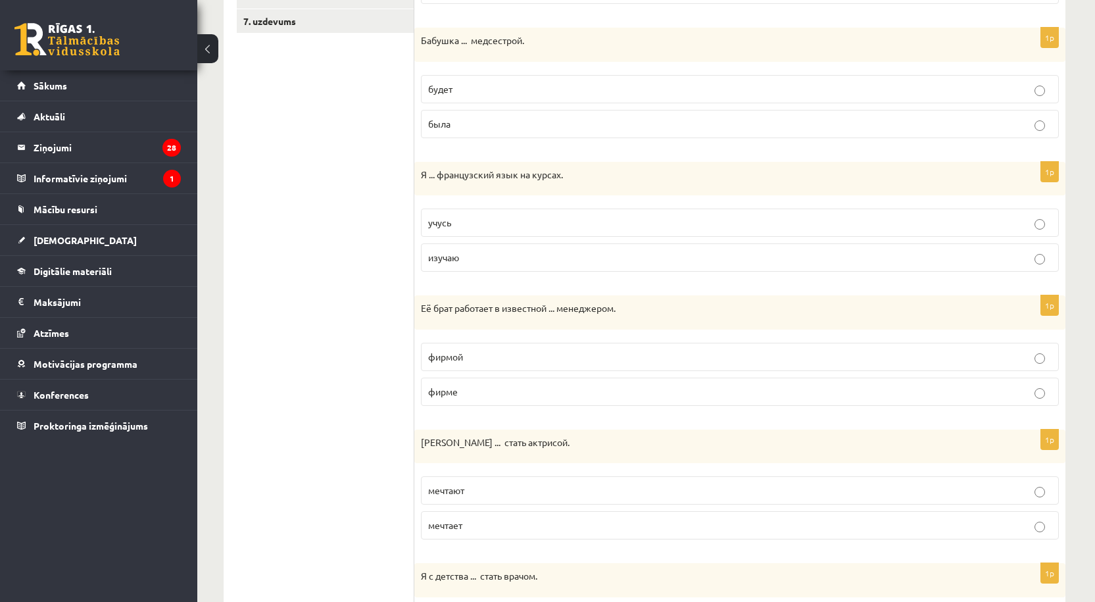
scroll to position [0, 0]
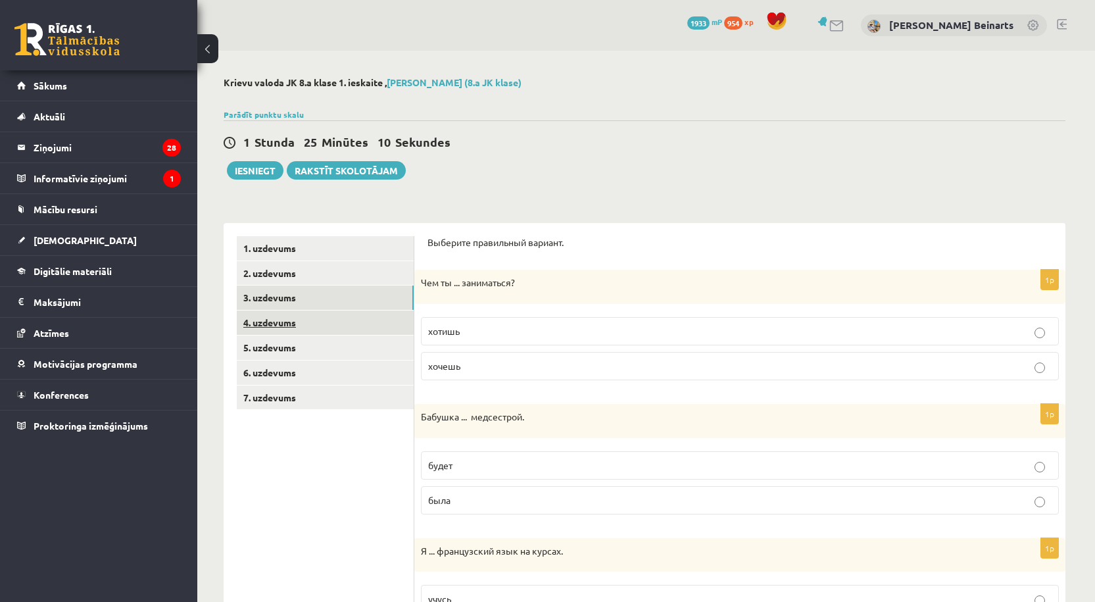
click at [286, 326] on link "4. uzdevums" at bounding box center [325, 323] width 177 height 24
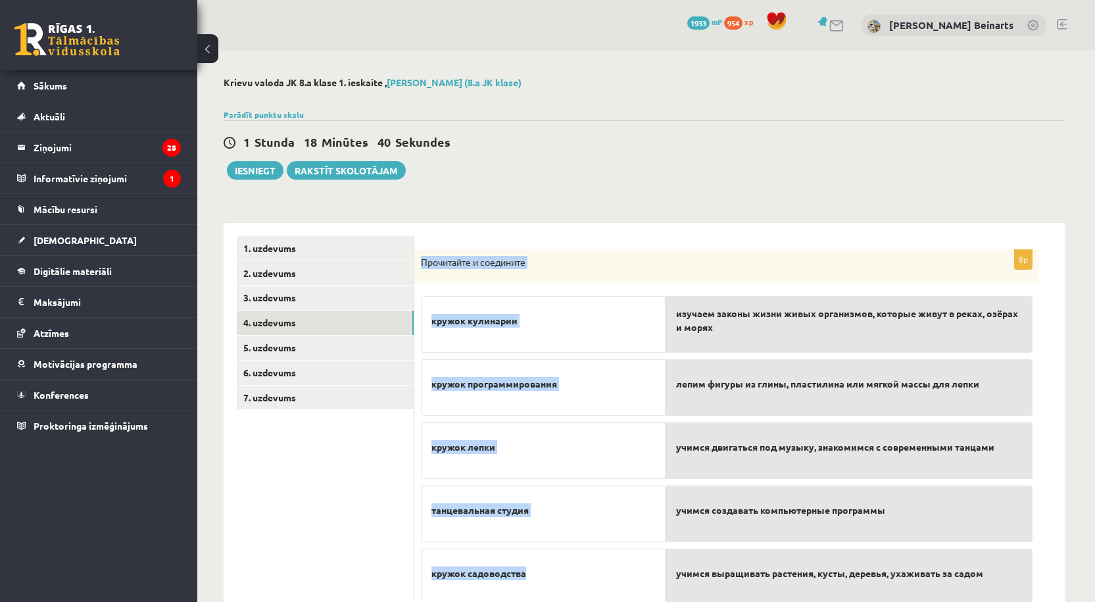
scroll to position [239, 0]
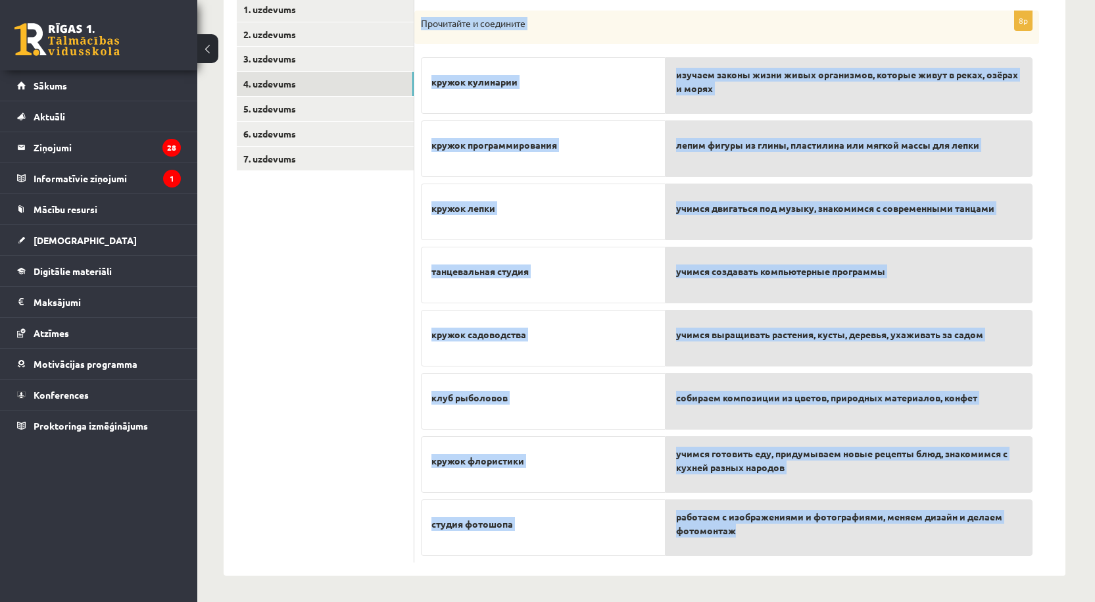
drag, startPoint x: 421, startPoint y: 259, endPoint x: 891, endPoint y: 541, distance: 548.0
click at [891, 541] on div "8p Прочитайте и соедините кружок кулинарии кружок программирования кружок лепки…" at bounding box center [726, 287] width 625 height 553
copy div "Прочитайте и соедините кружок кулинарии кружок программирования кружок лепки та…"
click at [615, 266] on p "танцевальная студия" at bounding box center [544, 271] width 224 height 28
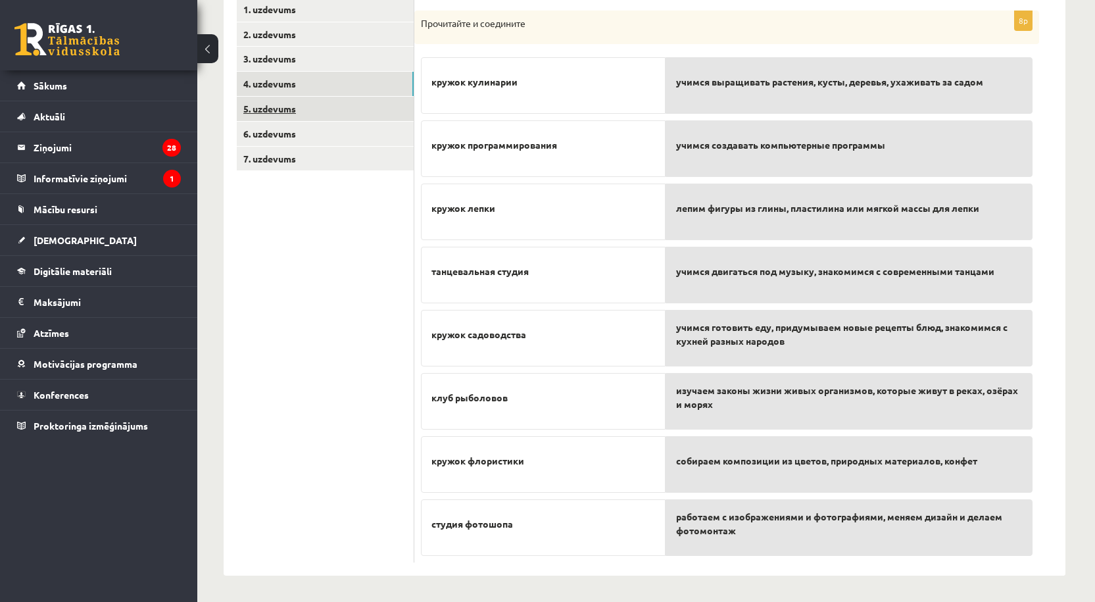
click at [321, 103] on link "5. uzdevums" at bounding box center [325, 109] width 177 height 24
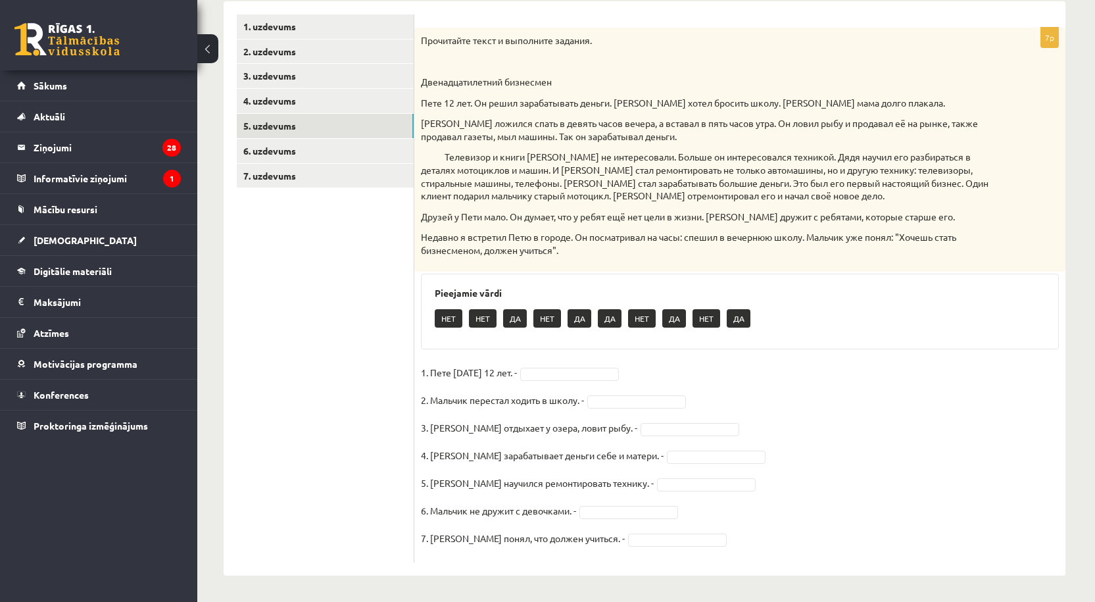
scroll to position [222, 0]
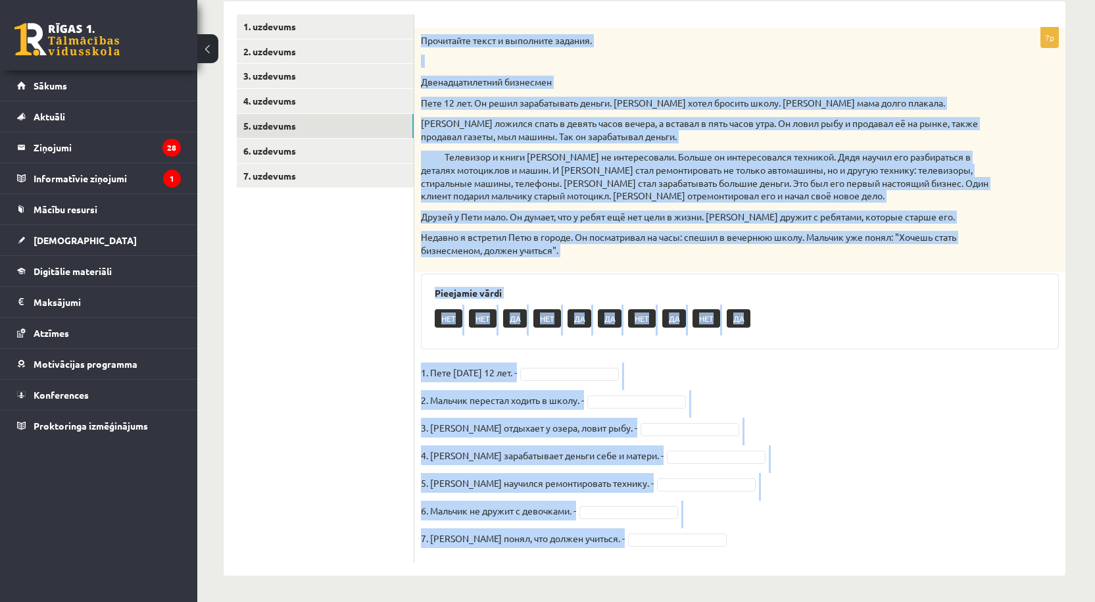
drag, startPoint x: 418, startPoint y: 33, endPoint x: 753, endPoint y: 543, distance: 610.9
click at [753, 543] on div "7p Прочитайте текст и выполните задания. Двенадцатилетний бизнесмен Пете 12 лет…" at bounding box center [739, 295] width 651 height 535
copy div "Прочитайте текст и выполните задания. Двенадцатилетний бизнесмен Пете 12 лет. О…"
click at [584, 362] on fieldset "1. Пете сегодня 12 лет. - 2. Мальчик перестал ходить в школу. - 3. Петя отдыхае…" at bounding box center [740, 458] width 638 height 193
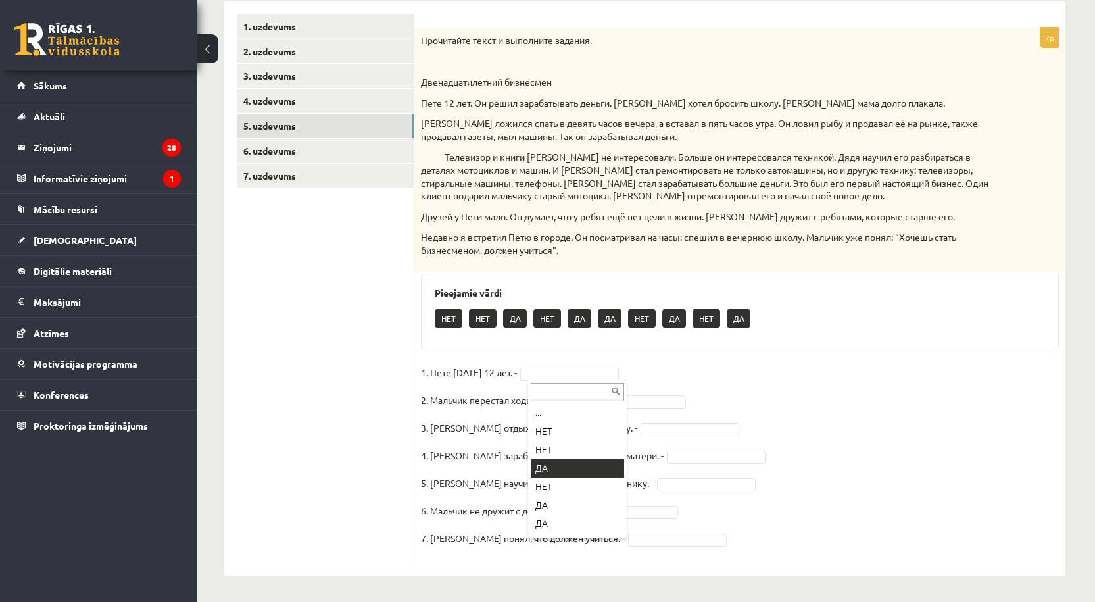
drag, startPoint x: 558, startPoint y: 465, endPoint x: 607, endPoint y: 424, distance: 64.0
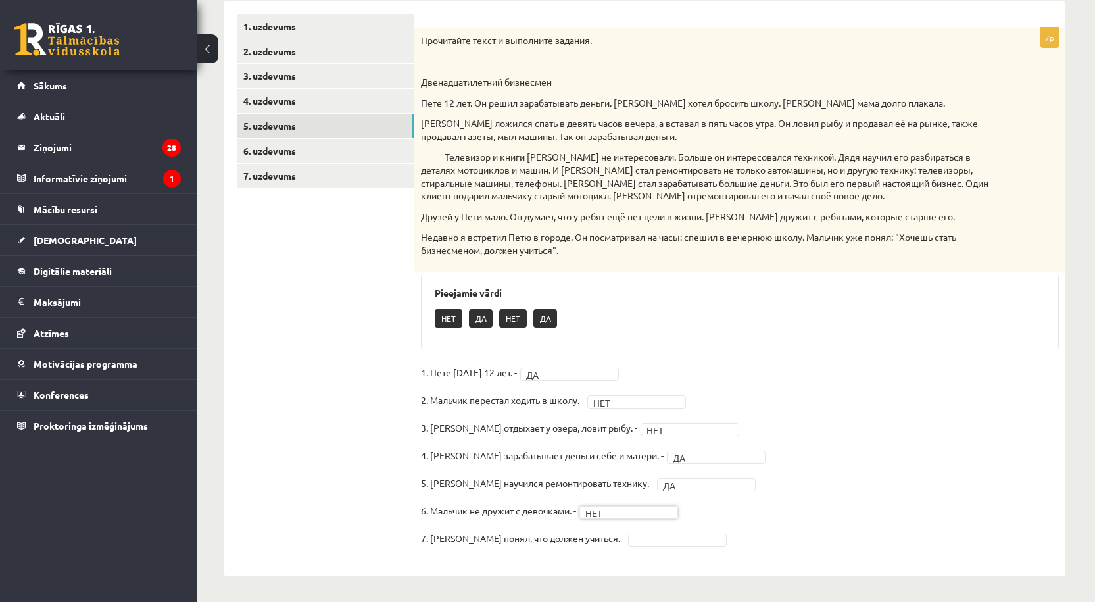
drag, startPoint x: 643, startPoint y: 541, endPoint x: 642, endPoint y: 534, distance: 7.3
click at [291, 155] on link "6. uzdevums" at bounding box center [325, 151] width 177 height 24
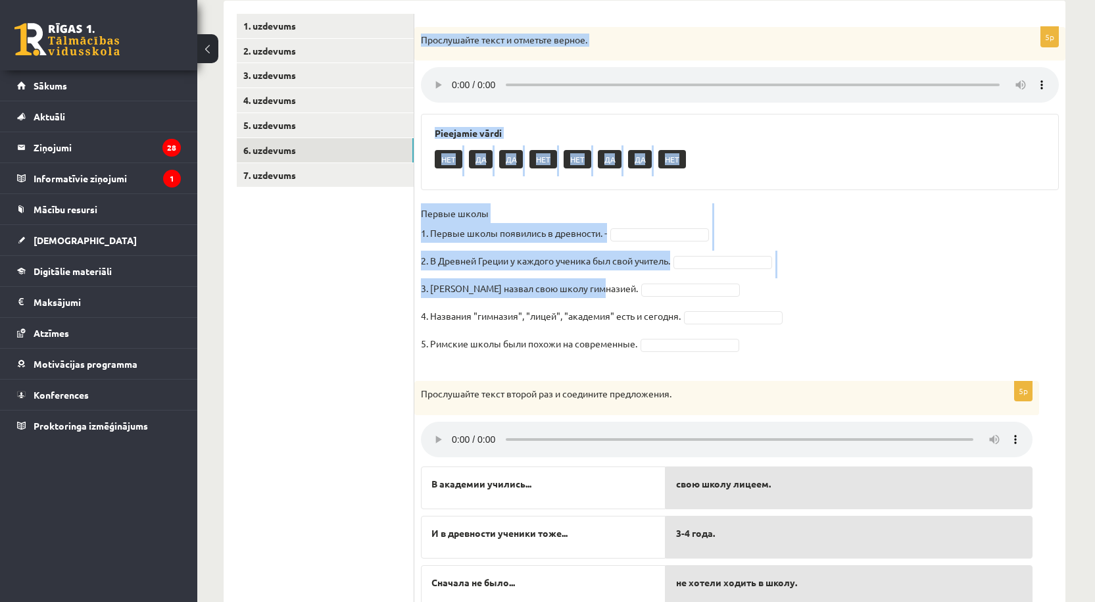
scroll to position [375, 0]
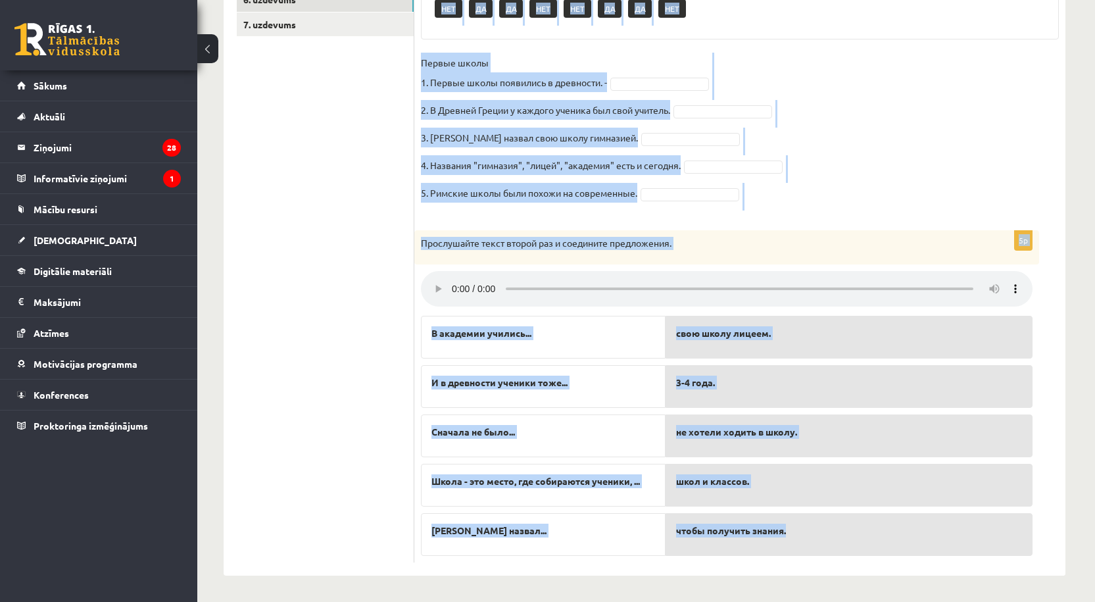
drag, startPoint x: 420, startPoint y: 37, endPoint x: 816, endPoint y: 537, distance: 638.3
click at [816, 537] on form "5p Прослушайте текст и отметьте верное. Pieejamie vārdi НЕТ ДА ДА НЕТ НЕТ ДА ДА…" at bounding box center [740, 212] width 625 height 699
copy form "Прослушайте текст и отметьте верное. Pieejamie vārdi НЕТ ДА ДА НЕТ НЕТ ДА ДА НЕ…"
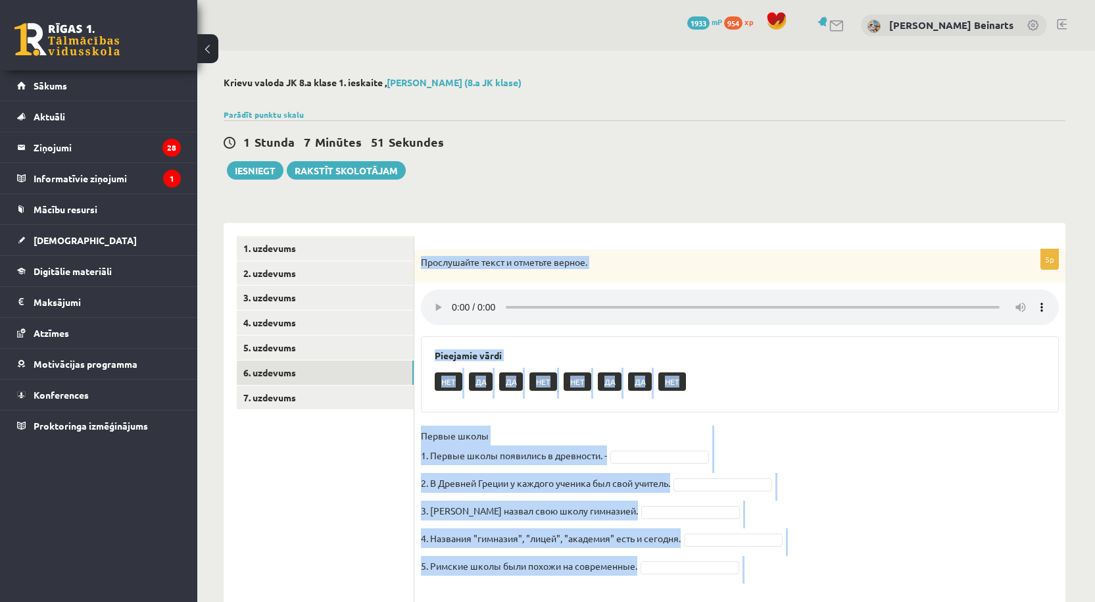
click at [772, 393] on div "НЕТ ДА ДА НЕТ НЕТ ДА ДА НЕТ" at bounding box center [740, 383] width 610 height 31
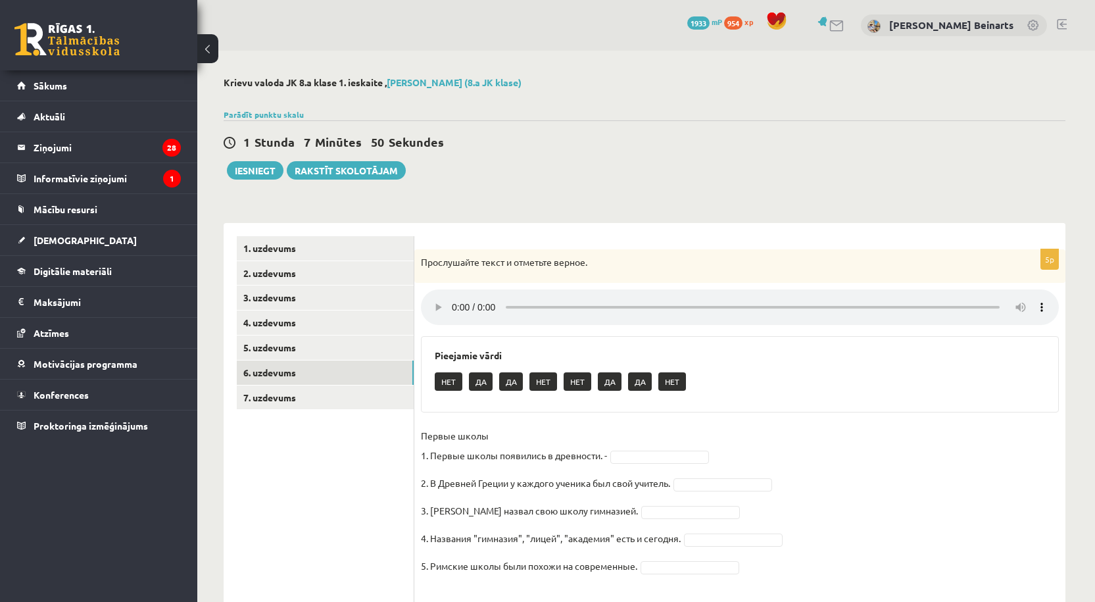
scroll to position [219, 0]
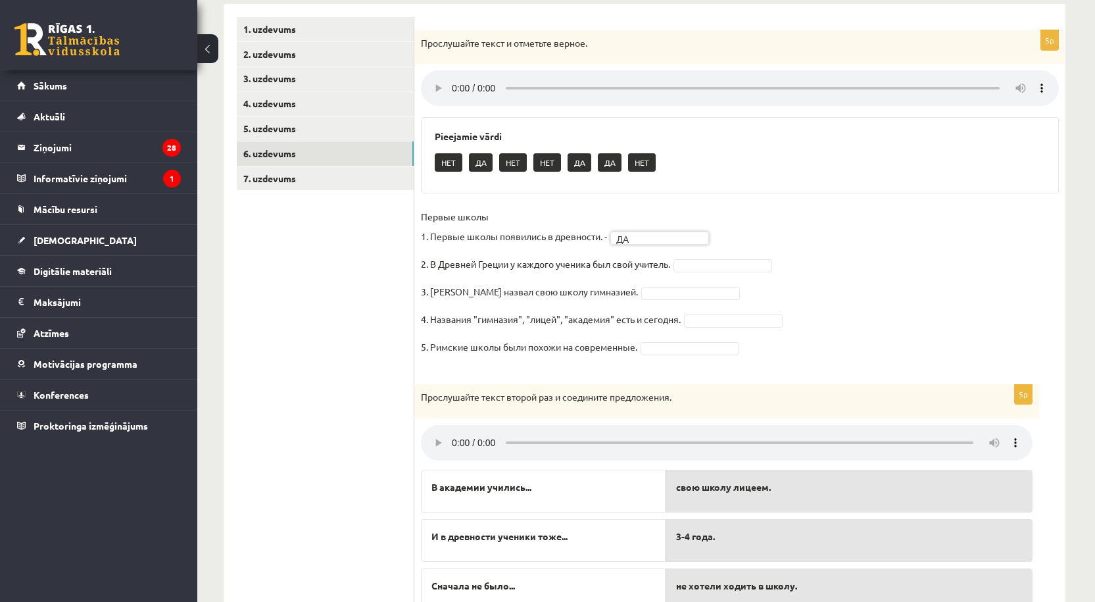
drag, startPoint x: 711, startPoint y: 267, endPoint x: 712, endPoint y: 286, distance: 18.5
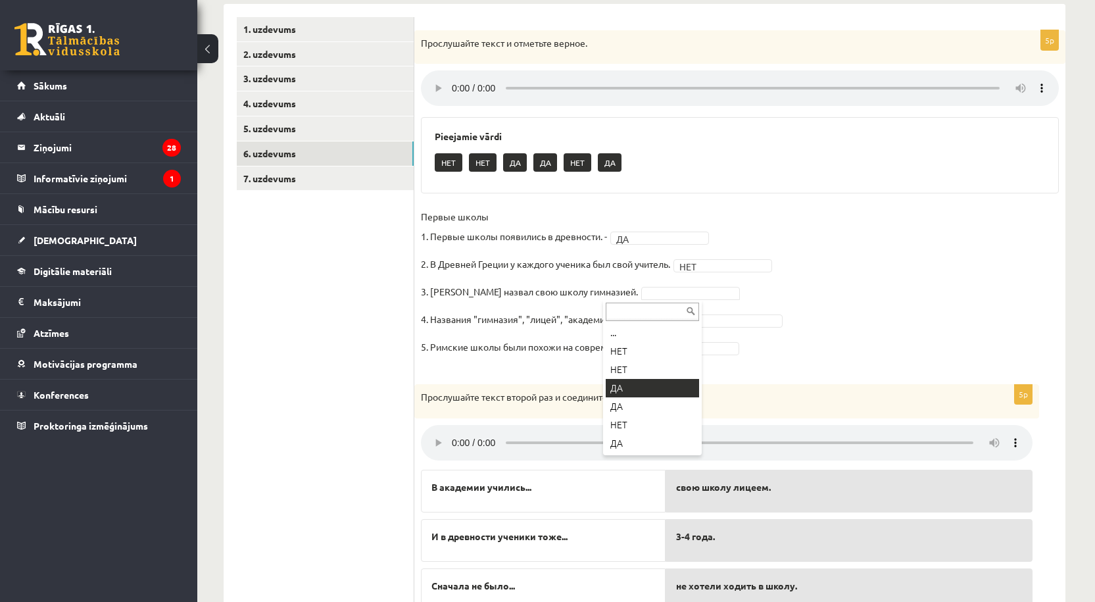
drag, startPoint x: 637, startPoint y: 394, endPoint x: 708, endPoint y: 357, distance: 80.3
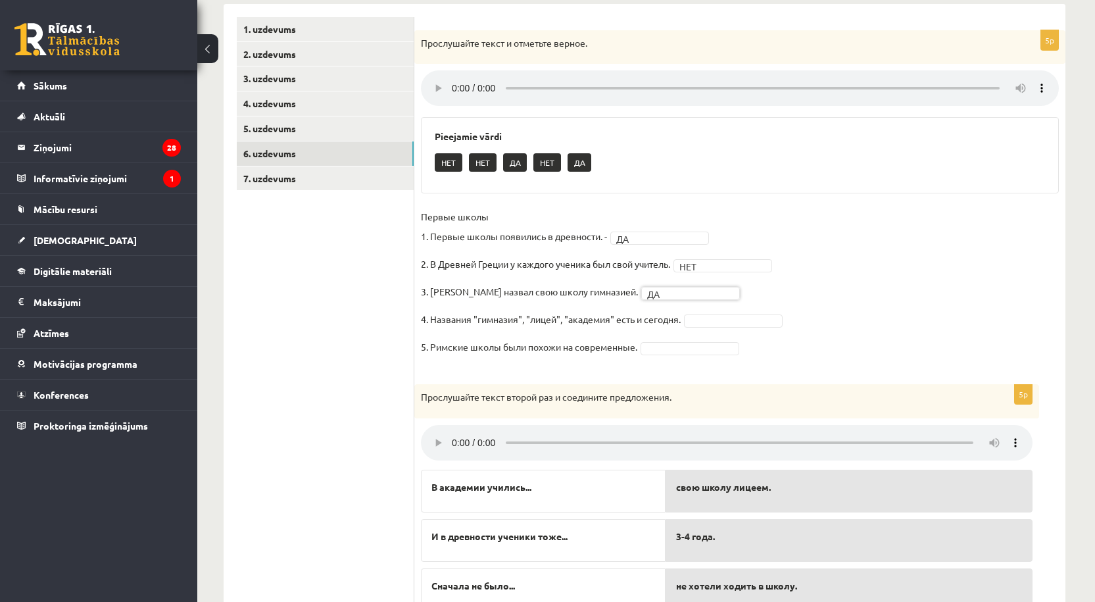
drag, startPoint x: 714, startPoint y: 325, endPoint x: 709, endPoint y: 330, distance: 7.0
drag, startPoint x: 676, startPoint y: 423, endPoint x: 676, endPoint y: 407, distance: 16.5
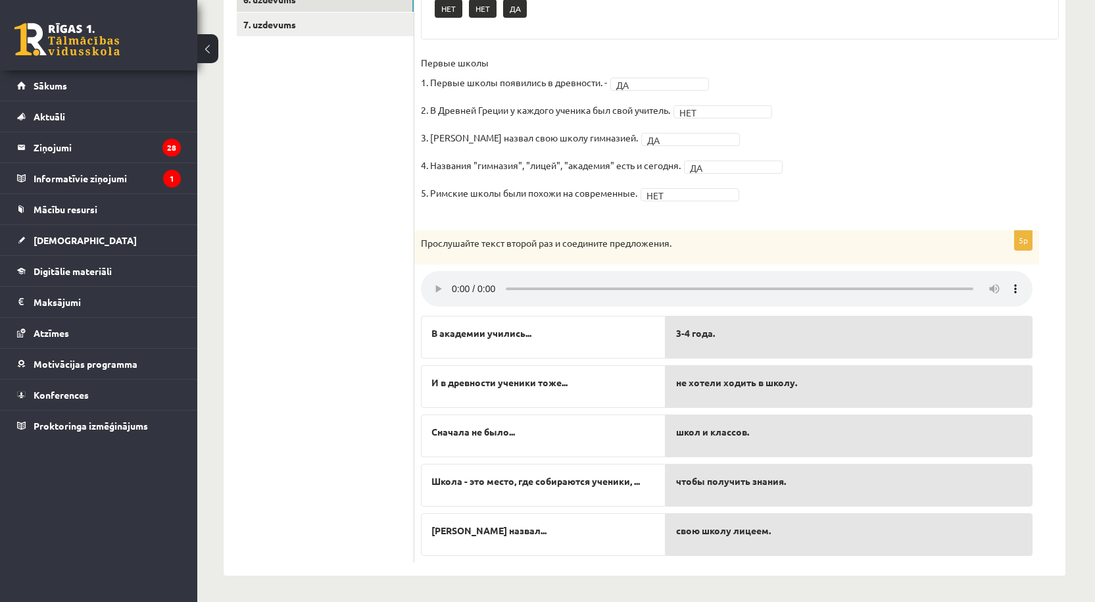
scroll to position [156, 0]
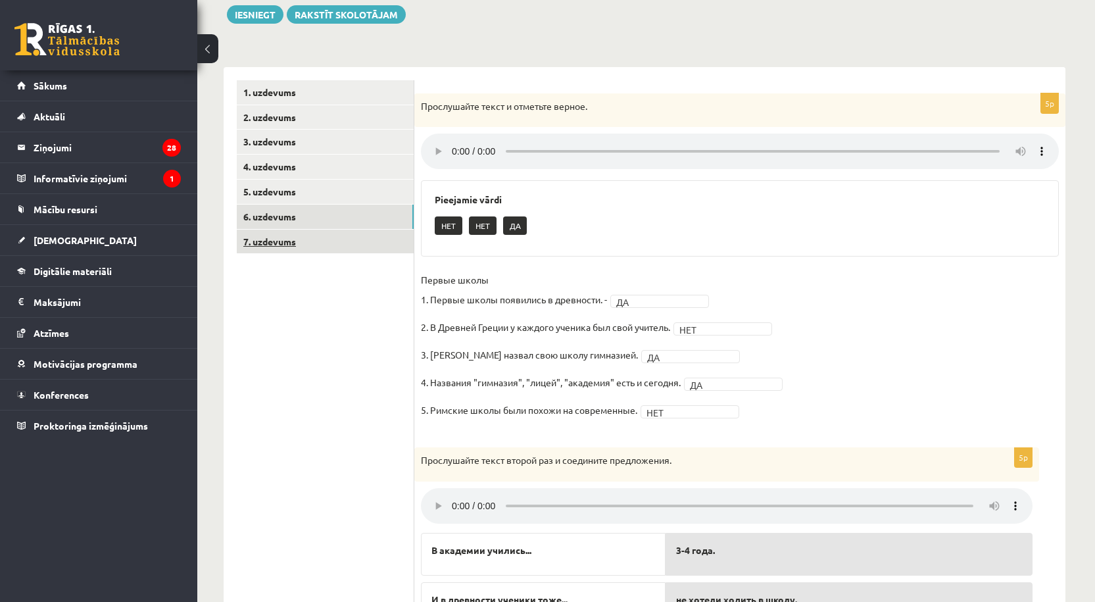
click at [291, 237] on link "7. uzdevums" at bounding box center [325, 242] width 177 height 24
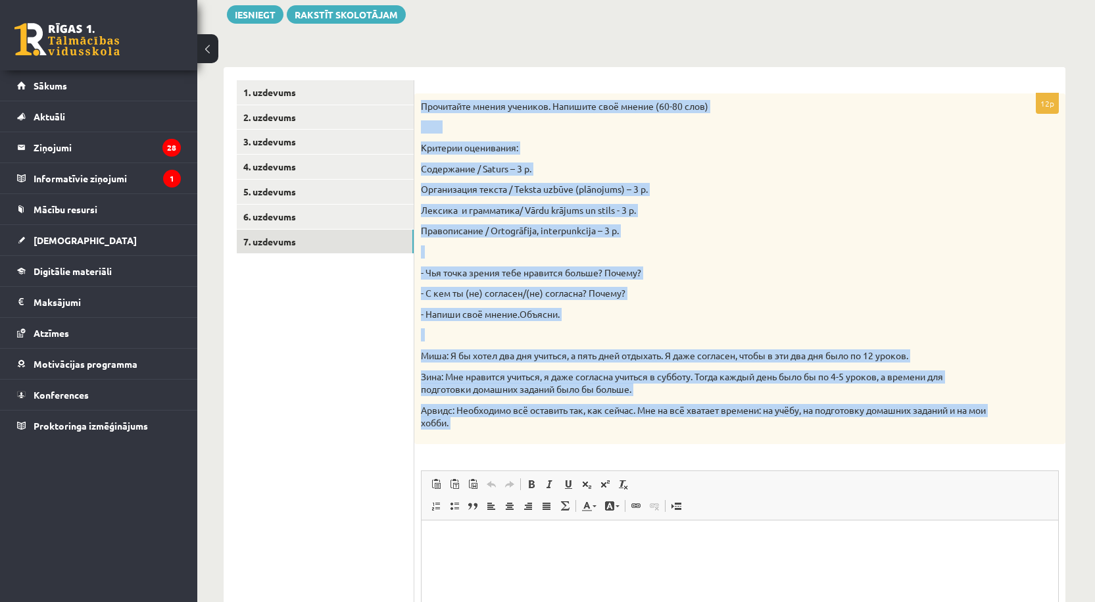
scroll to position [339, 0]
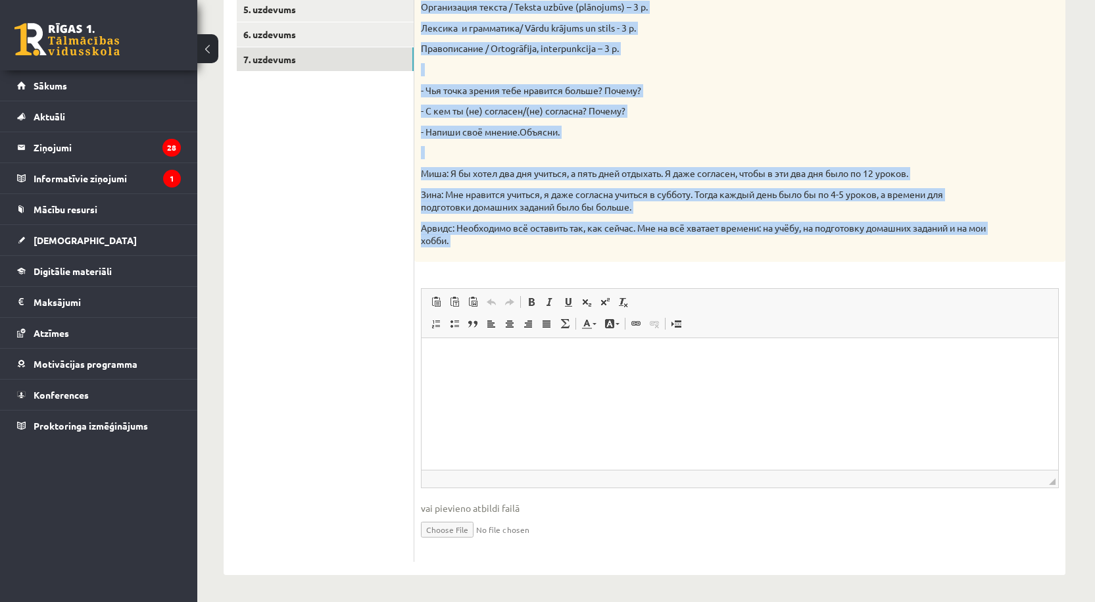
drag, startPoint x: 418, startPoint y: 95, endPoint x: 646, endPoint y: 272, distance: 288.4
click at [646, 272] on div "12p Прочитайте мнения учеников. Напишите своё мнение (60-80 слов) Критерии оцен…" at bounding box center [739, 236] width 651 height 651
copy div "Прочитайте мнения учеников. Напишите своё мнение (60-80 слов) Критерии оцениван…"
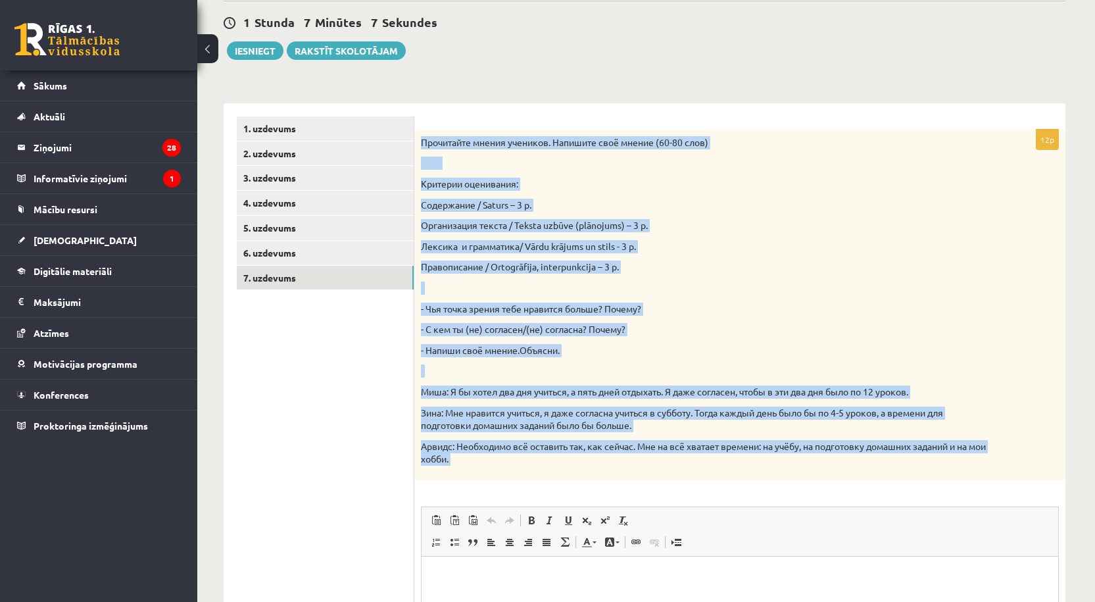
click at [636, 194] on div "Прочитайте мнения учеников. Напишите своё мнение (60-80 слов) Критерии оцениван…" at bounding box center [739, 305] width 651 height 351
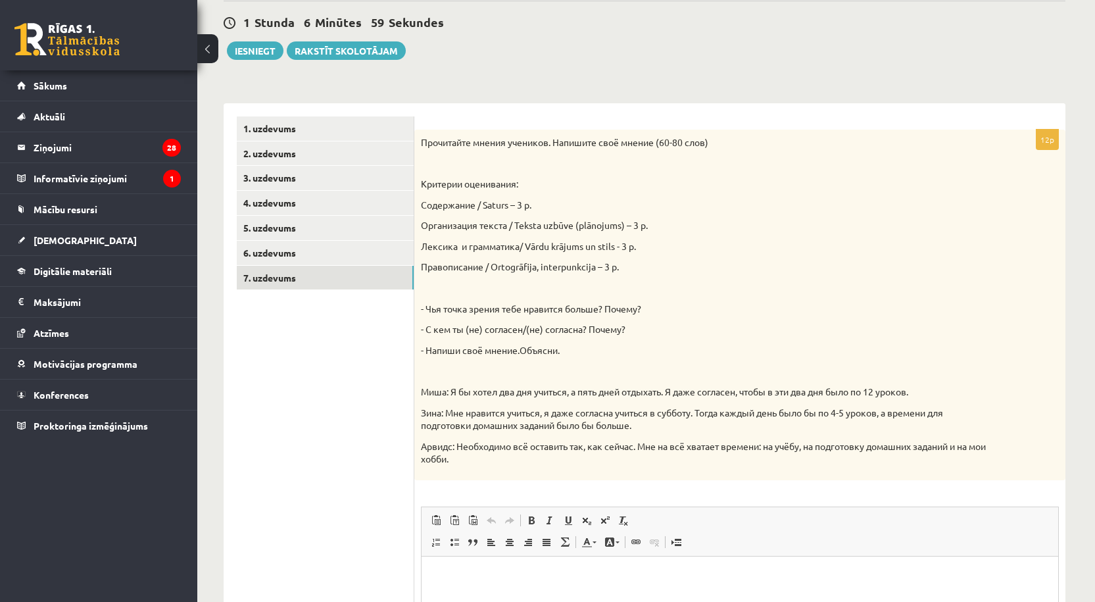
scroll to position [339, 0]
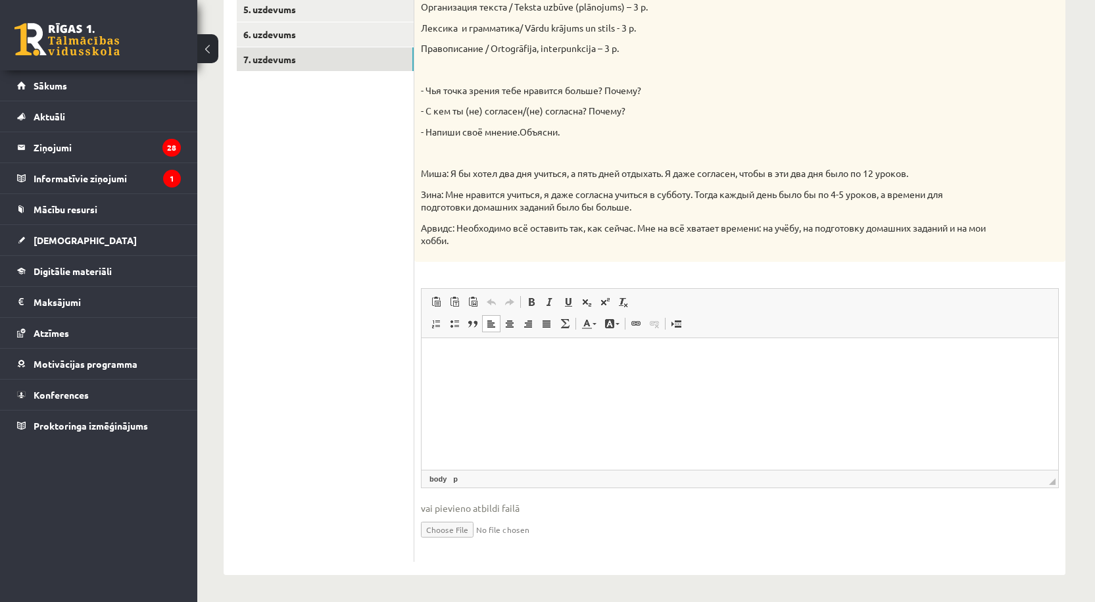
click at [564, 378] on html at bounding box center [740, 357] width 637 height 40
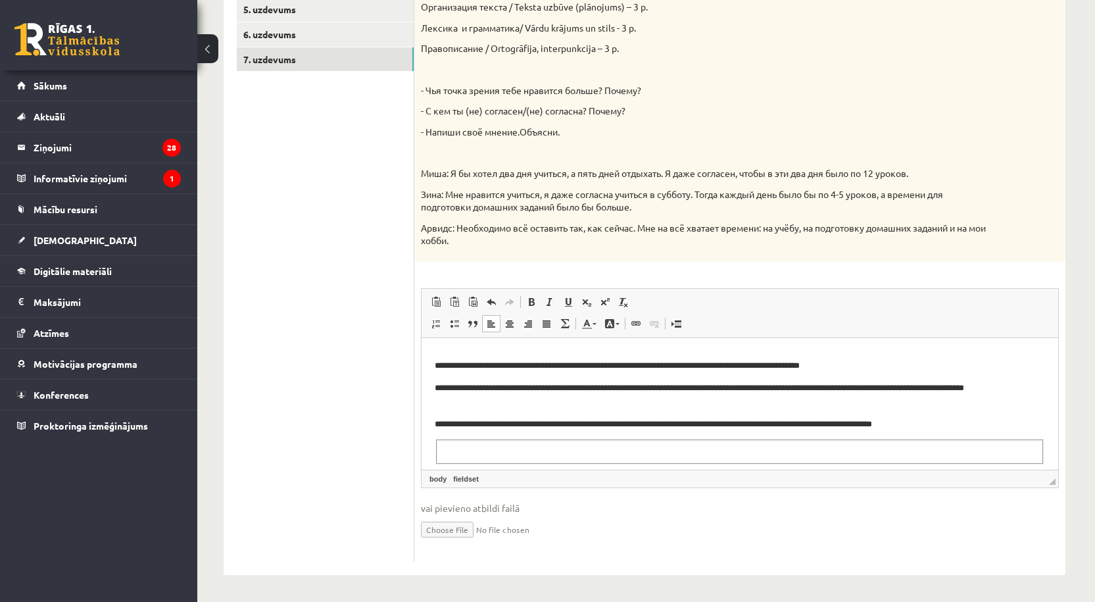
scroll to position [266, 0]
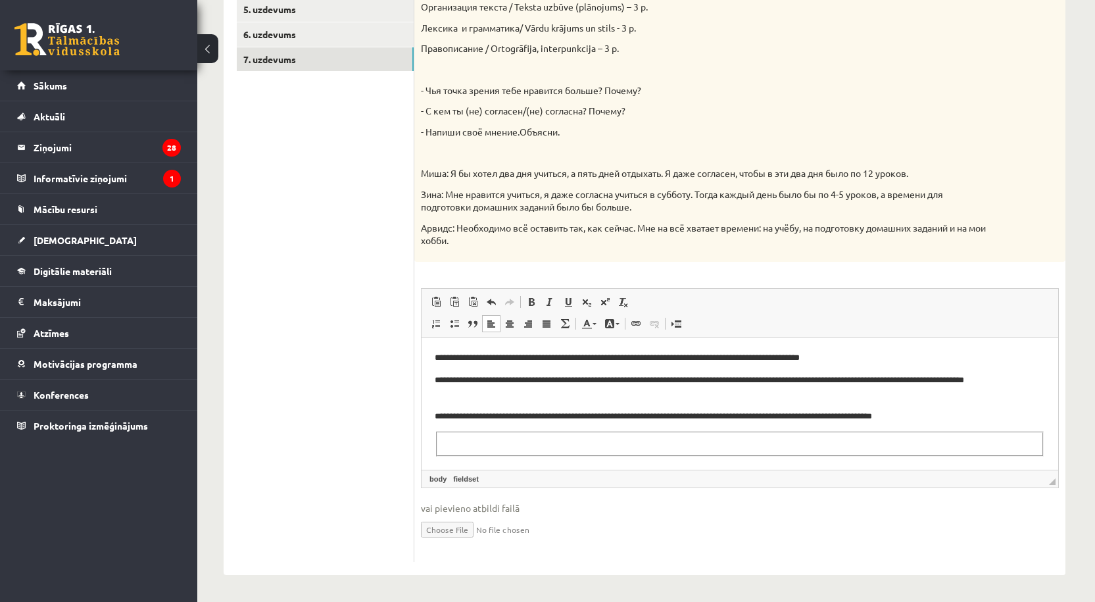
click at [525, 444] on fieldset "Editor, wiswyg-editor-user-answer-47434025470080" at bounding box center [740, 443] width 608 height 24
click at [441, 443] on fieldset "Editor, wiswyg-editor-user-answer-47434025470080" at bounding box center [740, 443] width 608 height 24
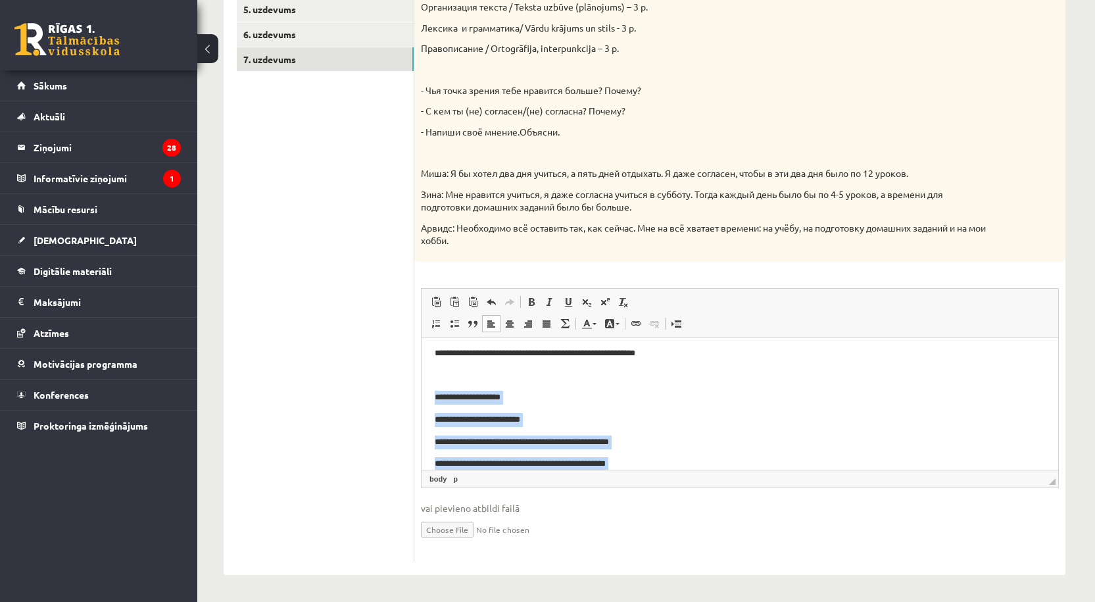
scroll to position [0, 0]
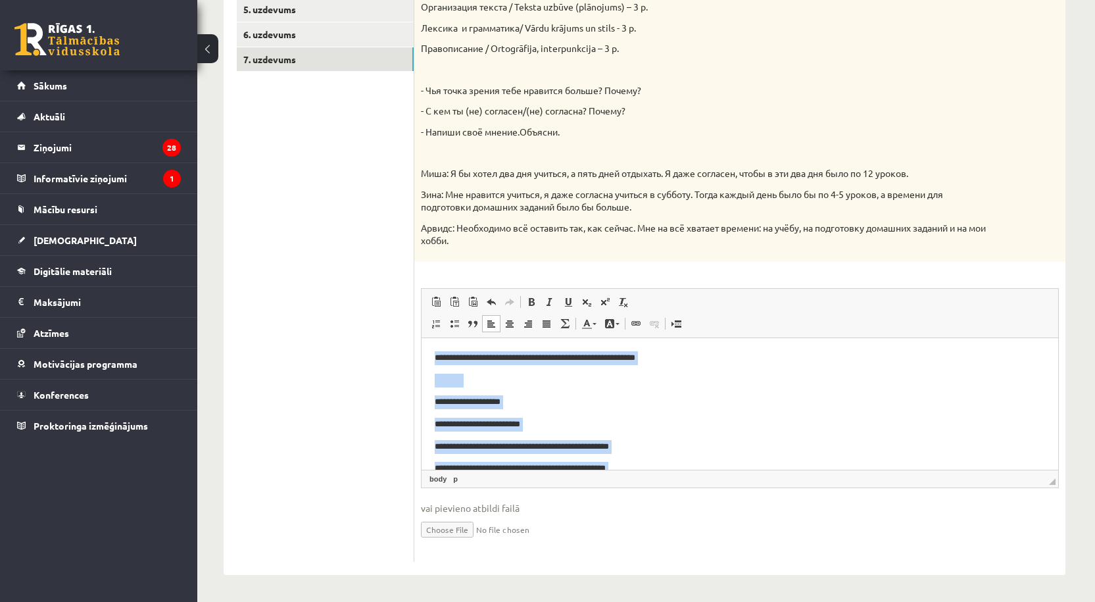
drag, startPoint x: 1020, startPoint y: 458, endPoint x: 426, endPoint y: 352, distance: 604.1
click at [426, 352] on html "**********" at bounding box center [740, 519] width 637 height 364
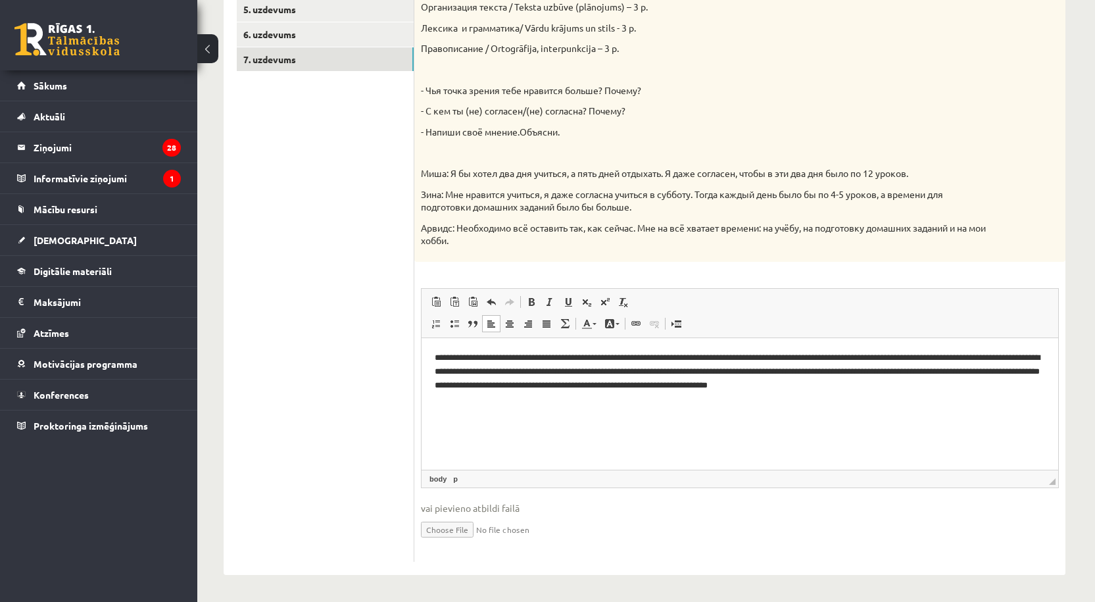
click at [853, 353] on p "**********" at bounding box center [740, 378] width 610 height 55
drag, startPoint x: 1002, startPoint y: 368, endPoint x: 993, endPoint y: 366, distance: 9.3
click at [993, 366] on p "**********" at bounding box center [740, 378] width 610 height 55
copy p "**"
click at [840, 355] on p "**********" at bounding box center [740, 378] width 610 height 55
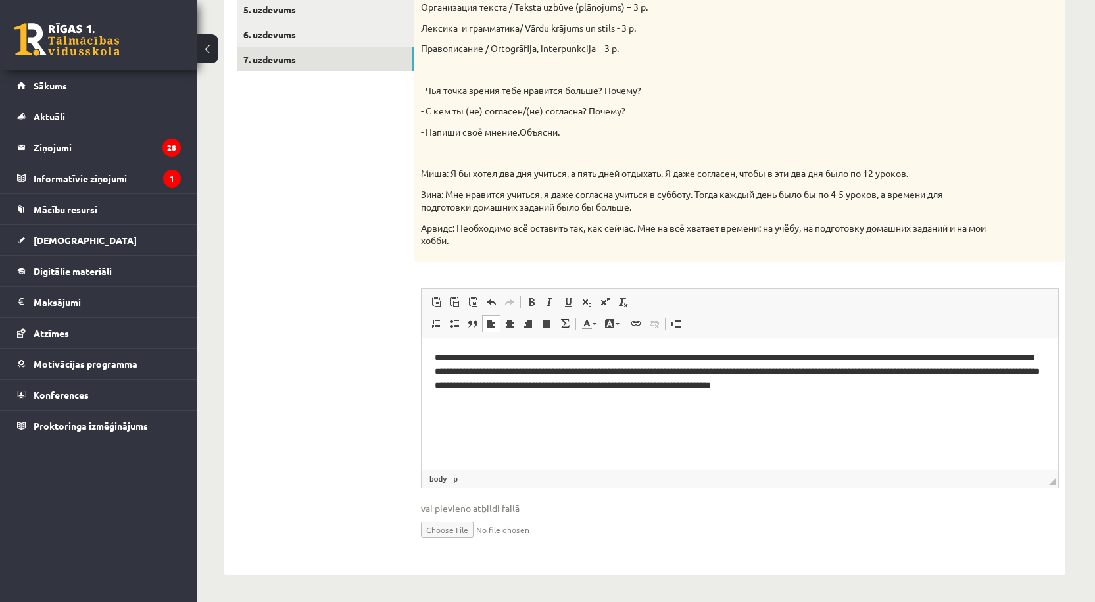
drag, startPoint x: 837, startPoint y: 353, endPoint x: 895, endPoint y: 359, distance: 58.2
click at [838, 353] on p "**********" at bounding box center [740, 378] width 610 height 55
click at [893, 345] on html "**********" at bounding box center [740, 377] width 637 height 81
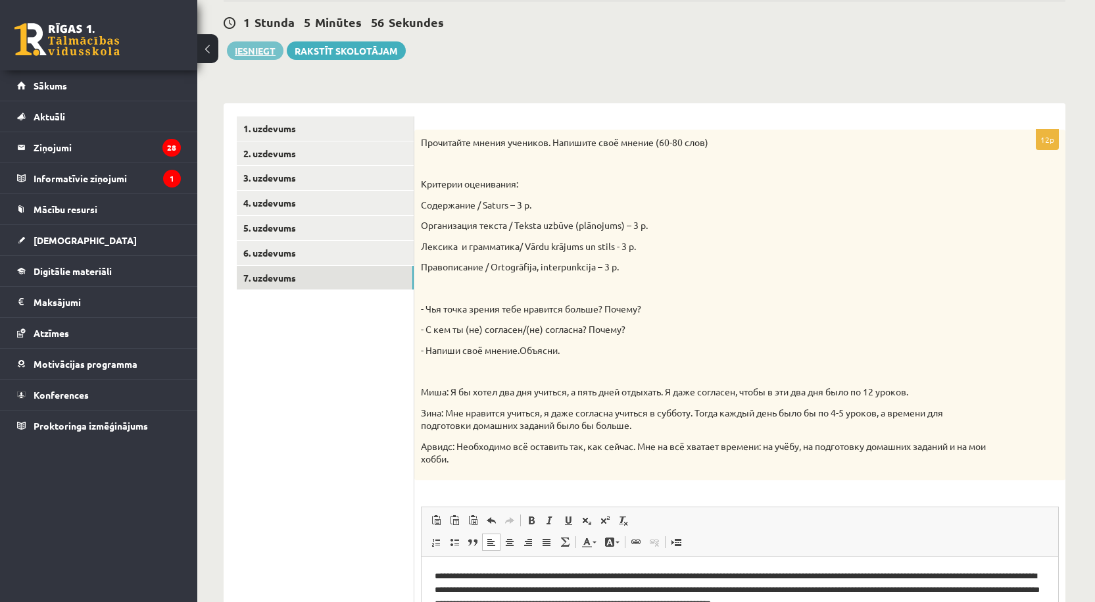
click at [257, 57] on button "Iesniegt" at bounding box center [255, 50] width 57 height 18
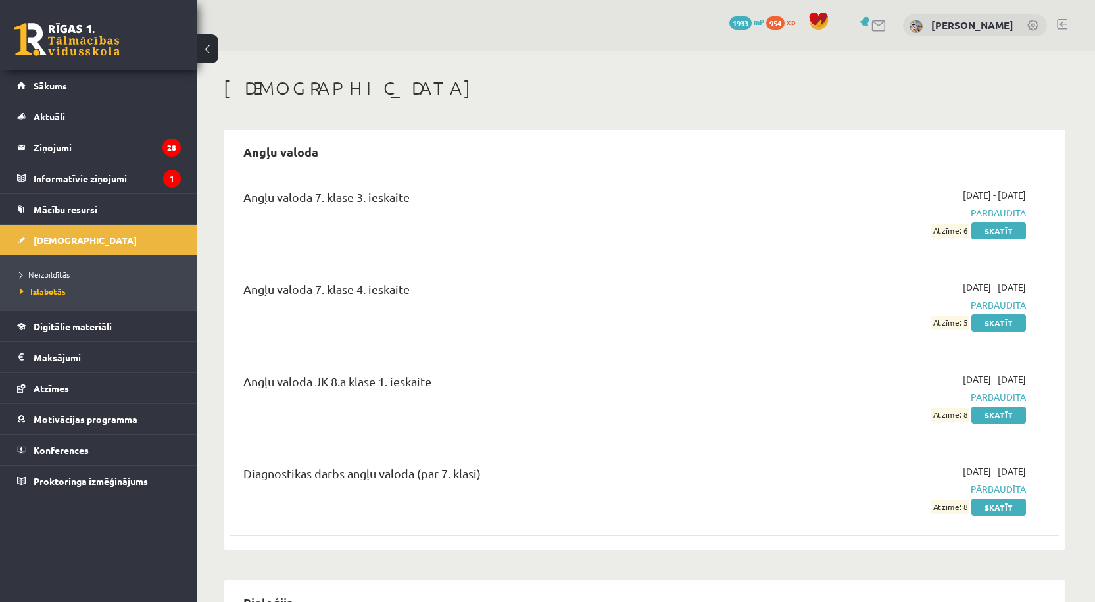
scroll to position [219, 0]
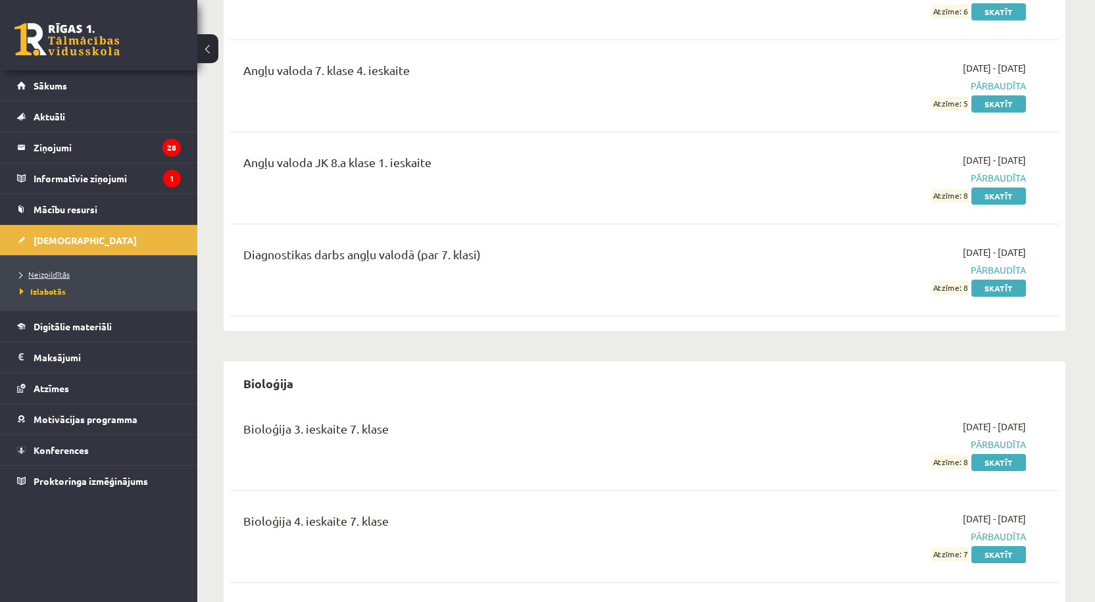
click at [52, 272] on span "Neizpildītās" at bounding box center [45, 274] width 50 height 11
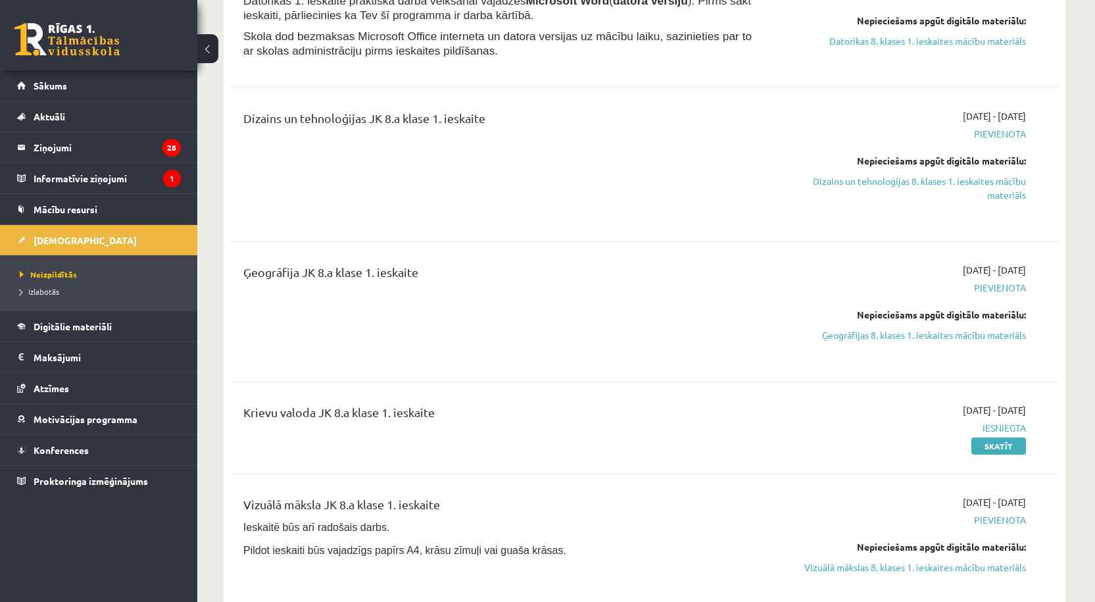
scroll to position [439, 0]
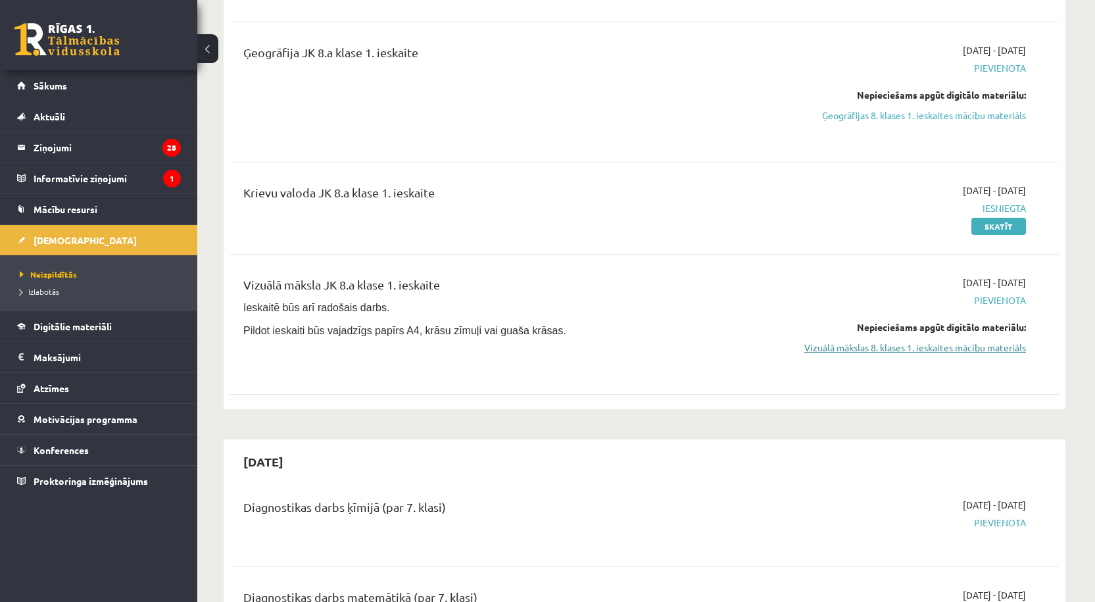
click at [874, 345] on link "Vizuālā mākslas 8. klases 1. ieskaites mācību materiāls" at bounding box center [902, 348] width 248 height 14
click at [816, 351] on link "Vizuālā mākslas 8. klases 1. ieskaites mācību materiāls" at bounding box center [902, 348] width 248 height 14
